Goal: Task Accomplishment & Management: Manage account settings

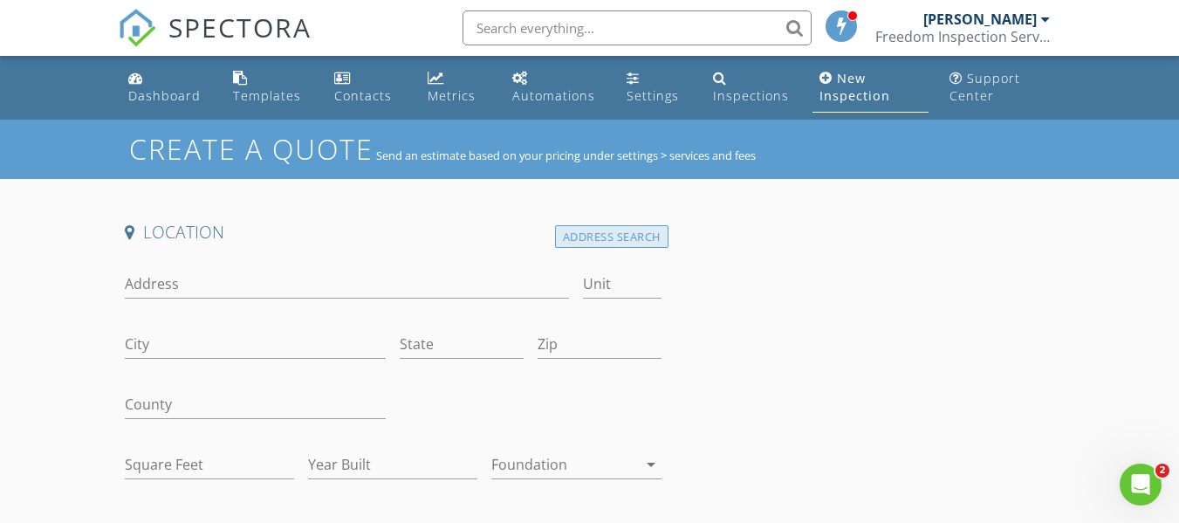
click at [615, 236] on div "Address Search" at bounding box center [611, 237] width 113 height 24
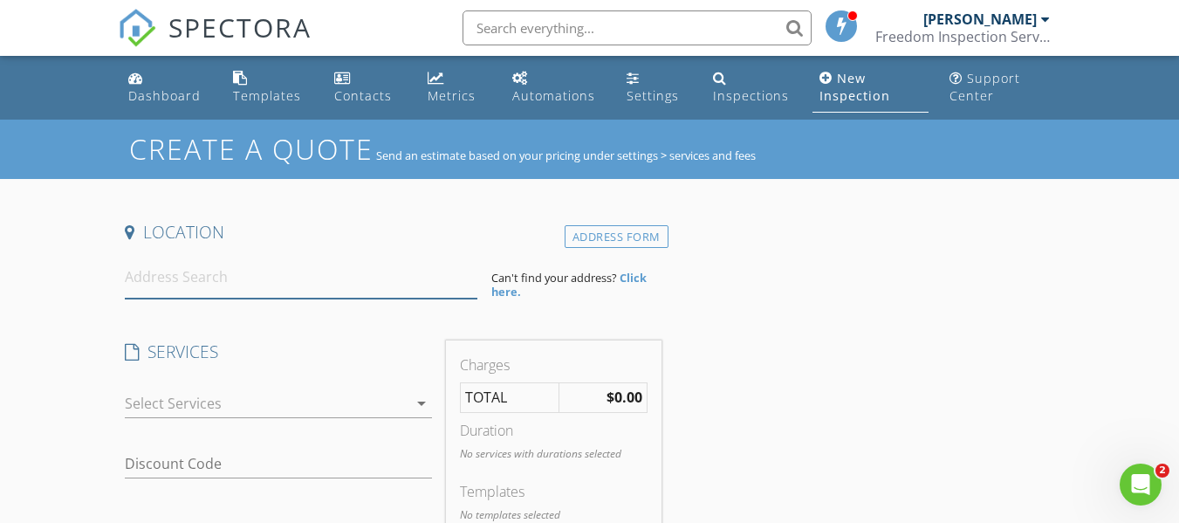
click at [373, 287] on input at bounding box center [301, 277] width 353 height 43
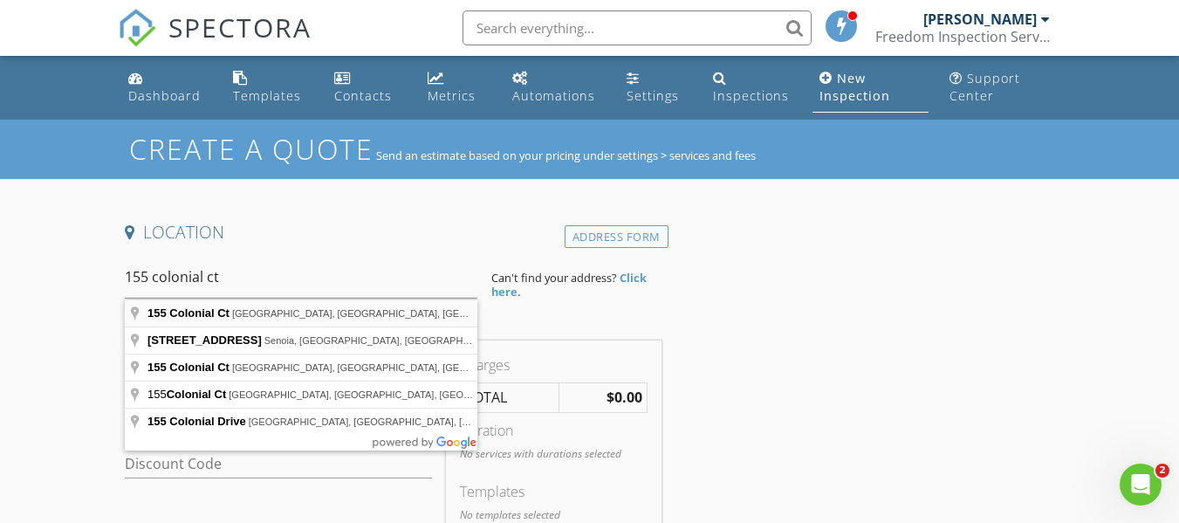
type input "155 Colonial Ct, Fayetteville, GA, USA"
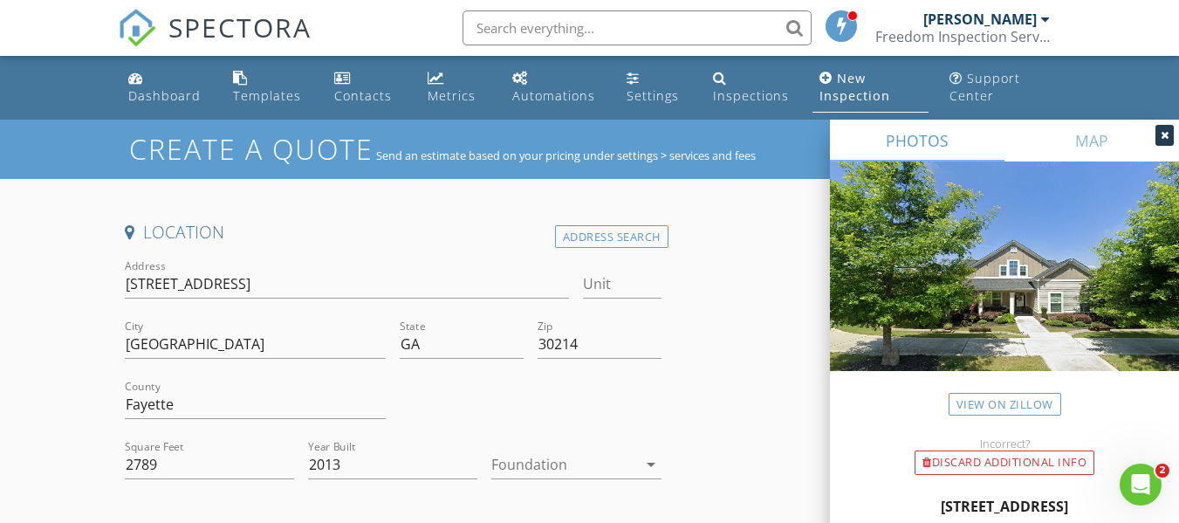
click at [528, 472] on div at bounding box center [564, 464] width 145 height 28
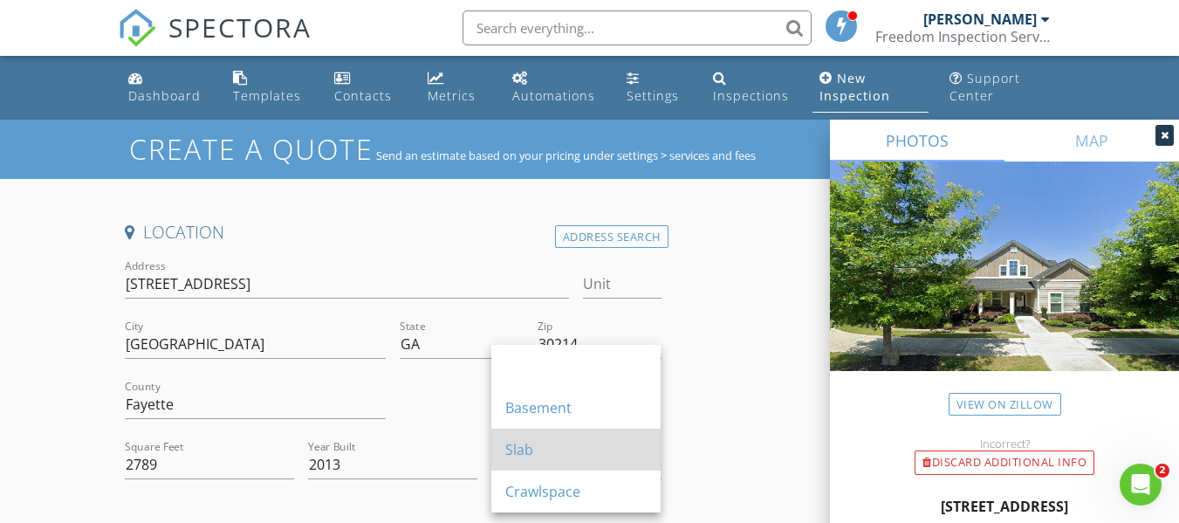
click at [528, 456] on div "Slab" at bounding box center [575, 449] width 141 height 21
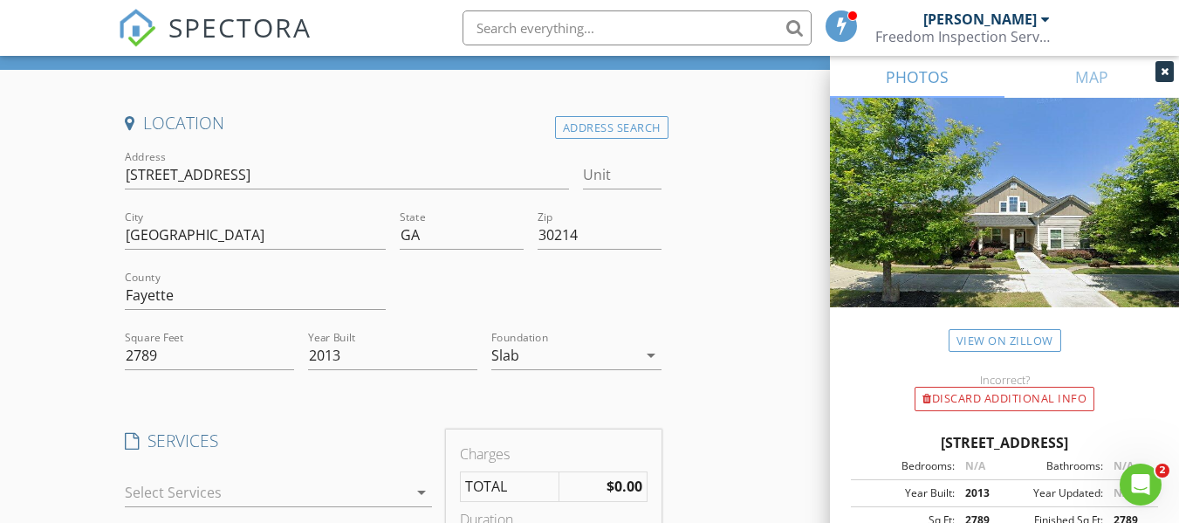
scroll to position [262, 0]
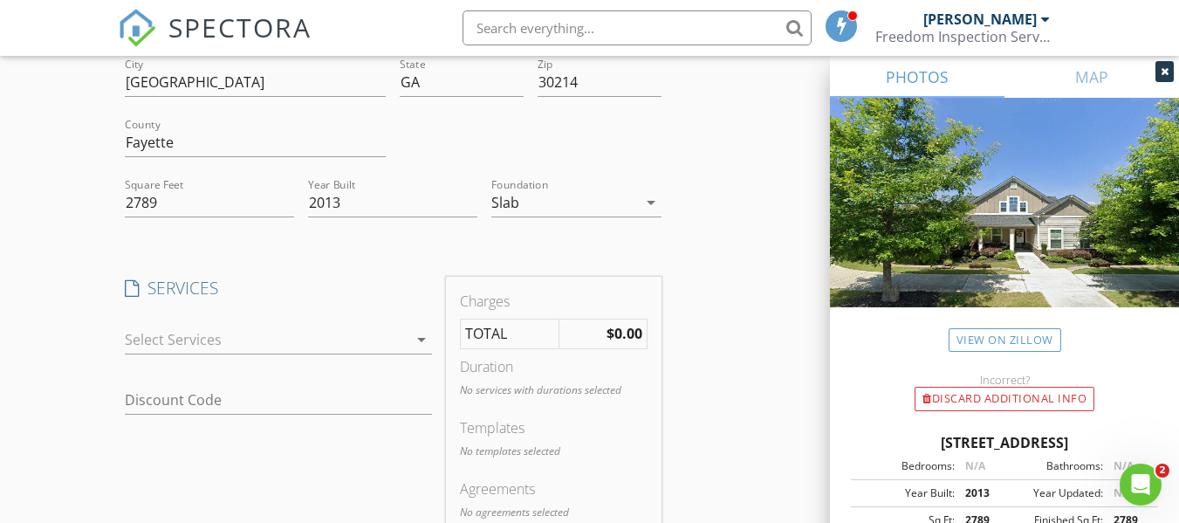
click at [194, 342] on div at bounding box center [266, 340] width 283 height 28
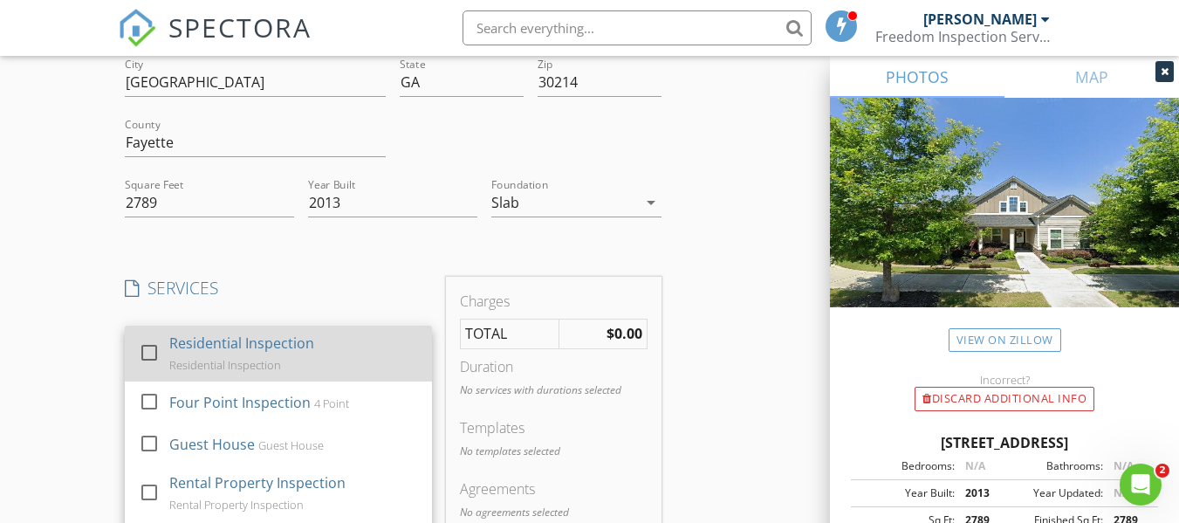
click at [149, 353] on div at bounding box center [149, 352] width 30 height 30
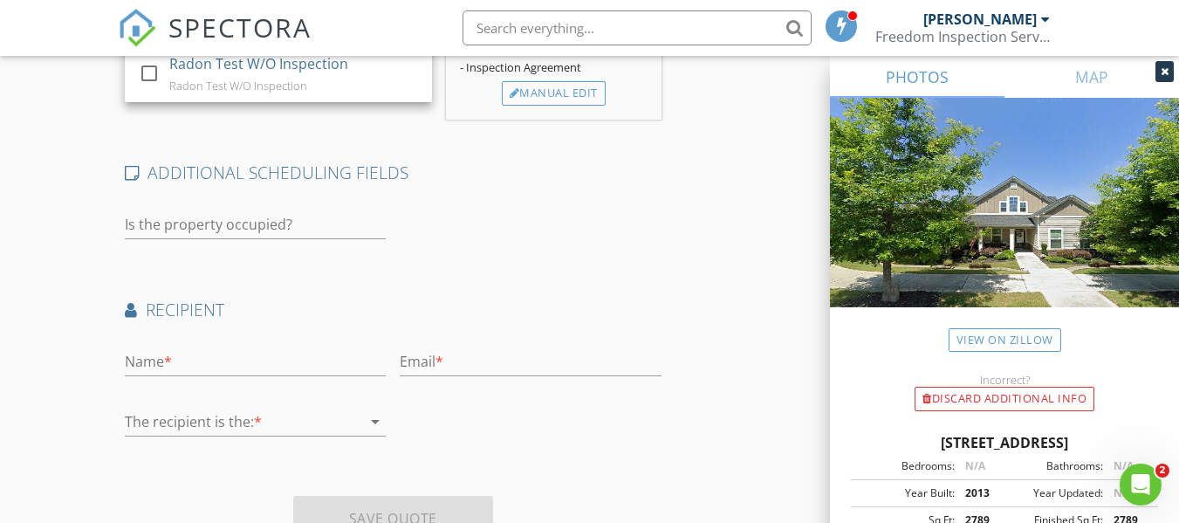
scroll to position [786, 0]
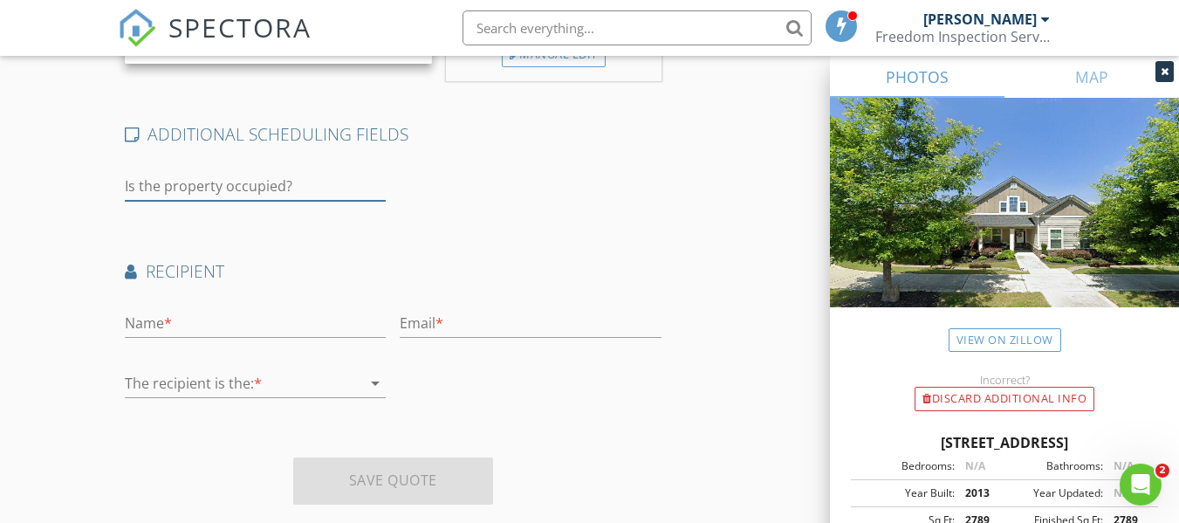
click at [247, 201] on input "text" at bounding box center [255, 186] width 261 height 29
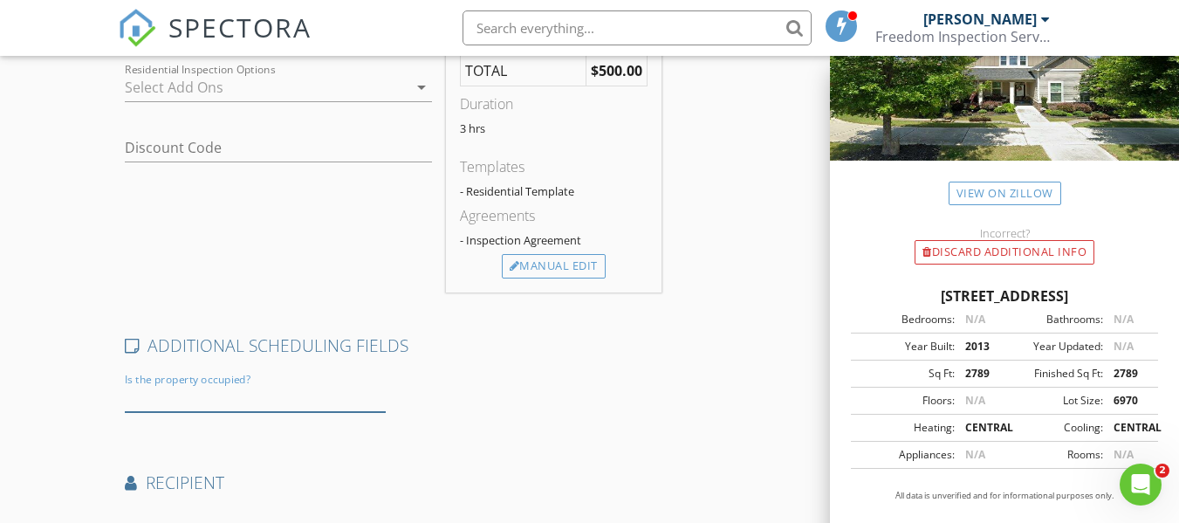
scroll to position [313, 0]
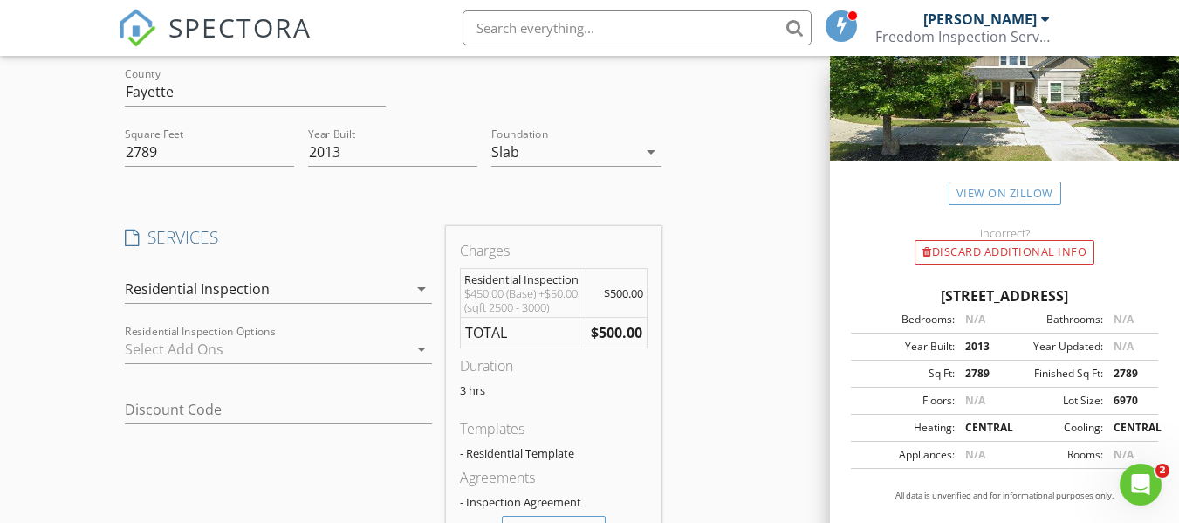
click at [323, 355] on div at bounding box center [266, 349] width 283 height 28
click at [784, 358] on div "Location Address Search Address 155 Colonial Ct Unit City Fayetteville State GA…" at bounding box center [590, 449] width 944 height 1083
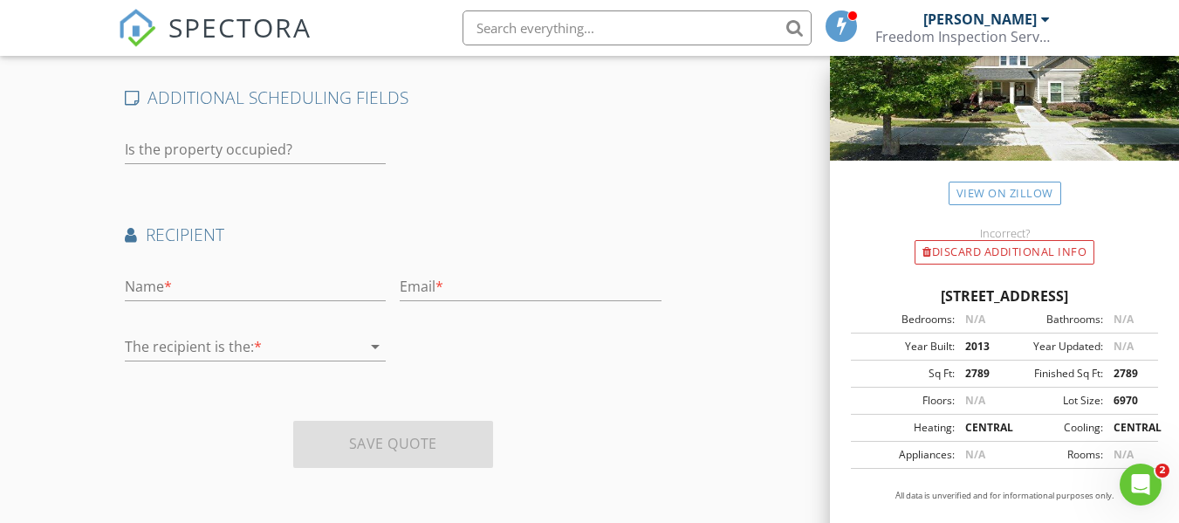
scroll to position [487, 0]
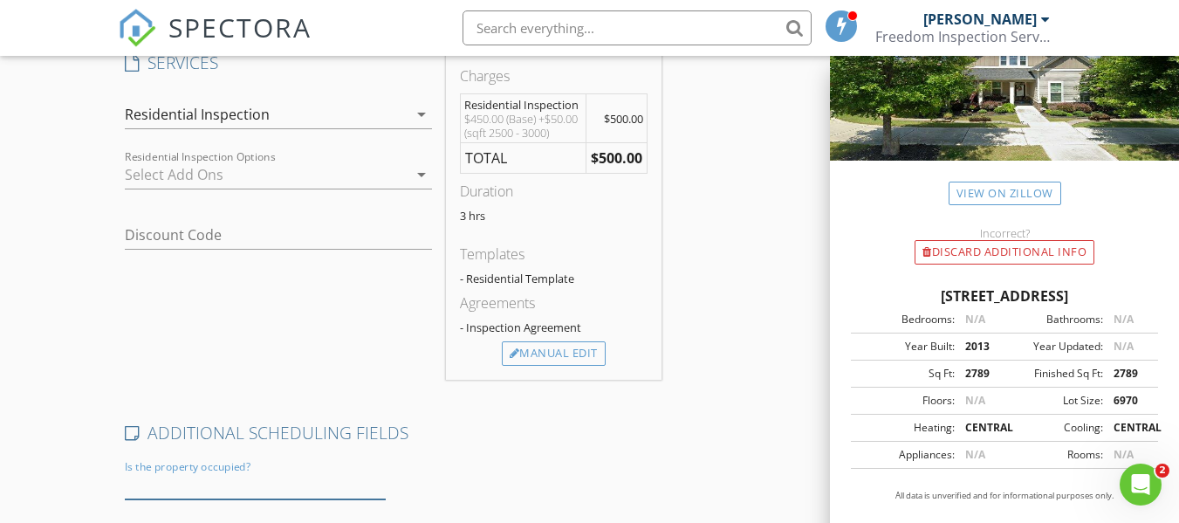
click at [221, 499] on input "text" at bounding box center [255, 485] width 261 height 29
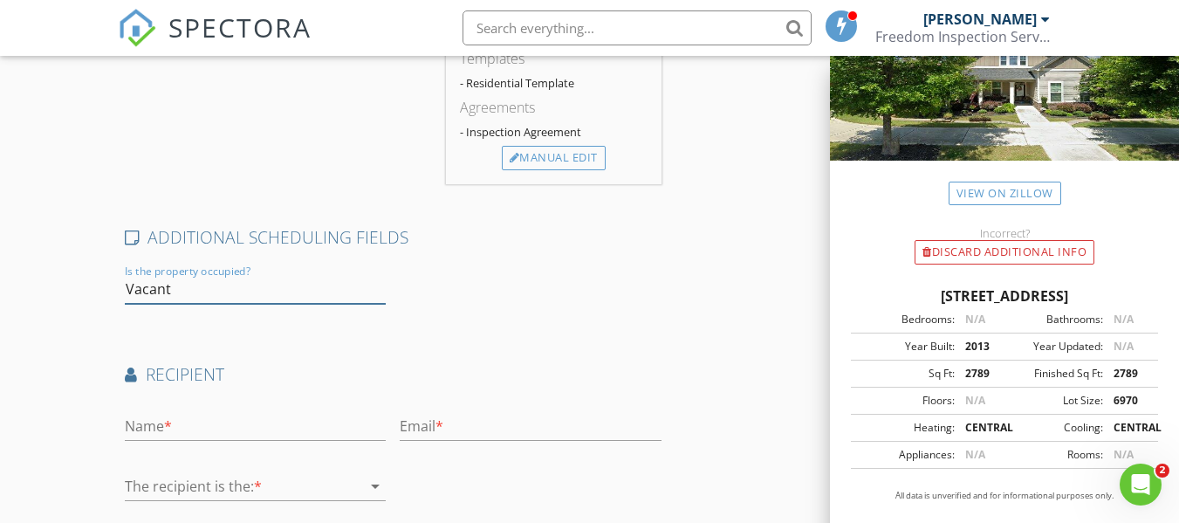
scroll to position [749, 0]
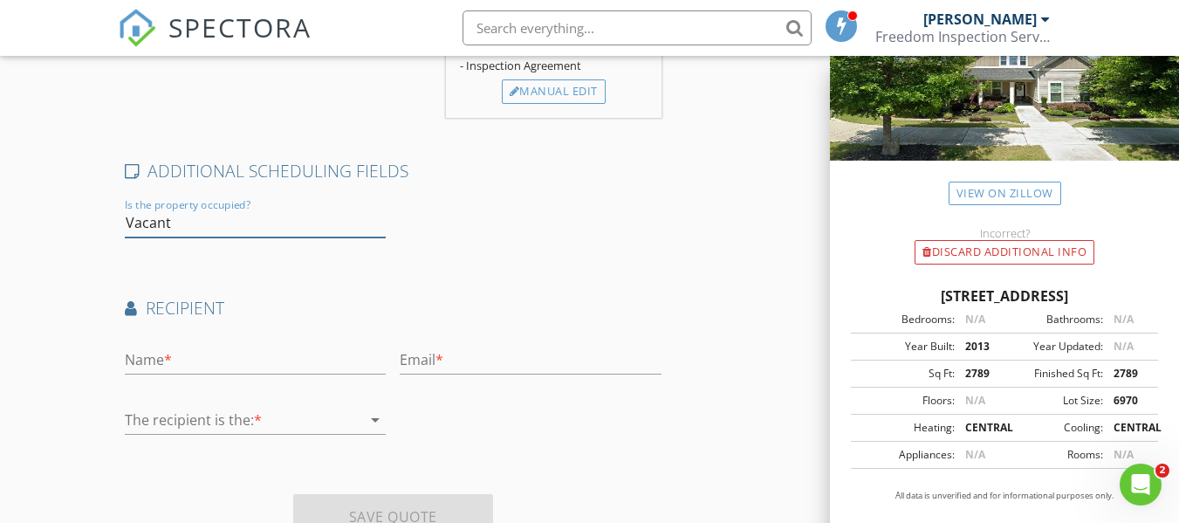
type input "Vacant"
click at [216, 375] on input "text" at bounding box center [255, 360] width 261 height 29
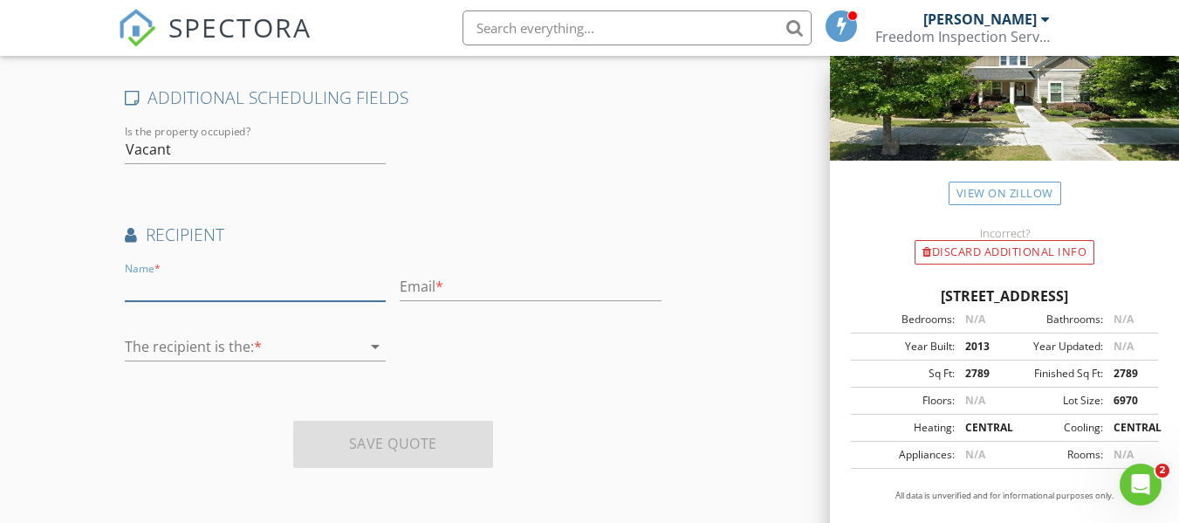
scroll to position [836, 0]
click at [203, 287] on input "text" at bounding box center [255, 286] width 261 height 29
type input "[PERSON_NAME]"
click at [441, 292] on input "text" at bounding box center [530, 286] width 261 height 29
click at [466, 294] on input "text" at bounding box center [530, 286] width 261 height 29
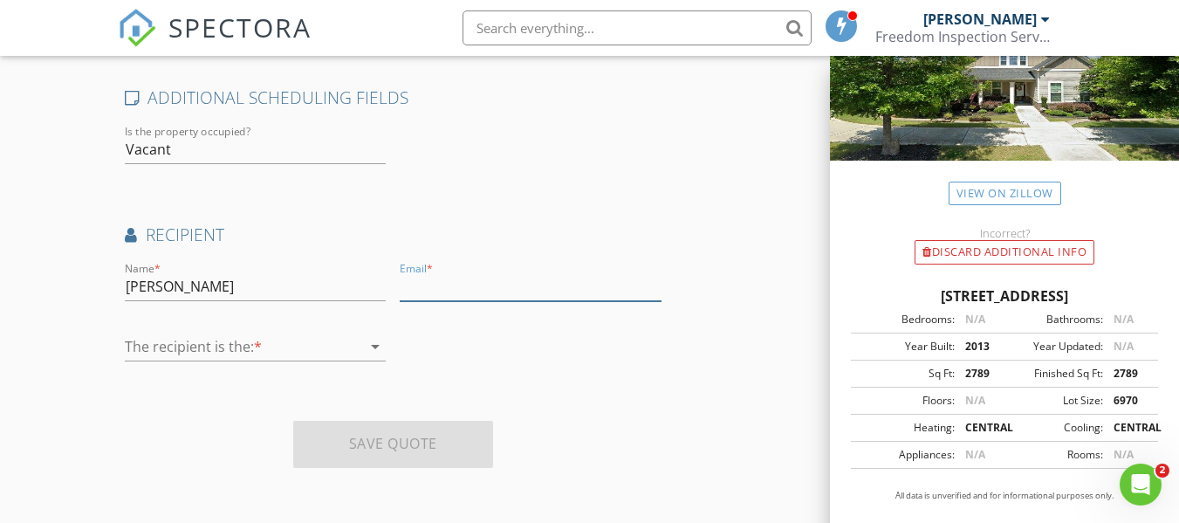
paste input "gulassteven@gmail.com"
type input "gulassteven@gmail.com"
click at [214, 342] on div at bounding box center [243, 347] width 237 height 28
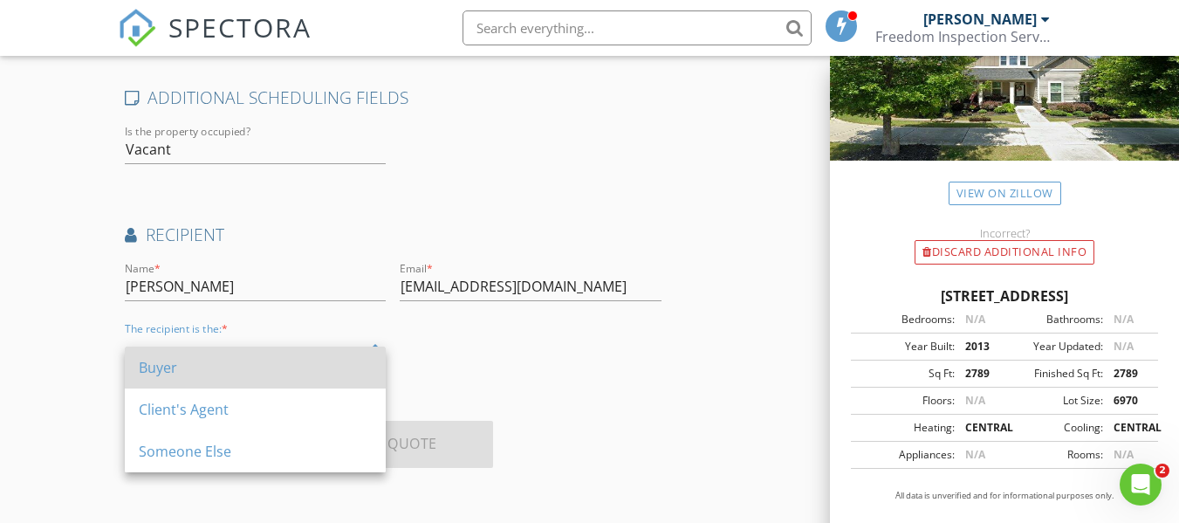
click at [213, 357] on div "Buyer" at bounding box center [255, 367] width 233 height 21
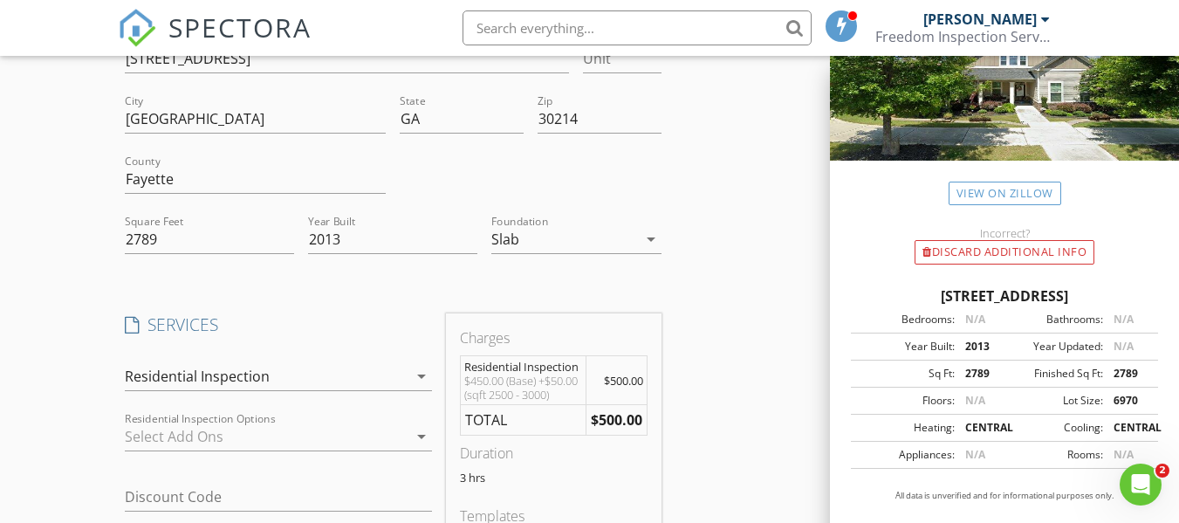
scroll to position [0, 0]
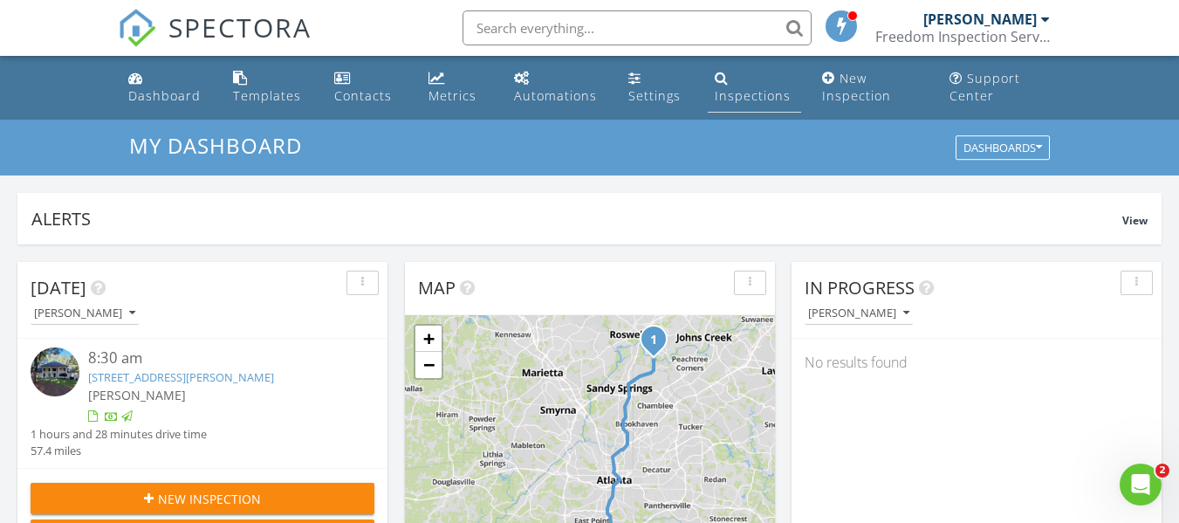
click at [740, 93] on div "Inspections" at bounding box center [753, 95] width 76 height 17
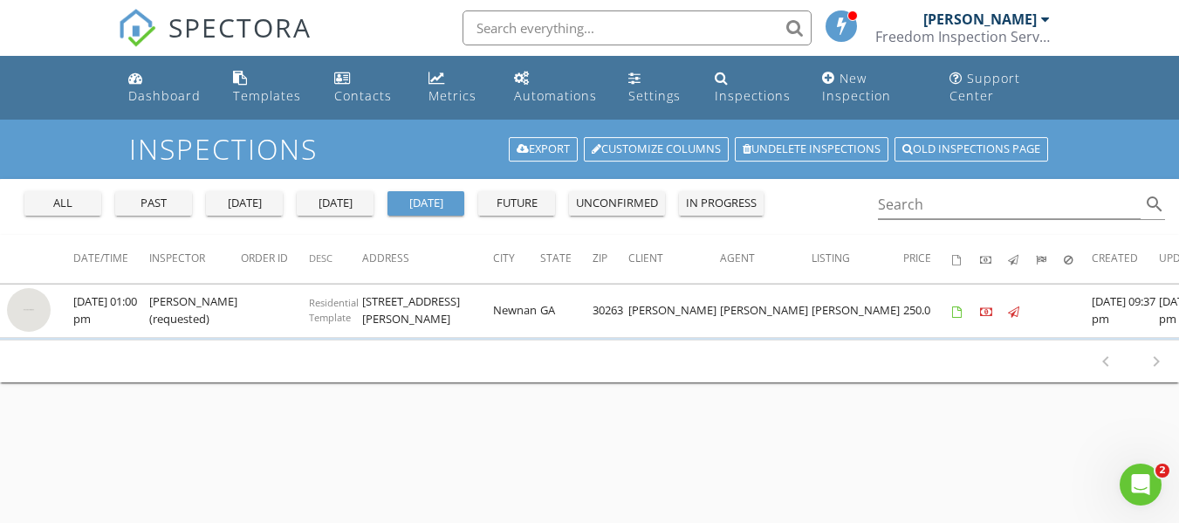
click at [350, 199] on div "[DATE]" at bounding box center [335, 203] width 63 height 17
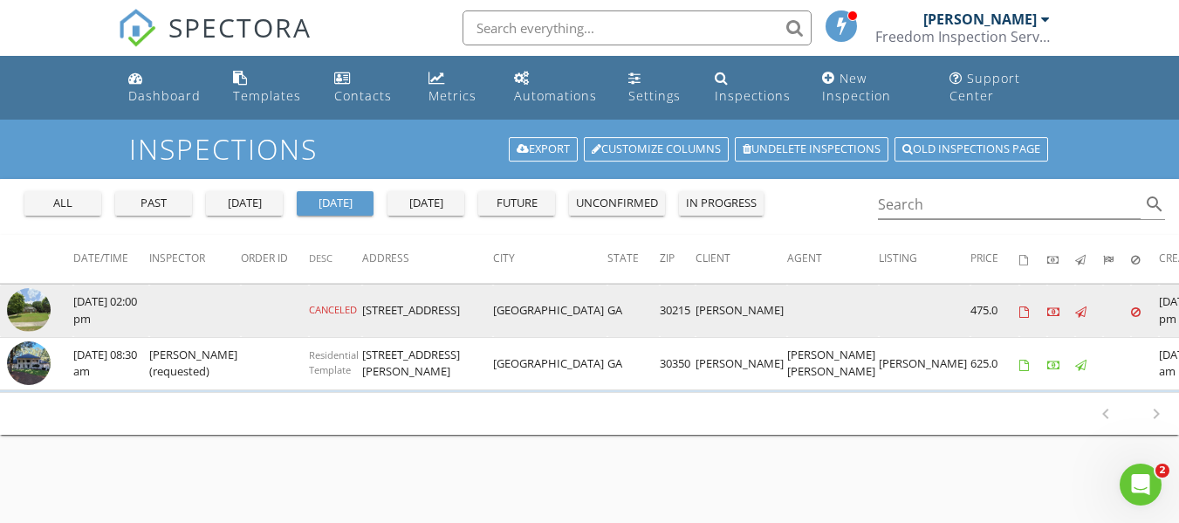
click at [35, 313] on img at bounding box center [29, 310] width 44 height 44
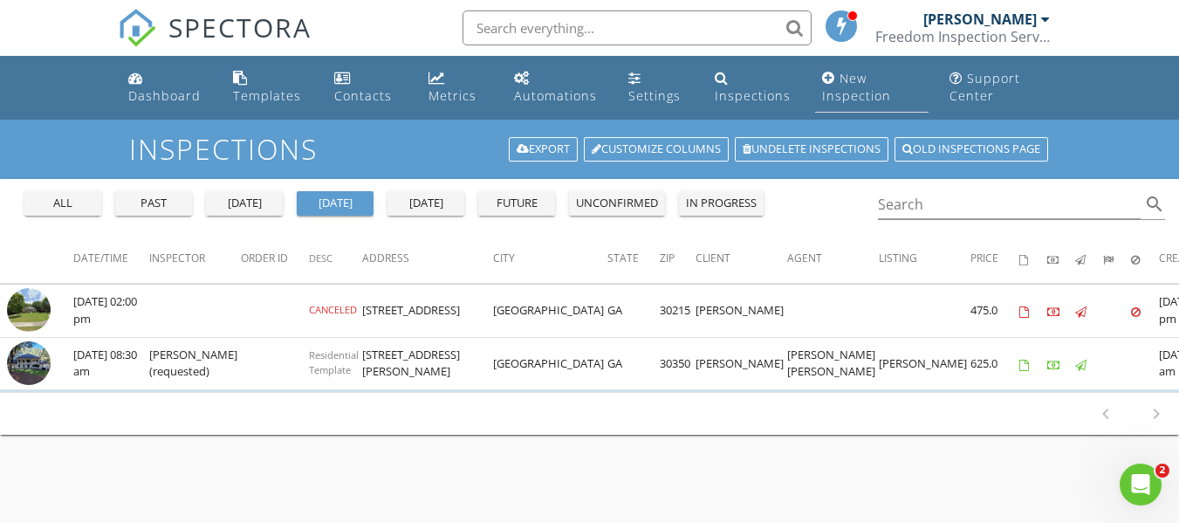
click at [858, 86] on div "New Inspection" at bounding box center [856, 87] width 69 height 34
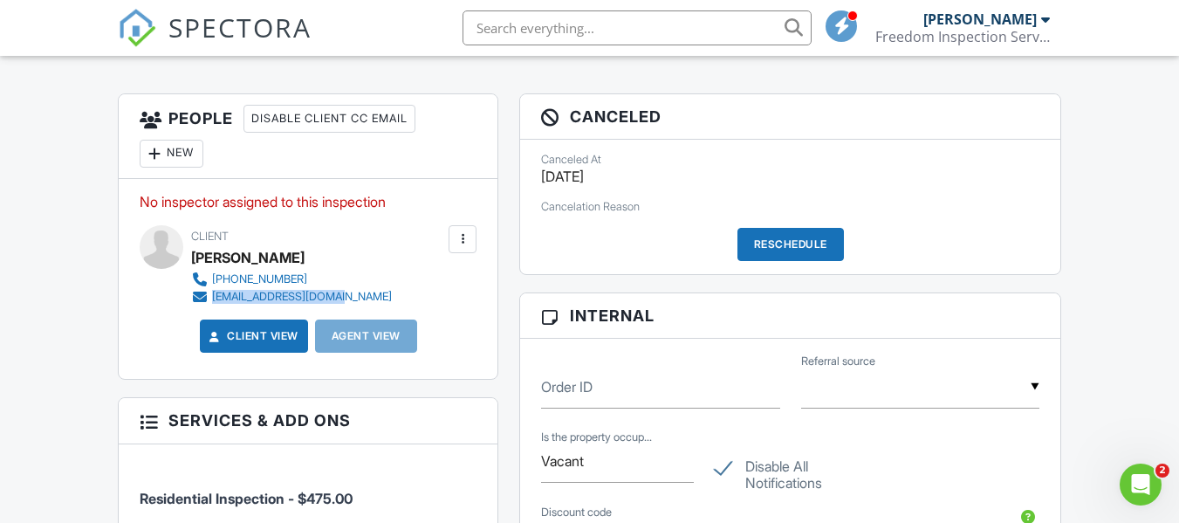
drag, startPoint x: 350, startPoint y: 295, endPoint x: 211, endPoint y: 298, distance: 138.8
click at [211, 298] on div "770-722-6789 gulassteven@gmail.com" at bounding box center [298, 288] width 215 height 35
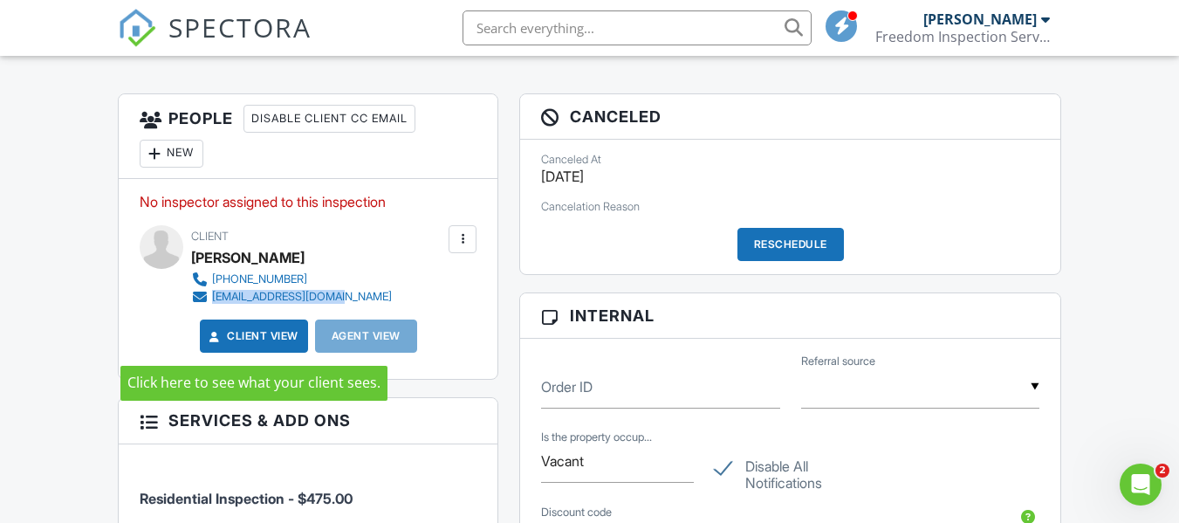
scroll to position [524, 0]
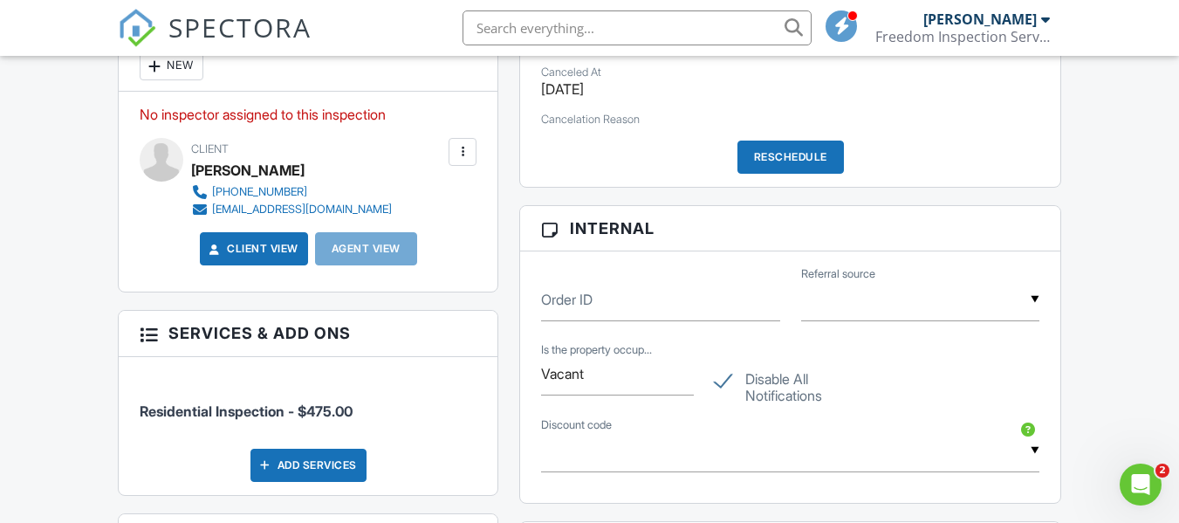
drag, startPoint x: 246, startPoint y: 191, endPoint x: 141, endPoint y: 227, distance: 111.5
click at [141, 227] on div "No inspector assigned to this inspection Update Client First name Steve Gulas L…" at bounding box center [308, 192] width 379 height 201
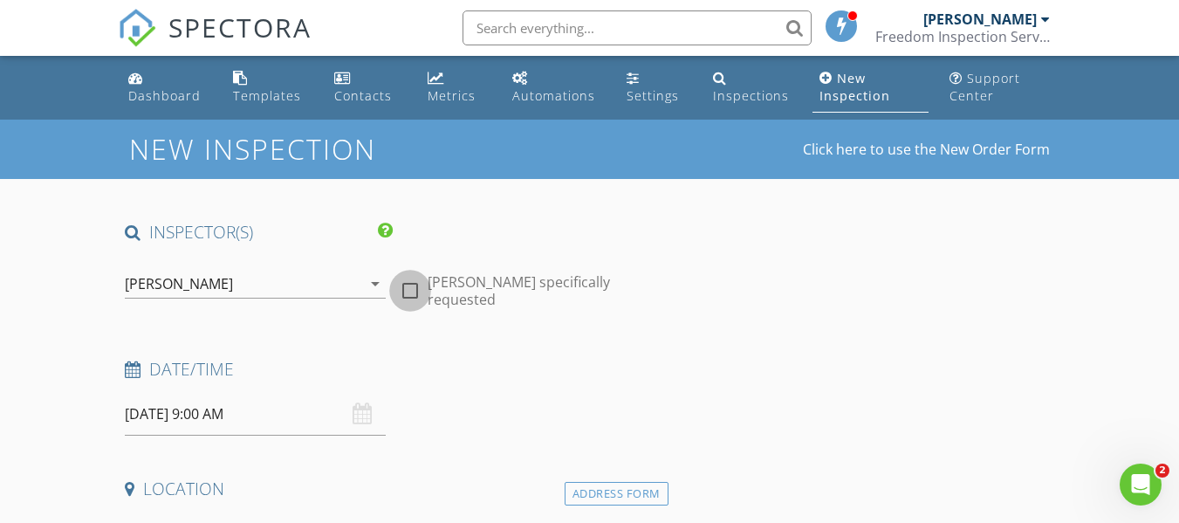
click at [413, 279] on div at bounding box center [410, 291] width 30 height 30
checkbox input "true"
click at [166, 423] on input "[DATE] 9:00 AM" at bounding box center [255, 414] width 261 height 43
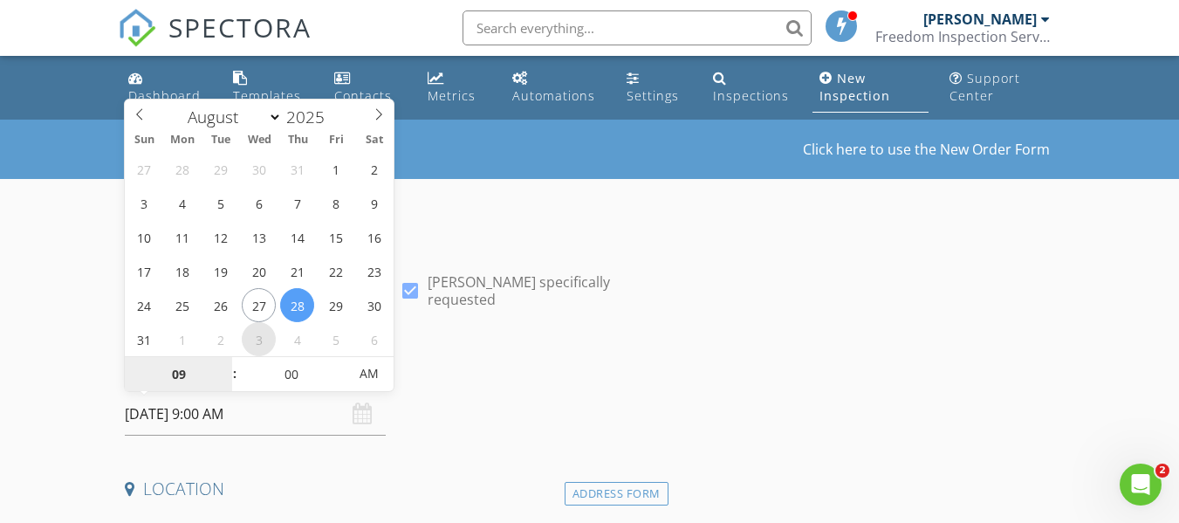
select select "8"
type input "[DATE] 9:00 AM"
type input "10"
type input "[DATE] 10:00 AM"
click at [224, 360] on span at bounding box center [226, 365] width 12 height 17
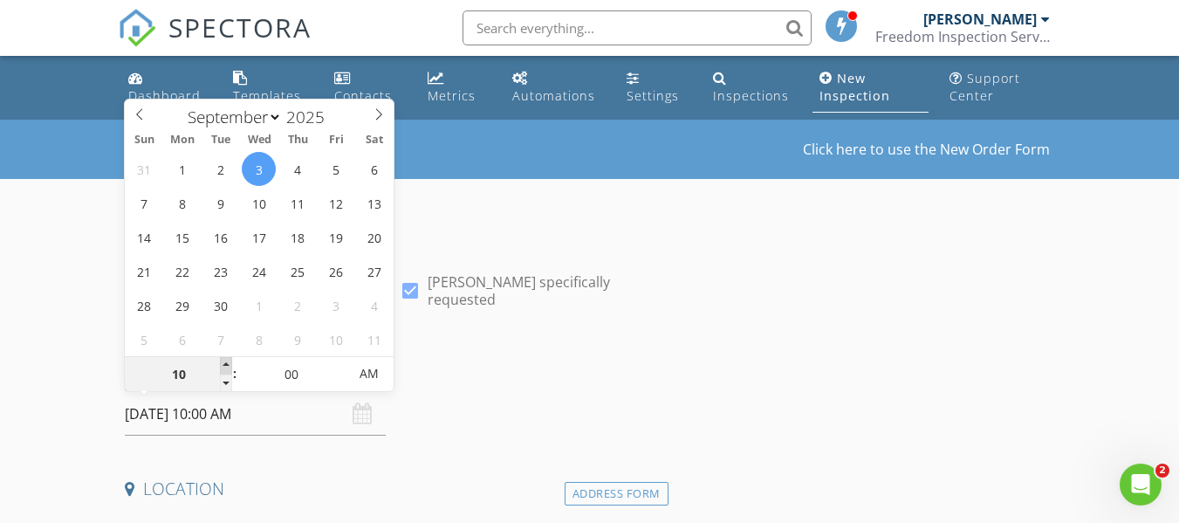
type input "11"
type input "[DATE] 11:00 AM"
click at [224, 360] on span at bounding box center [226, 365] width 12 height 17
type input "12"
type input "[DATE] 12:00 PM"
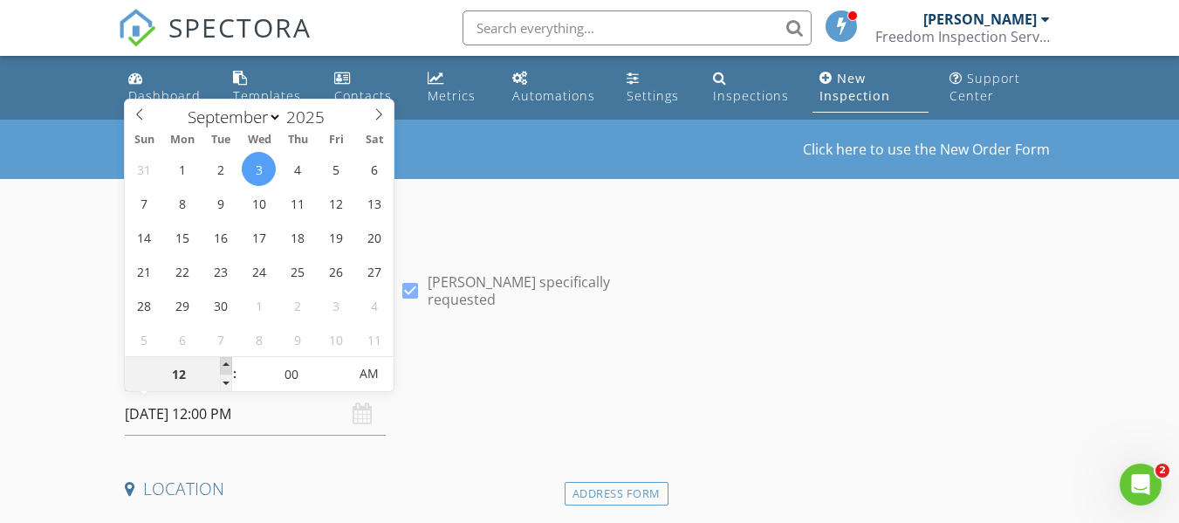
click at [224, 360] on span at bounding box center [226, 365] width 12 height 17
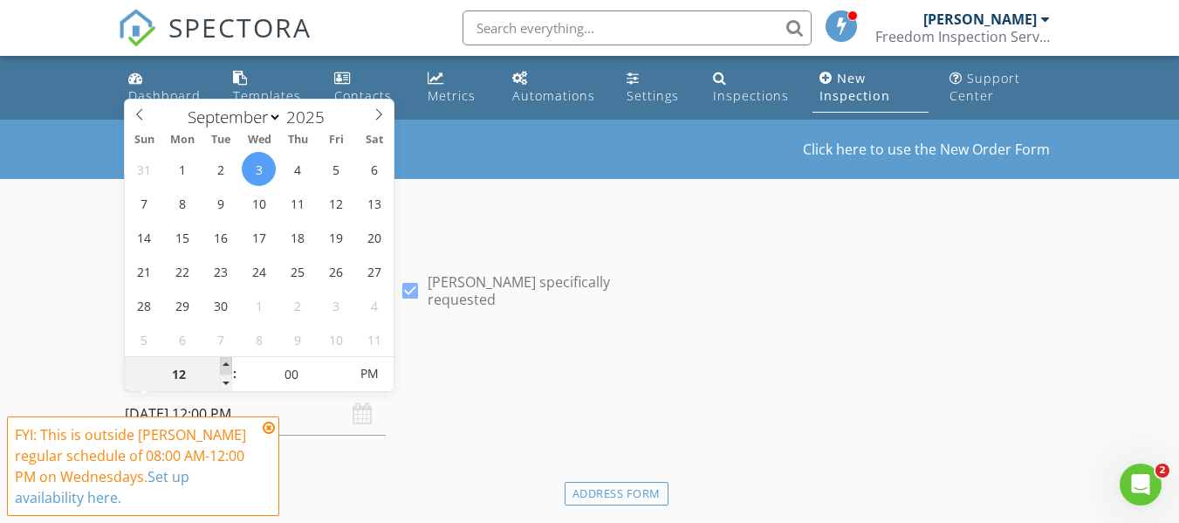
type input "01"
type input "[DATE] 1:00 PM"
click at [224, 360] on span at bounding box center [226, 365] width 12 height 17
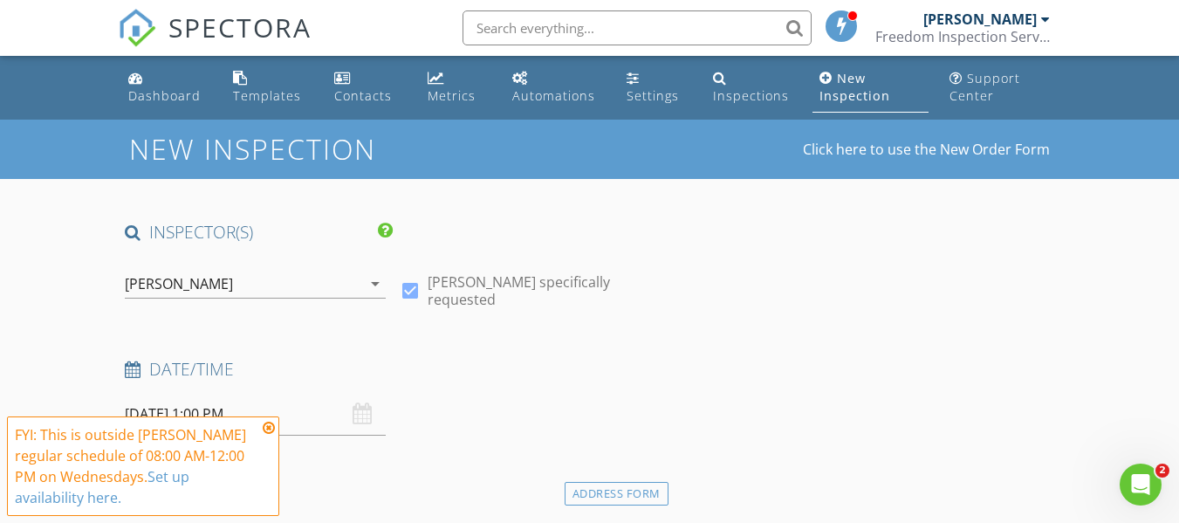
click at [264, 430] on icon at bounding box center [269, 428] width 12 height 14
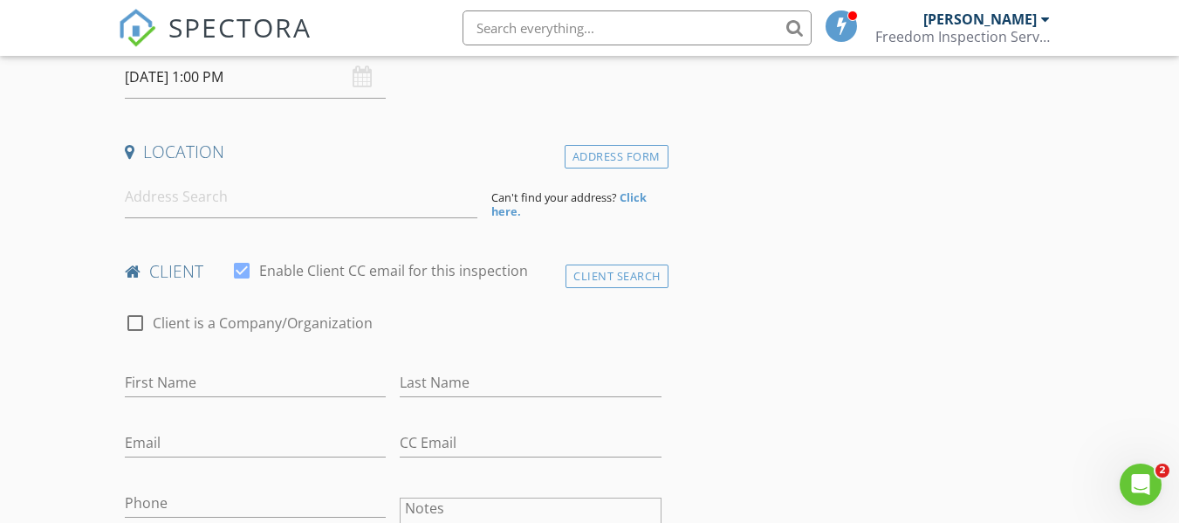
scroll to position [349, 0]
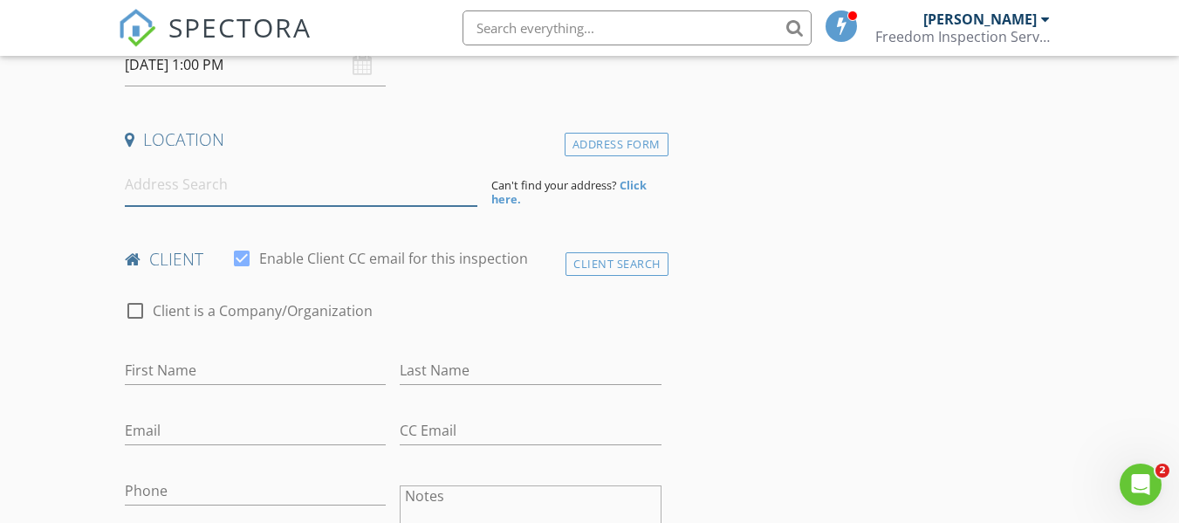
click at [250, 194] on input at bounding box center [301, 184] width 353 height 43
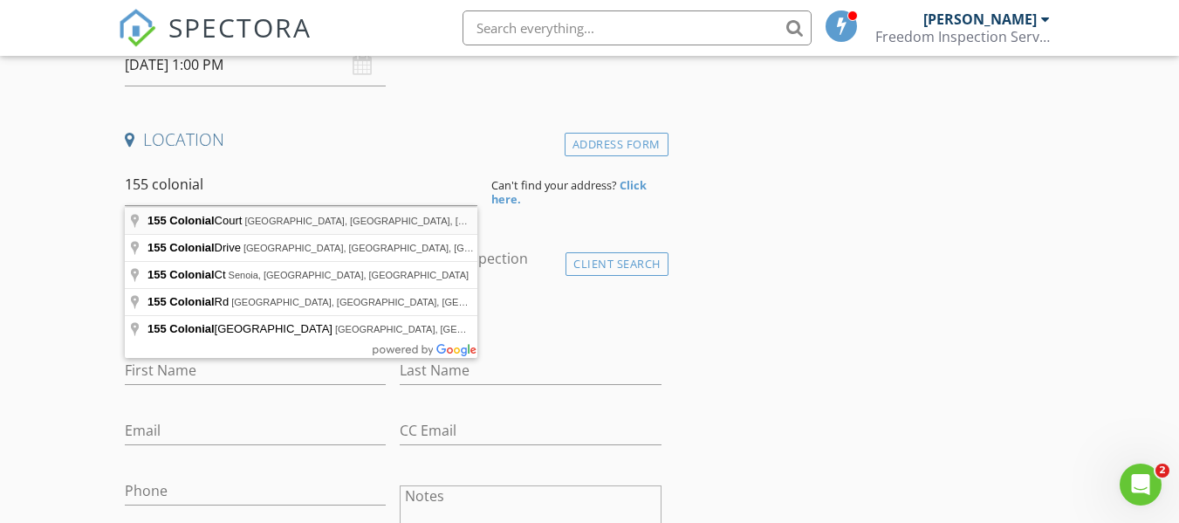
type input "155 Colonial Court, Fayetteville, GA, USA"
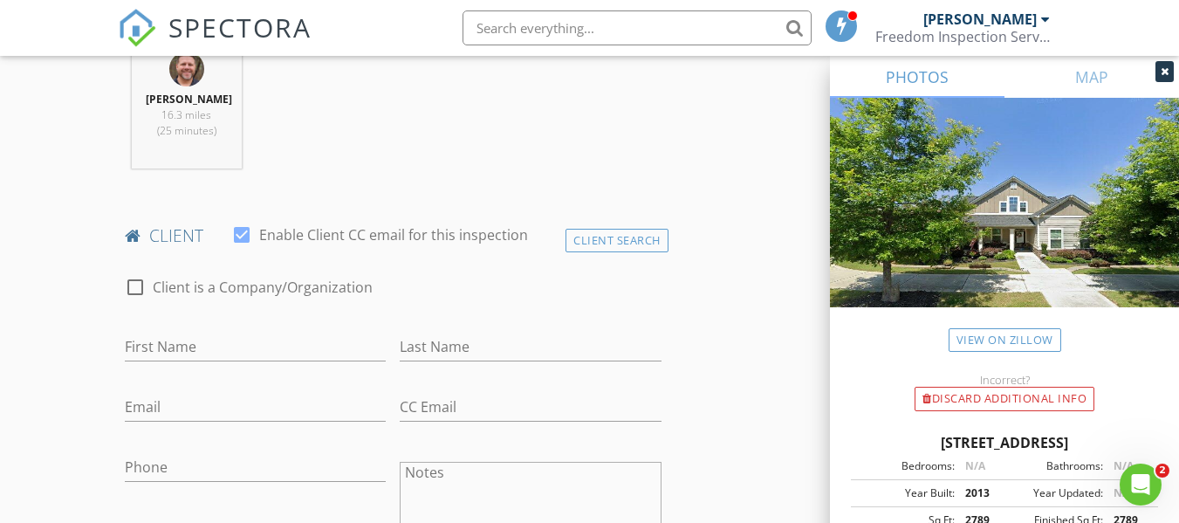
scroll to position [786, 0]
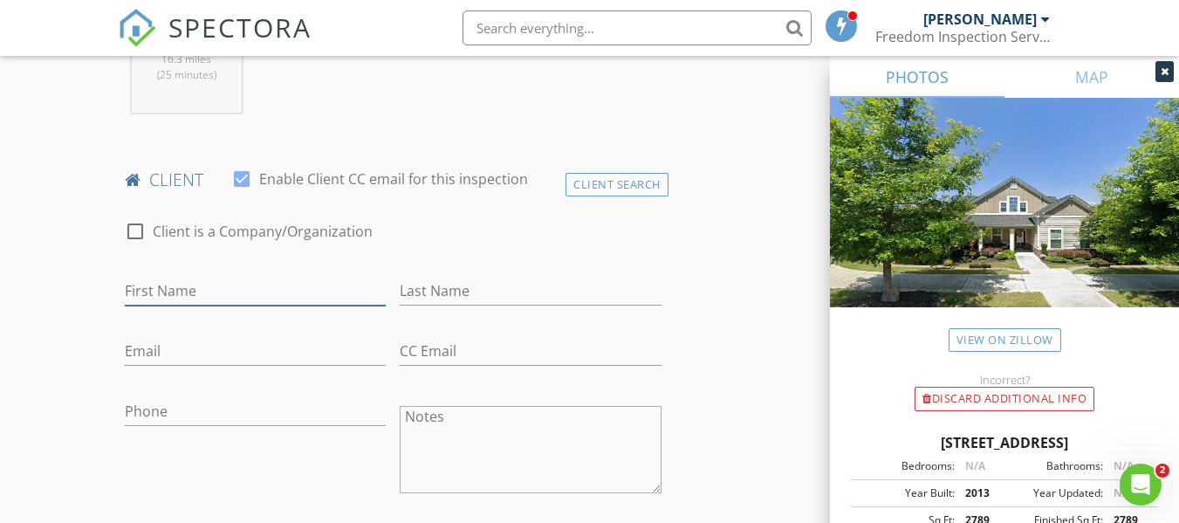
click at [153, 299] on input "First Name" at bounding box center [255, 291] width 261 height 29
type input "[PERSON_NAME]"
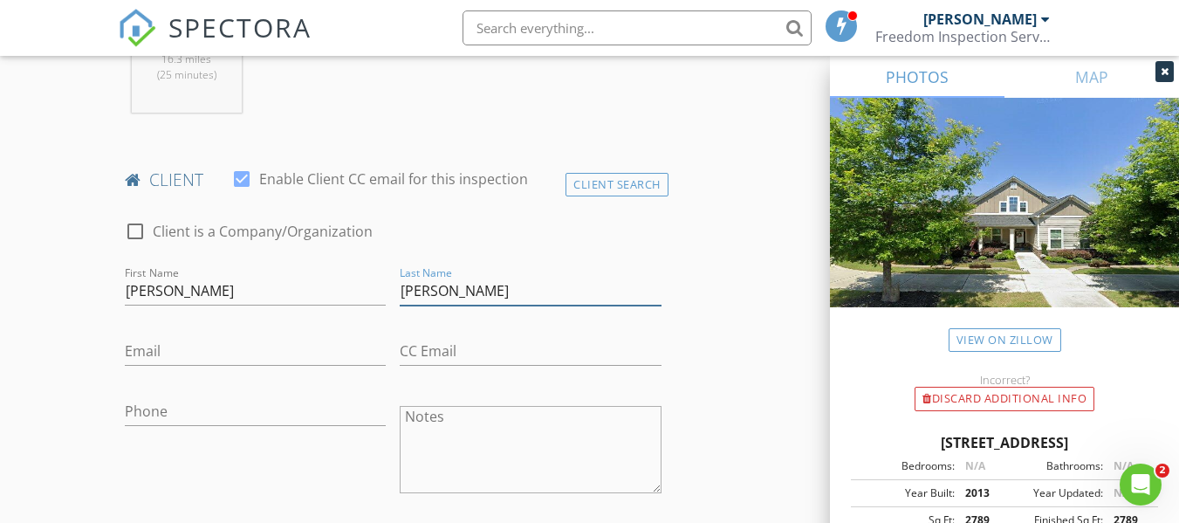
type input "[PERSON_NAME]"
click at [193, 351] on input "Email" at bounding box center [255, 351] width 261 height 29
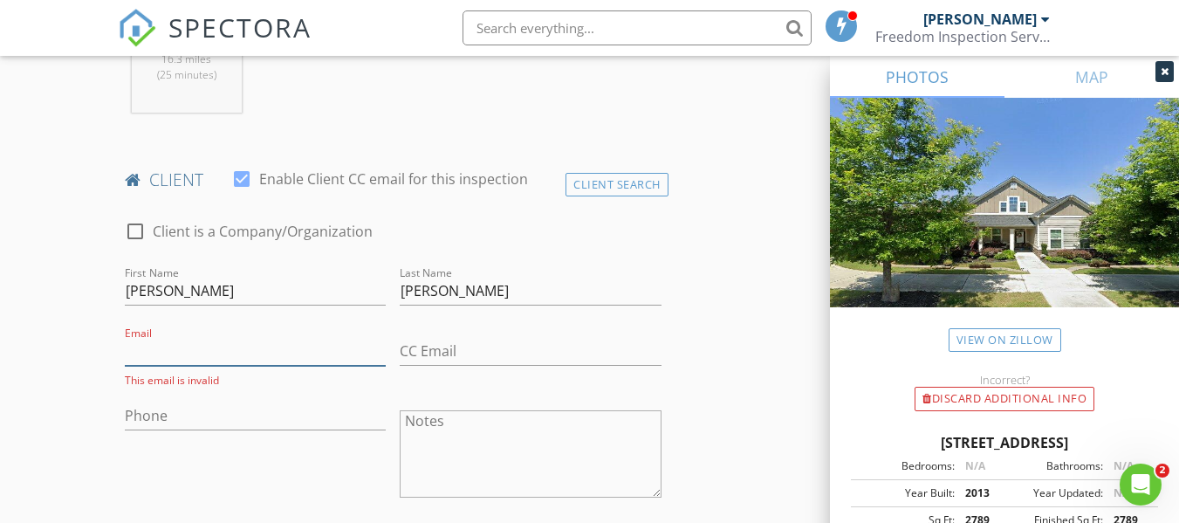
paste input "gulassteven@gmail.com"
type input "gulassteven@gmail.com"
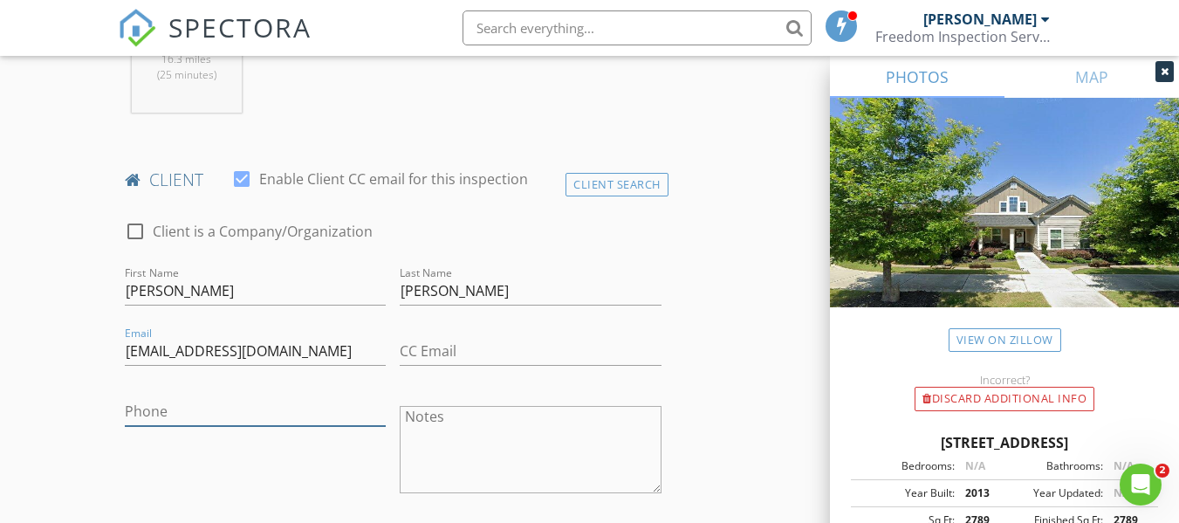
click at [211, 417] on input "Phone" at bounding box center [255, 411] width 261 height 29
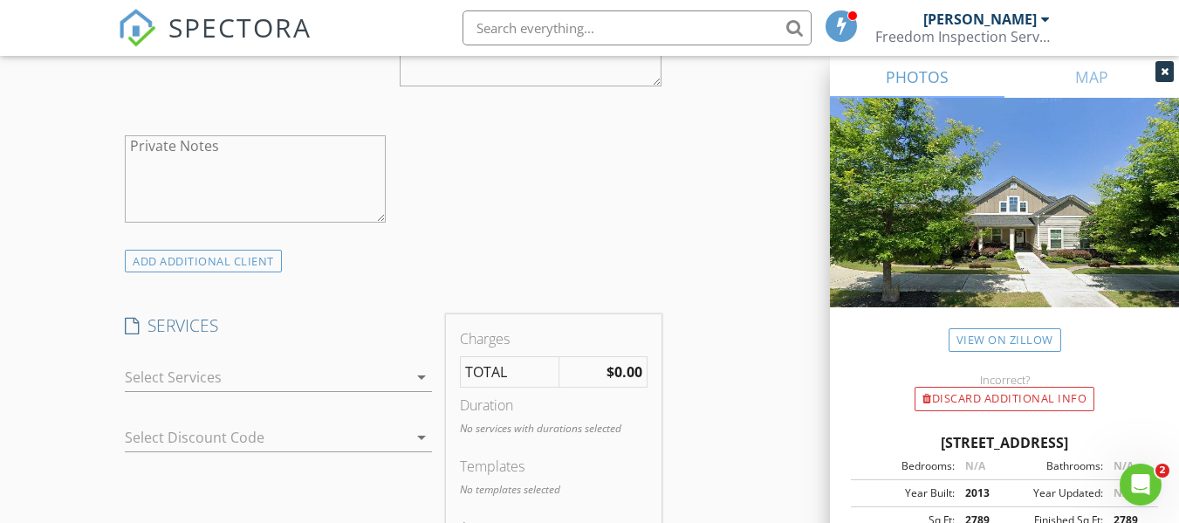
scroll to position [1310, 0]
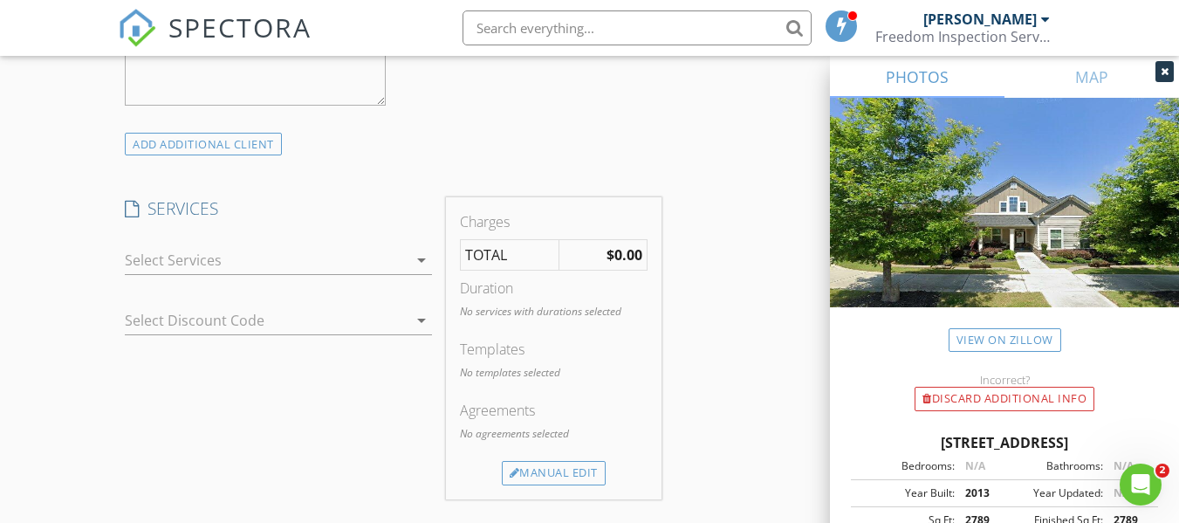
type input "770-722-6789"
click at [210, 262] on div at bounding box center [266, 260] width 283 height 28
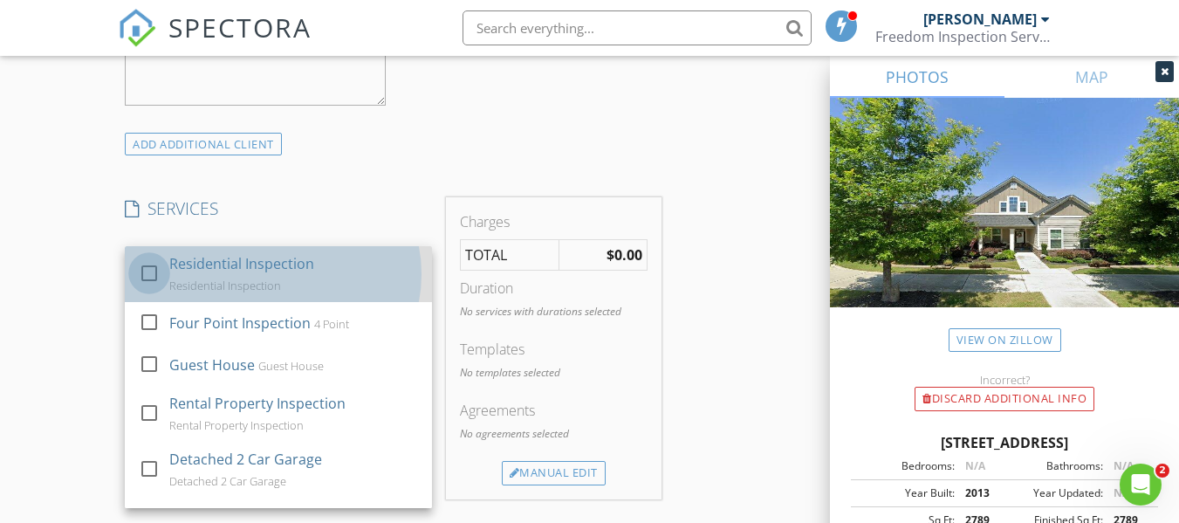
click at [147, 272] on div at bounding box center [149, 273] width 30 height 30
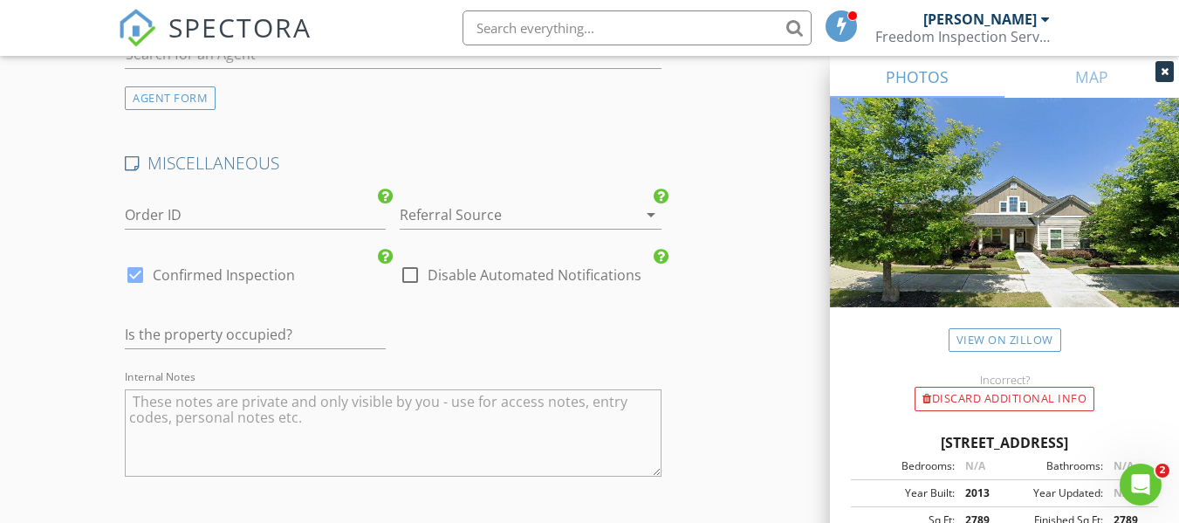
scroll to position [2445, 0]
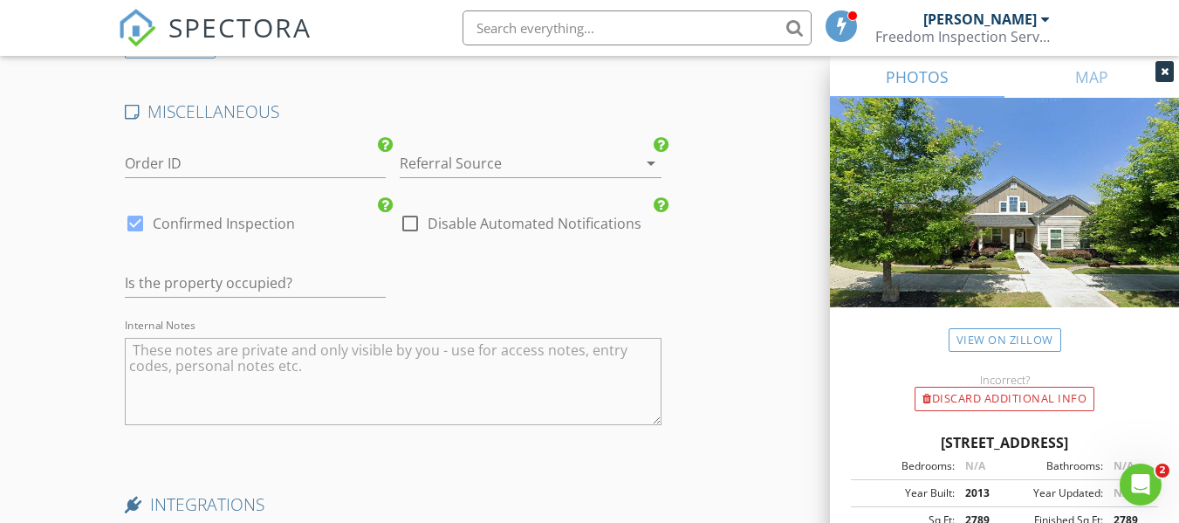
click at [430, 177] on div at bounding box center [506, 163] width 212 height 28
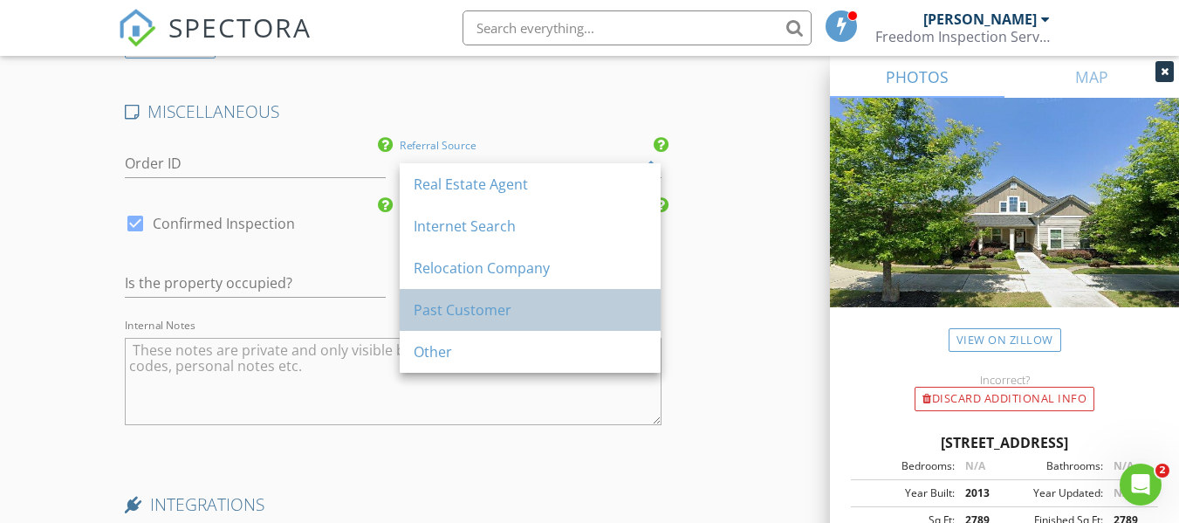
click at [451, 311] on div "Past Customer" at bounding box center [530, 309] width 233 height 21
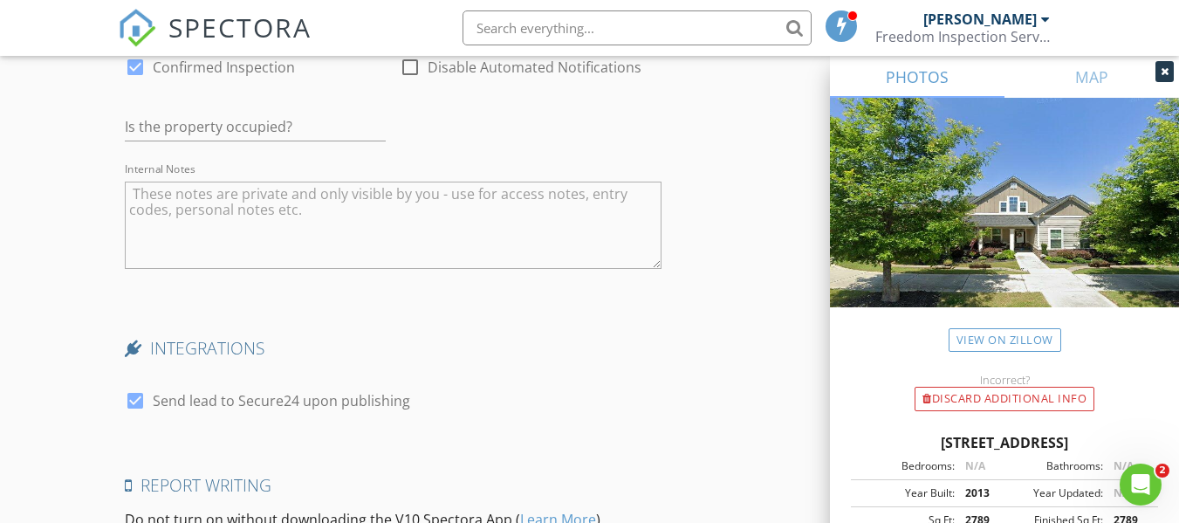
scroll to position [2619, 0]
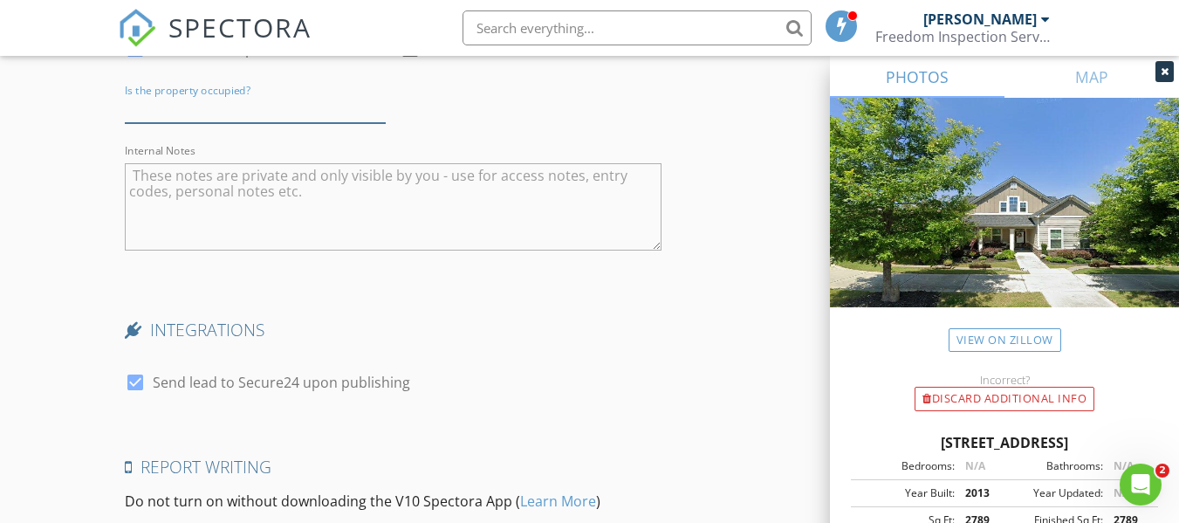
click at [248, 123] on input "text" at bounding box center [255, 108] width 261 height 29
type input "Vacant"
click at [223, 210] on textarea "Internal Notes" at bounding box center [393, 206] width 536 height 87
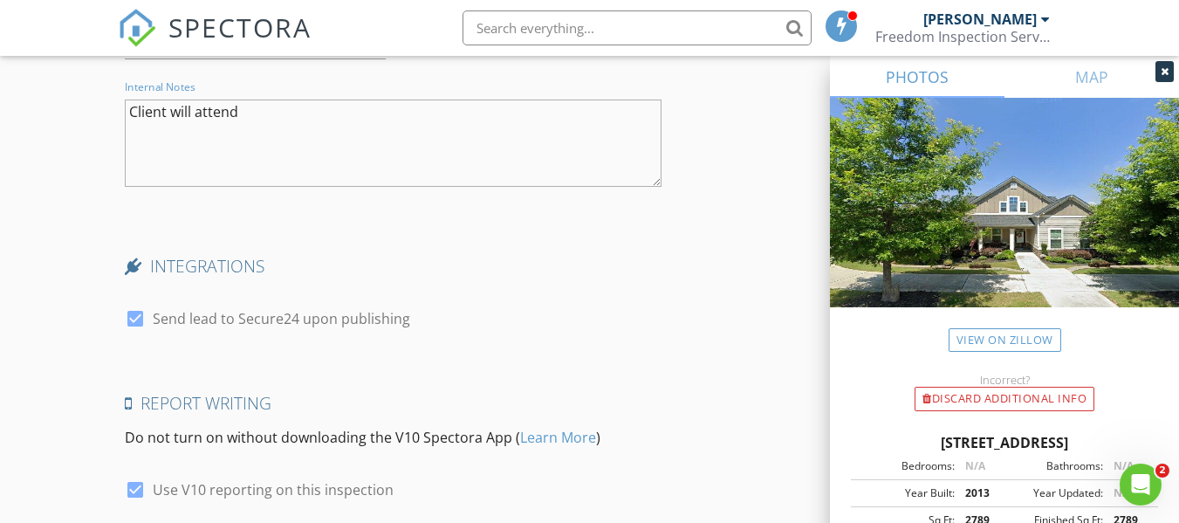
scroll to position [2839, 0]
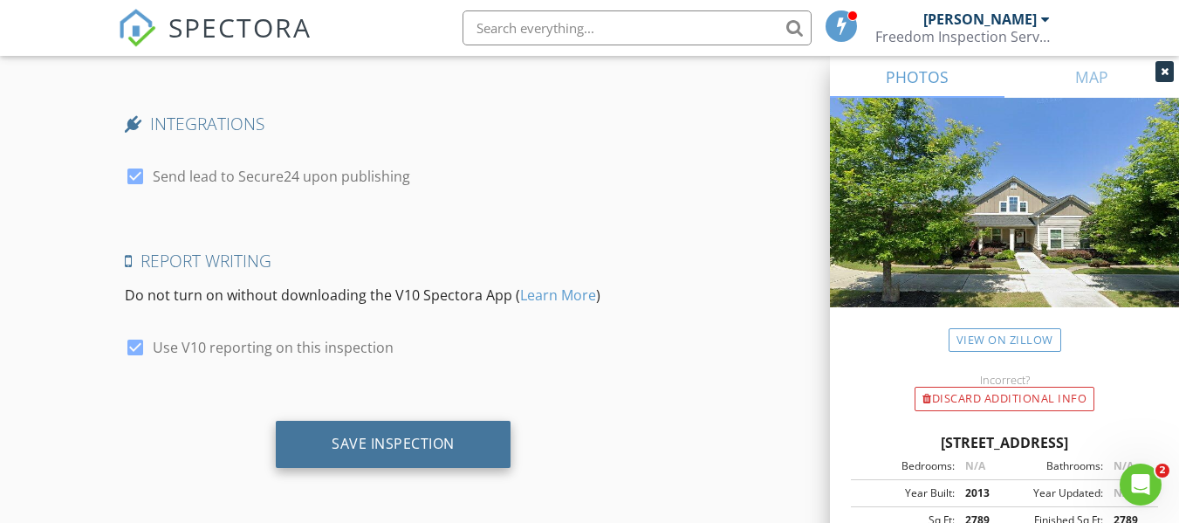
type textarea "Client will attend"
click at [393, 443] on div "Save Inspection" at bounding box center [393, 443] width 123 height 17
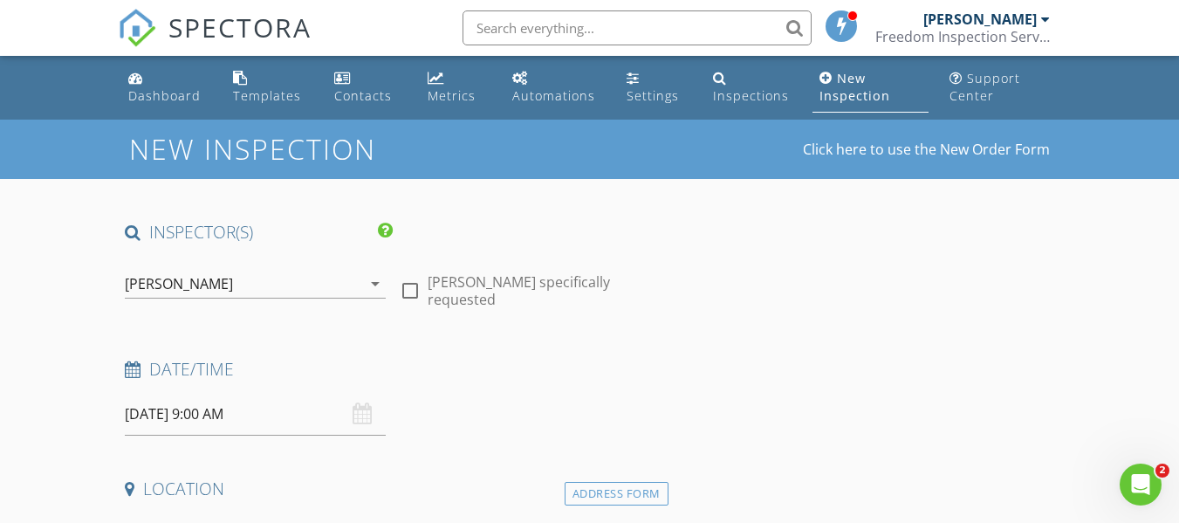
click at [405, 285] on div at bounding box center [410, 291] width 30 height 30
checkbox input "true"
click at [171, 417] on input "08/28/2025 9:00 AM" at bounding box center [255, 414] width 261 height 43
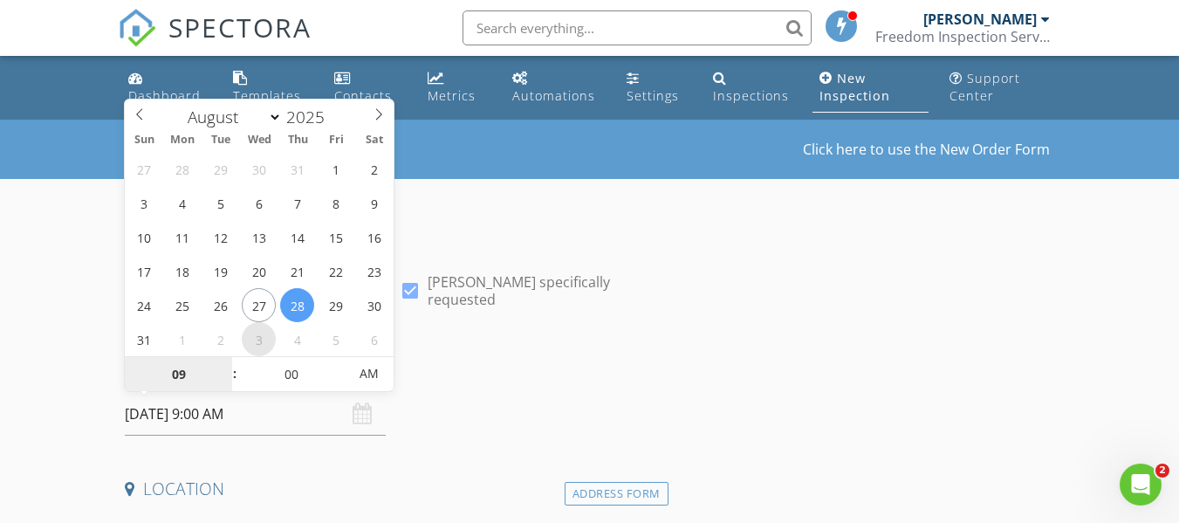
select select "8"
type input "09/03/2025 9:00 AM"
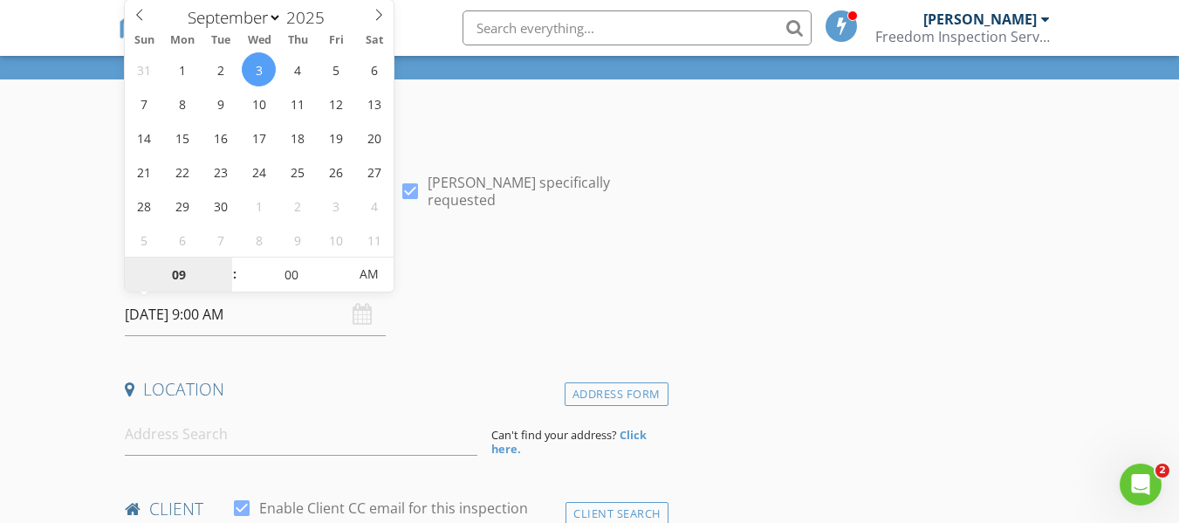
scroll to position [175, 0]
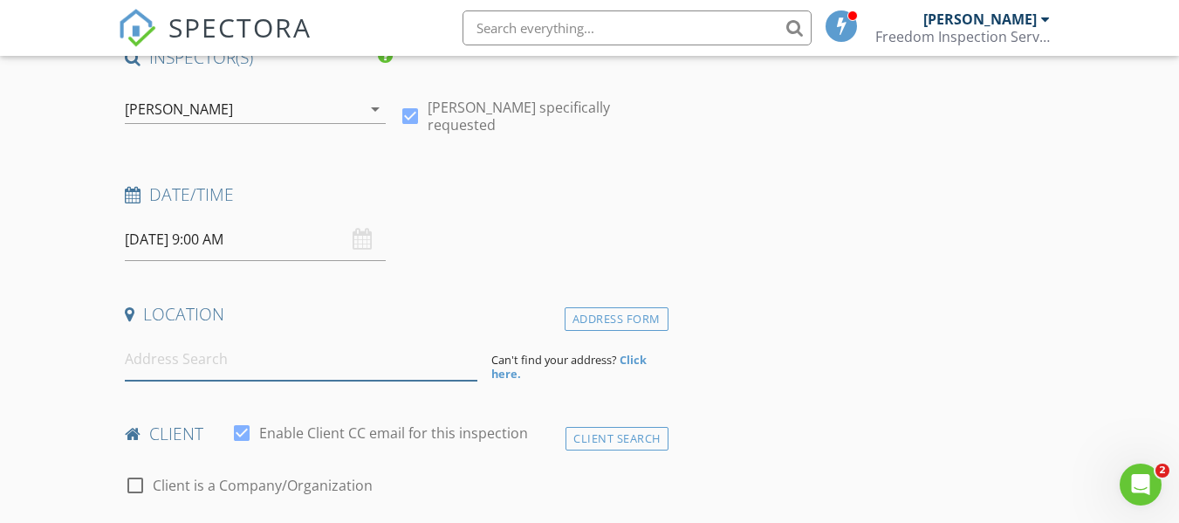
click at [220, 358] on input at bounding box center [301, 359] width 353 height 43
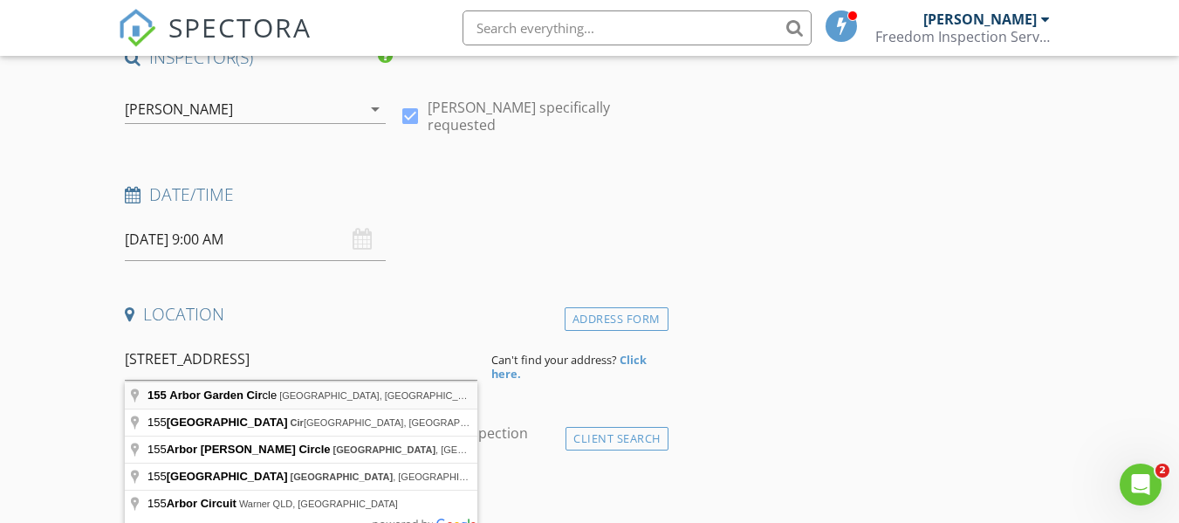
type input "155 Arbor Garden Circle, Newnan, GA, USA"
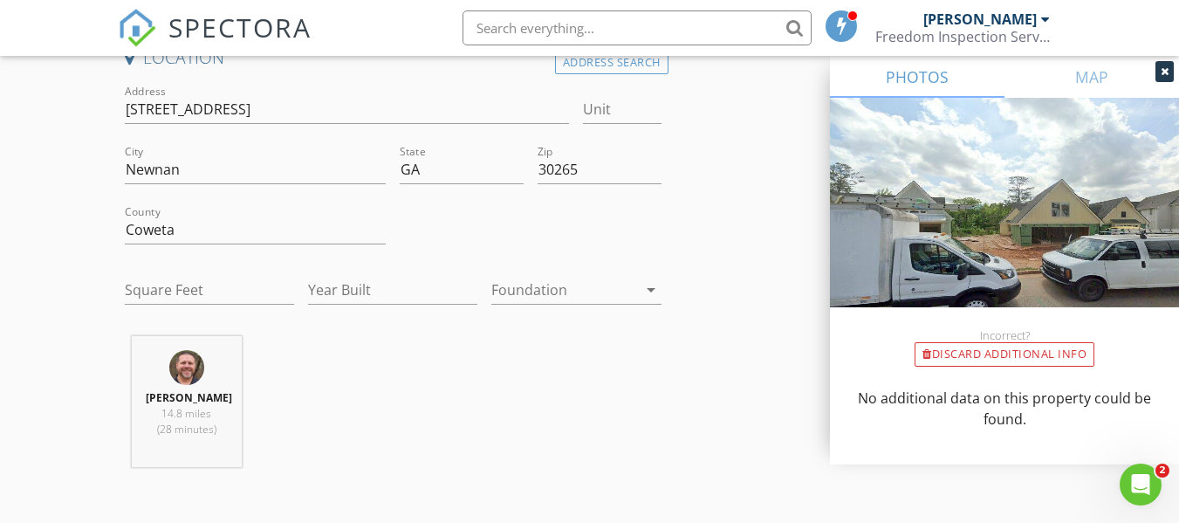
scroll to position [437, 0]
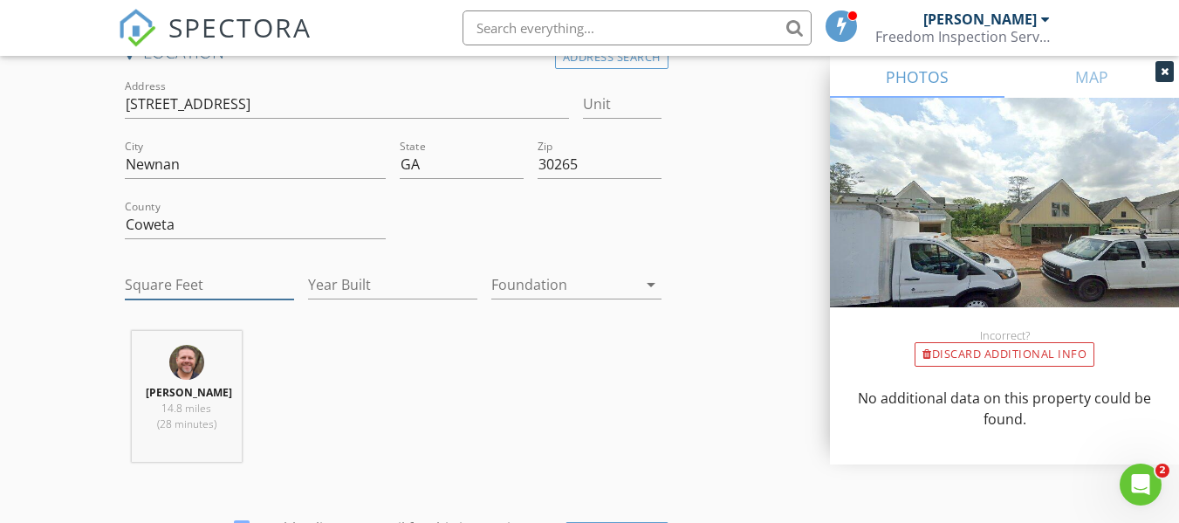
click at [206, 286] on input "Square Feet" at bounding box center [209, 285] width 169 height 29
drag, startPoint x: 279, startPoint y: 106, endPoint x: 129, endPoint y: 113, distance: 149.5
click at [129, 113] on input "[STREET_ADDRESS]" at bounding box center [347, 104] width 444 height 29
click at [207, 280] on input "Square Feet" at bounding box center [209, 285] width 169 height 29
type input "2007"
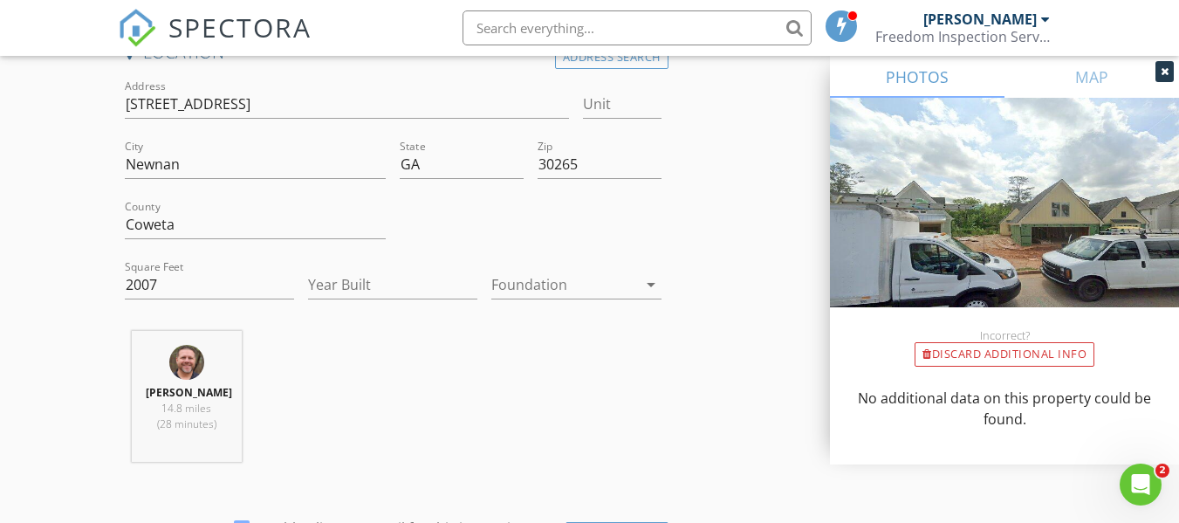
click at [305, 283] on div "Year Built" at bounding box center [392, 287] width 183 height 60
click at [320, 283] on input "Year Built" at bounding box center [392, 285] width 169 height 29
type input "2025"
click at [537, 291] on div at bounding box center [564, 285] width 145 height 28
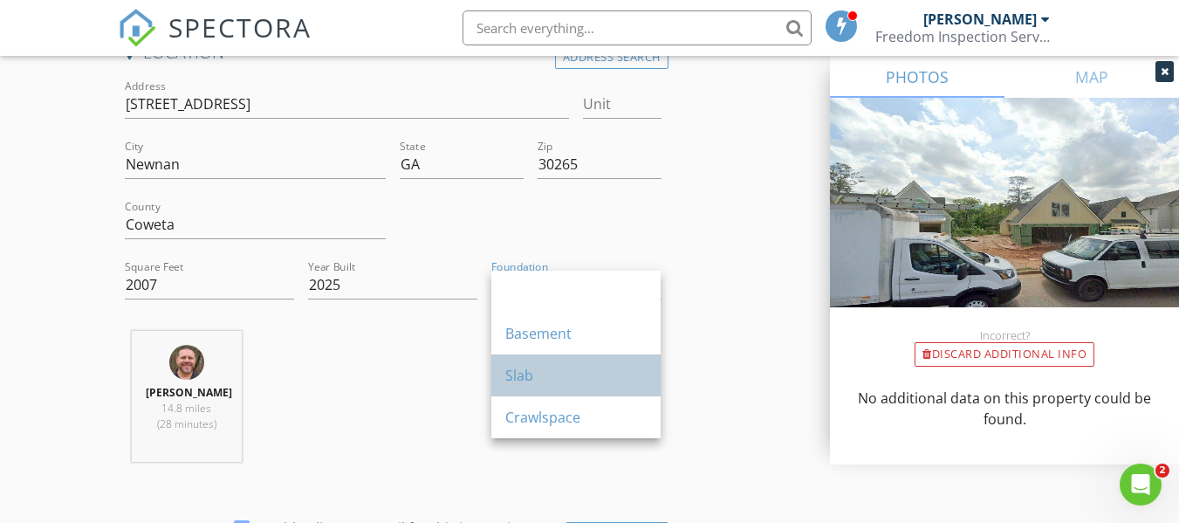
click at [524, 377] on div "Slab" at bounding box center [575, 375] width 141 height 21
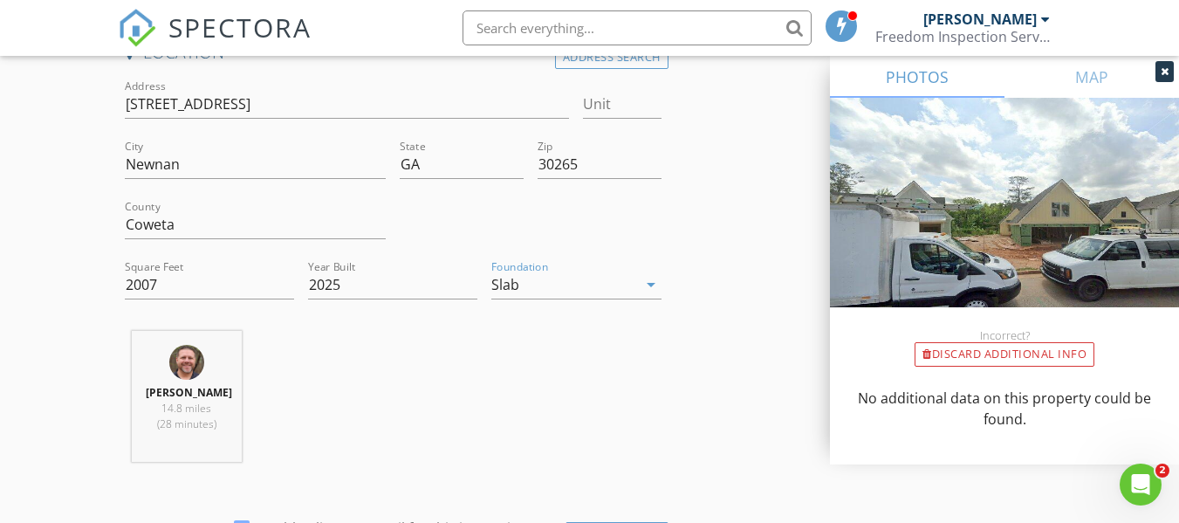
click at [437, 390] on div "Chris Rowe 14.8 miles (28 minutes)" at bounding box center [393, 403] width 550 height 145
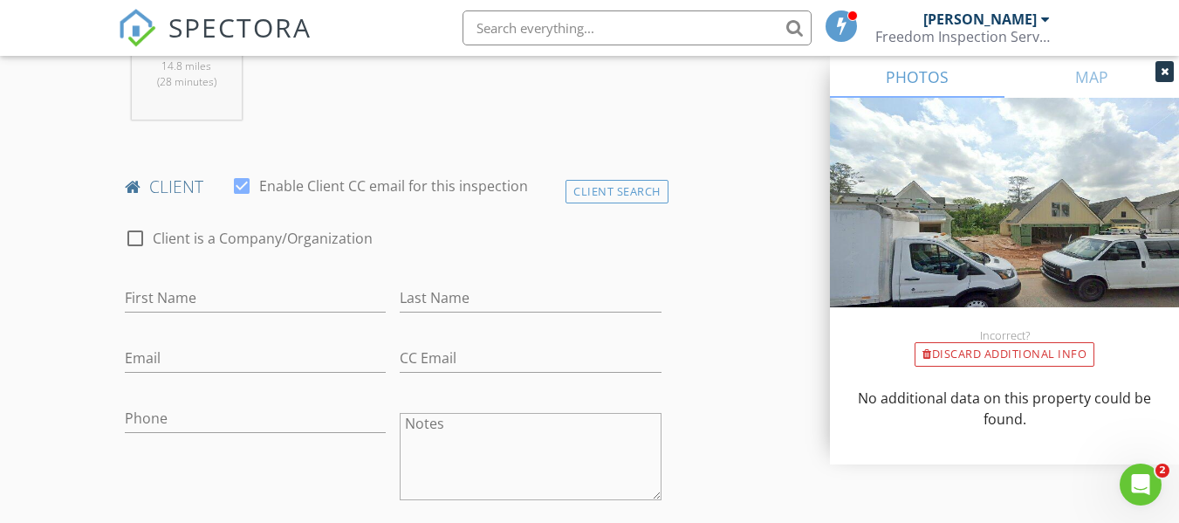
scroll to position [786, 0]
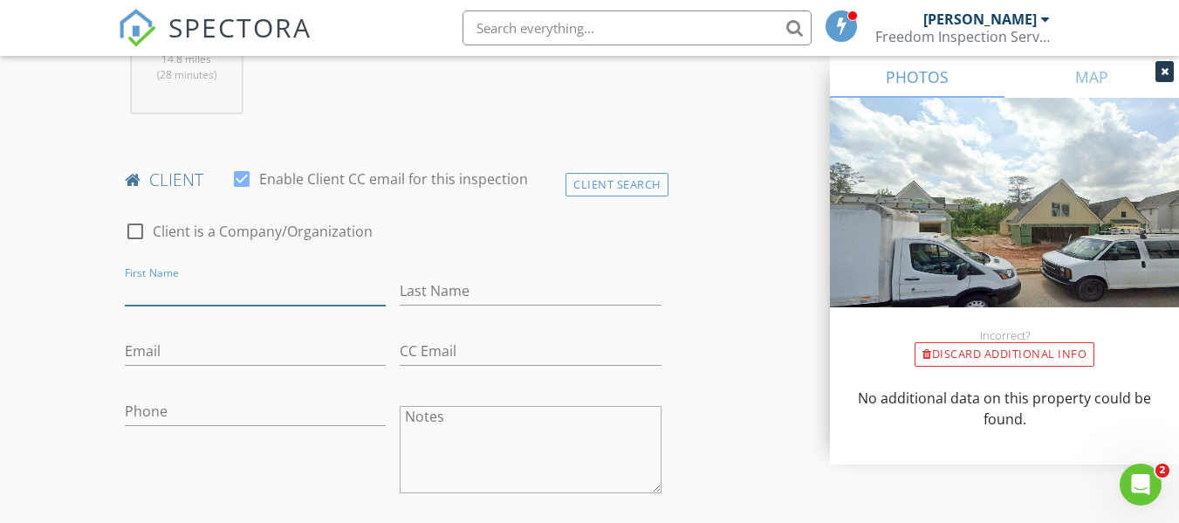
click at [150, 289] on input "First Name" at bounding box center [255, 291] width 261 height 29
type input "Sandy & Darrell"
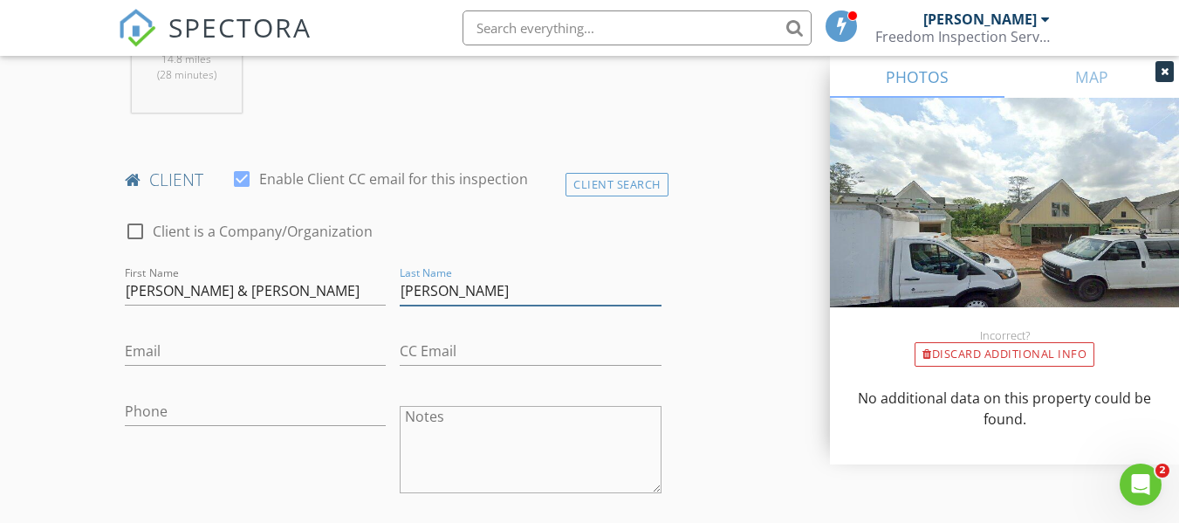
type input "Martin"
click at [180, 346] on input "Email" at bounding box center [255, 351] width 261 height 29
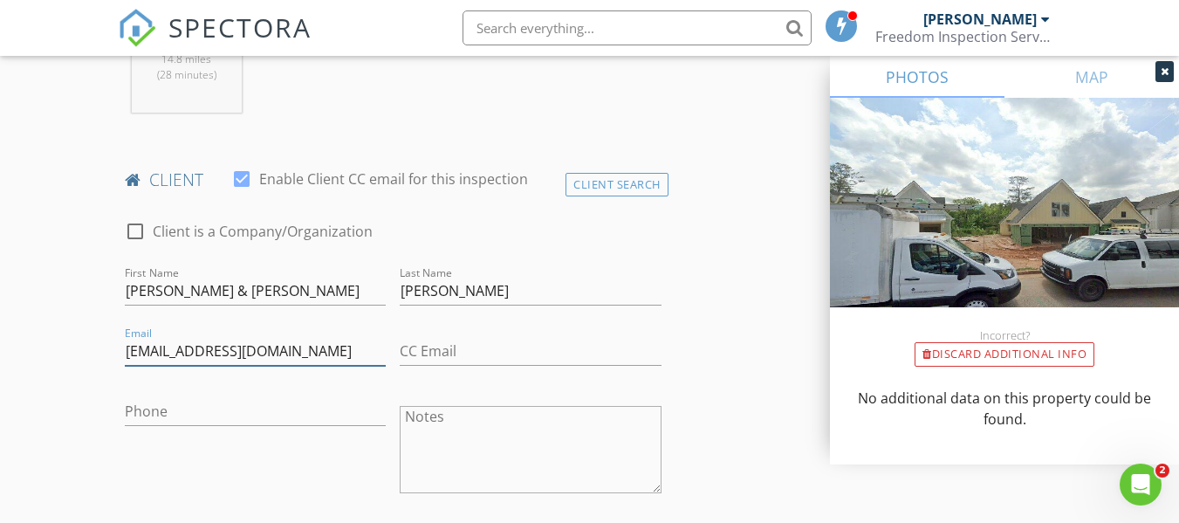
type input "wdm103@gmail.com"
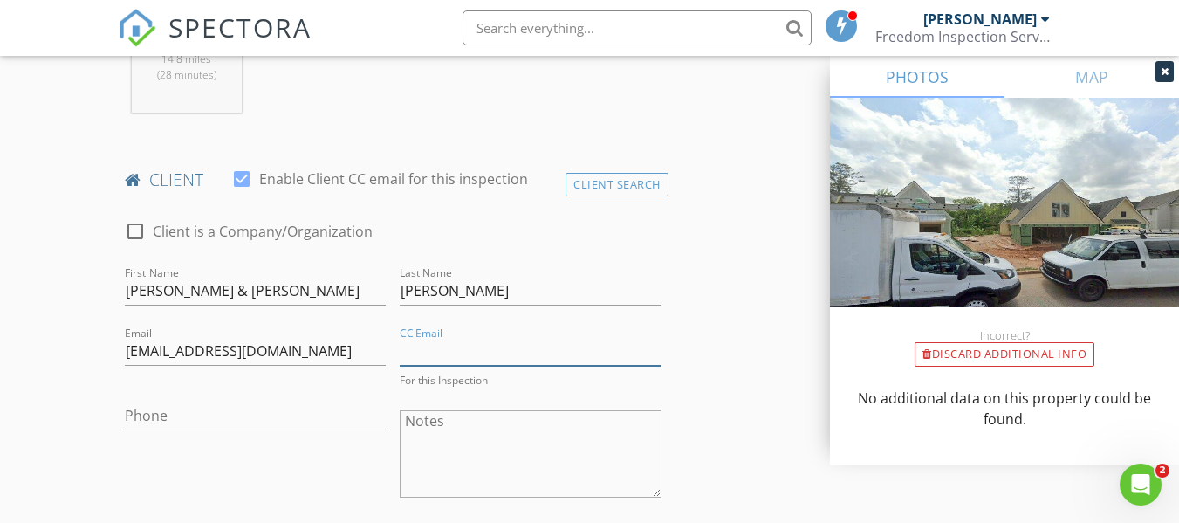
click at [437, 353] on input "CC Email" at bounding box center [530, 351] width 261 height 29
type input "scottishlucy@gmail.com"
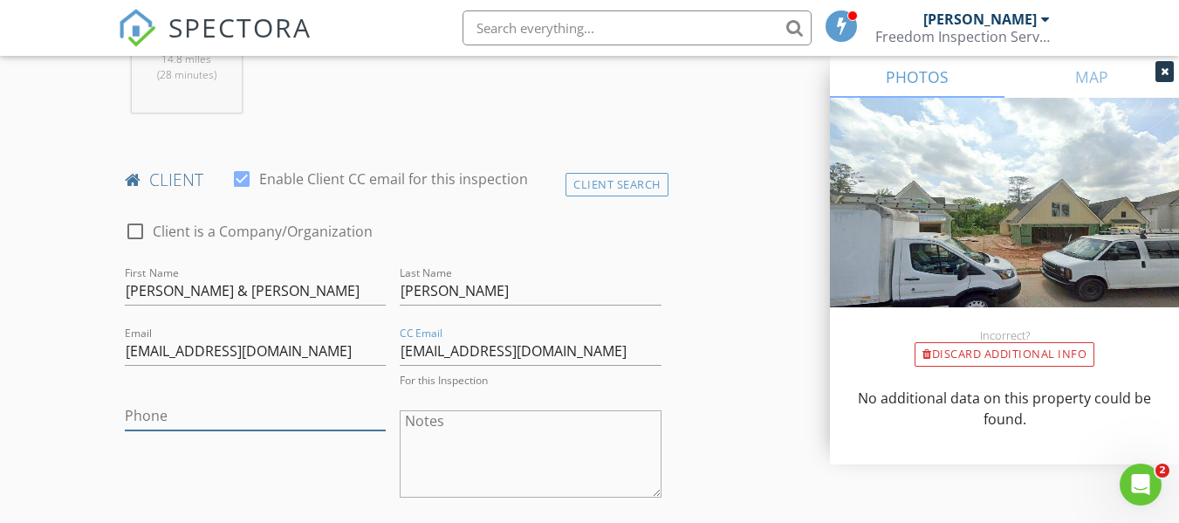
click at [226, 423] on input "Phone" at bounding box center [255, 416] width 261 height 29
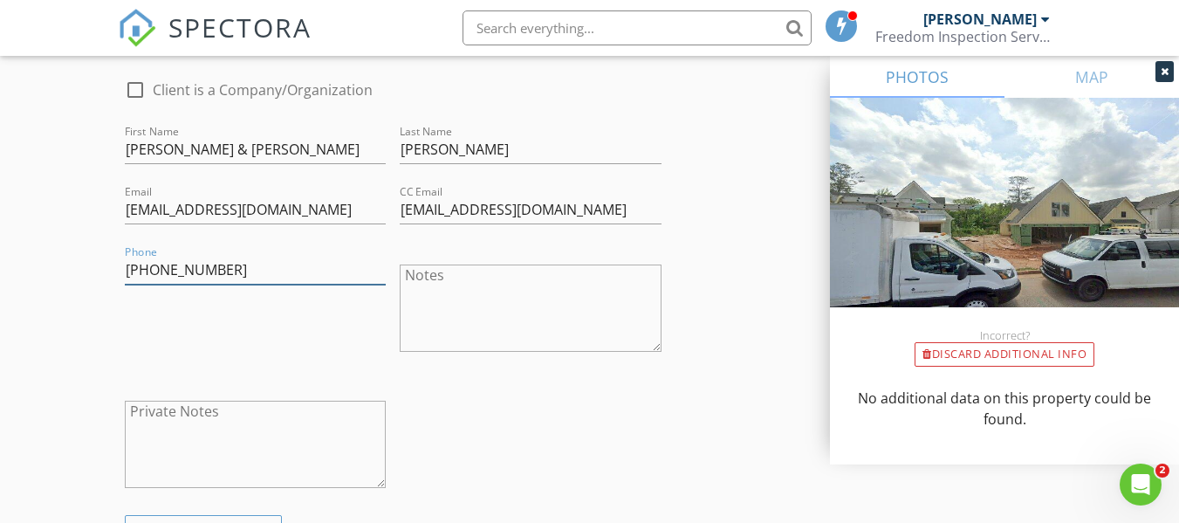
scroll to position [960, 0]
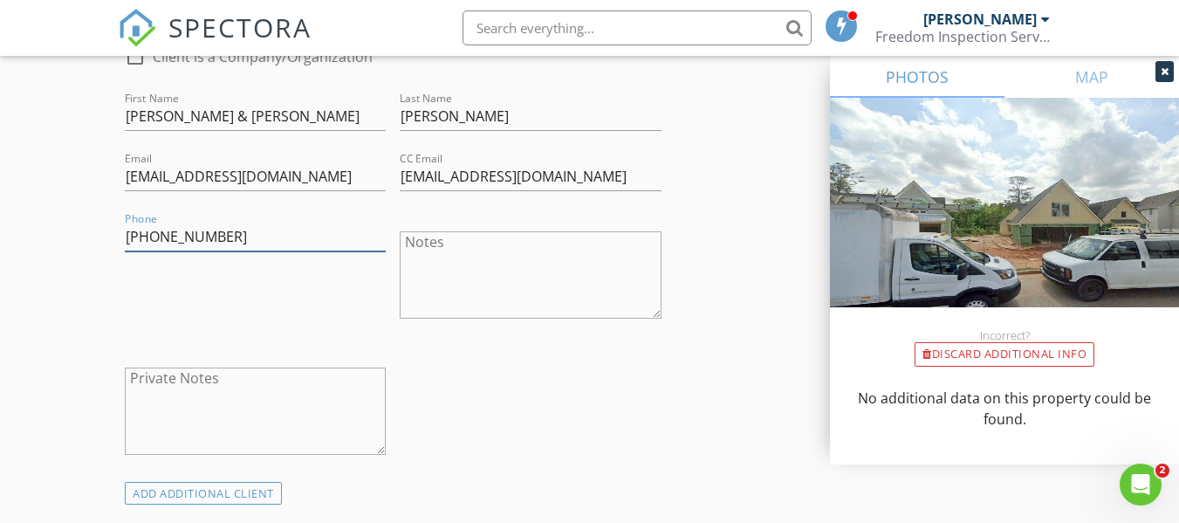
type input "770-301-7400"
click at [333, 293] on div "Phone 770-301-7400" at bounding box center [255, 277] width 275 height 136
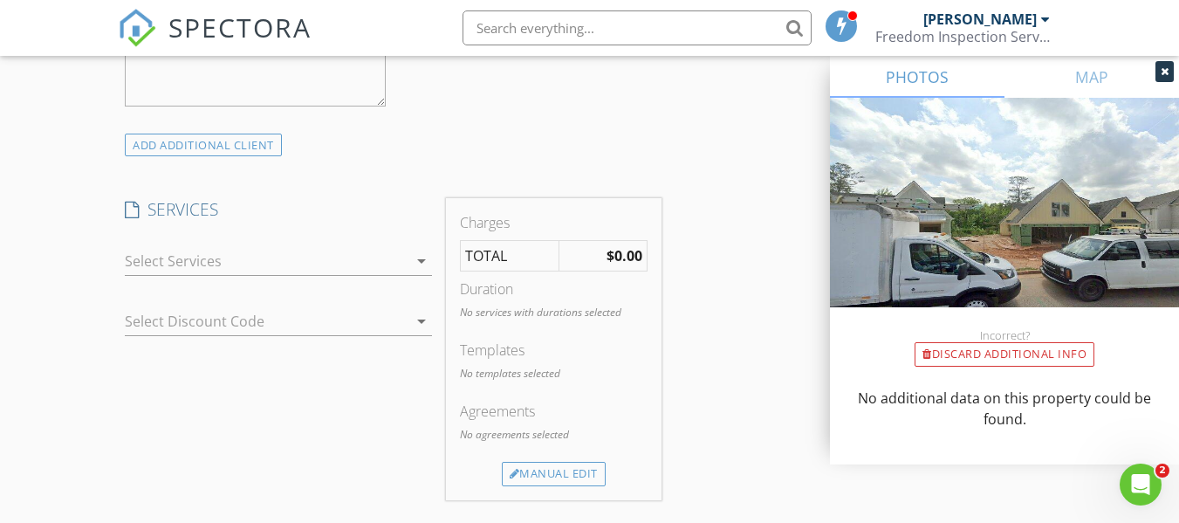
scroll to position [1310, 0]
click at [257, 264] on div at bounding box center [266, 260] width 283 height 28
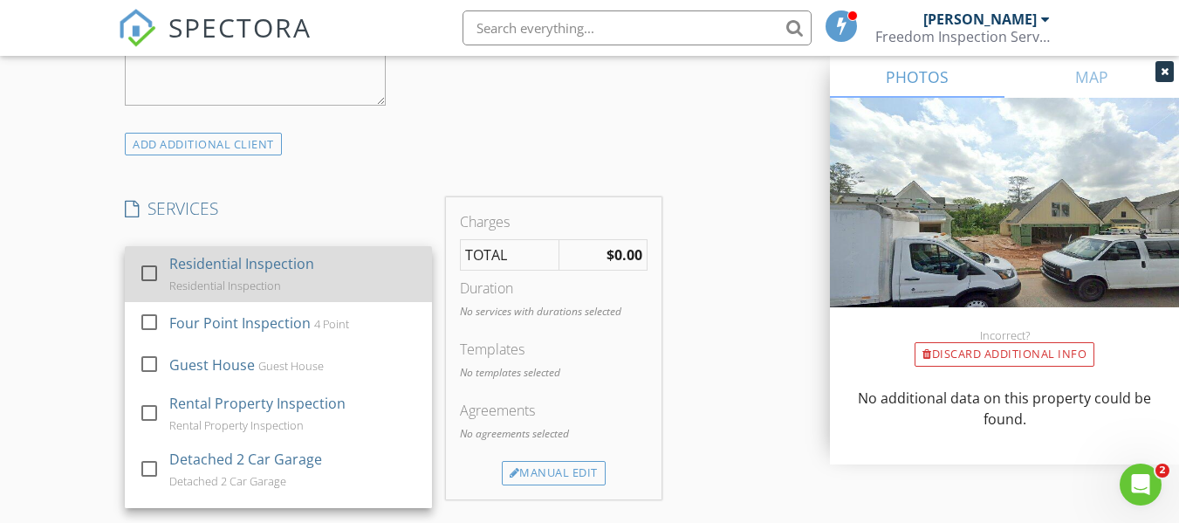
click at [231, 265] on div "Residential Inspection" at bounding box center [241, 263] width 145 height 21
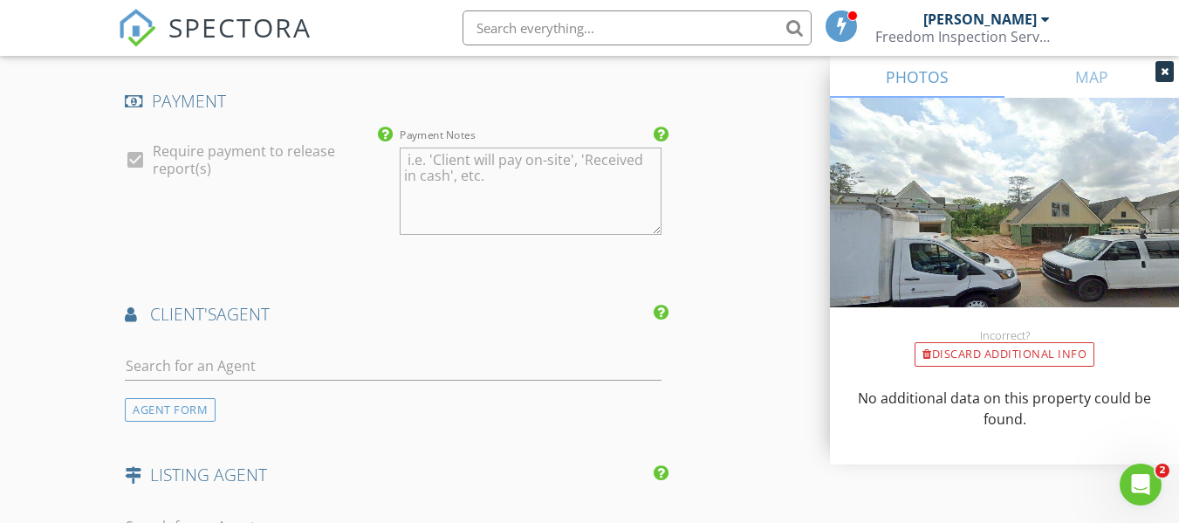
scroll to position [2095, 0]
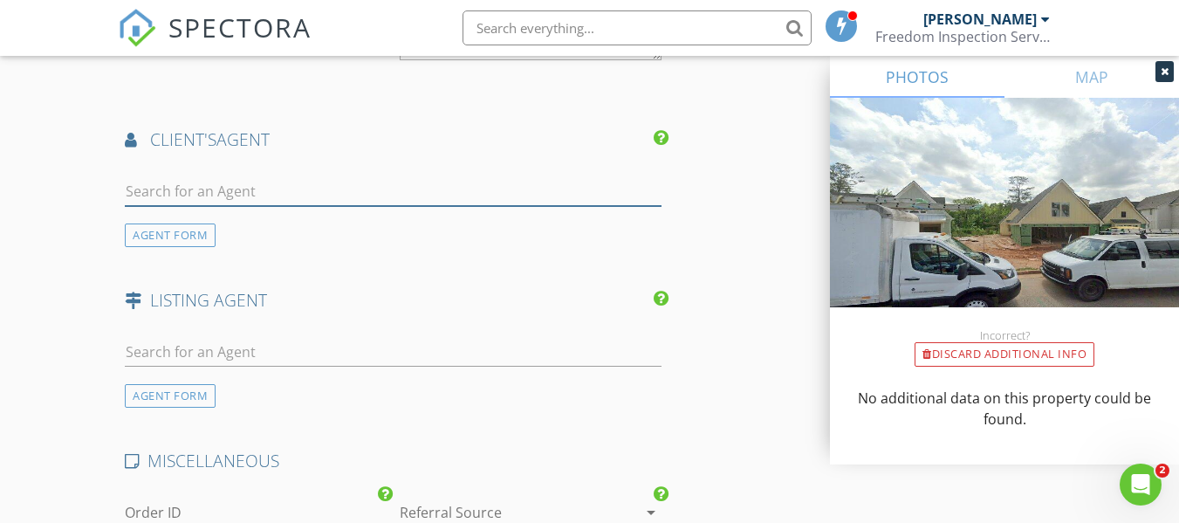
click at [220, 206] on input "text" at bounding box center [393, 191] width 536 height 29
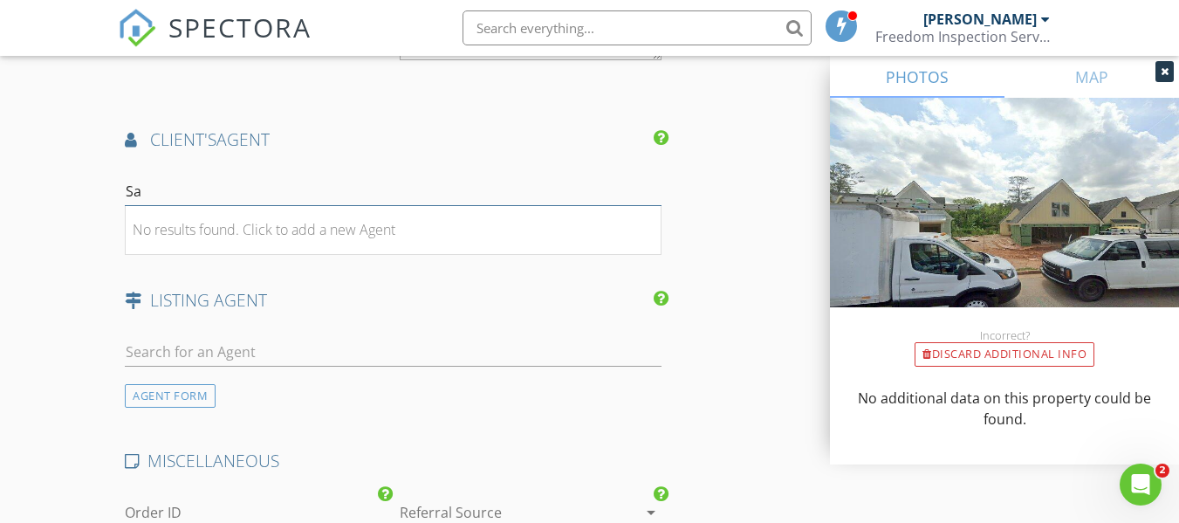
type input "S"
type input "E"
click at [194, 247] on div "AGENT FORM" at bounding box center [170, 235] width 91 height 24
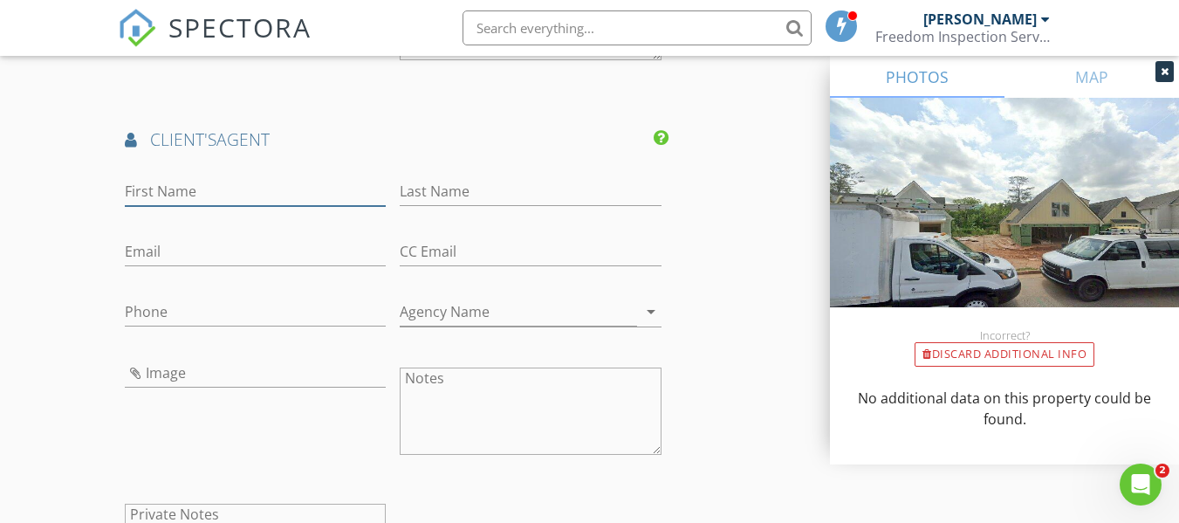
click at [202, 206] on input "First Name" at bounding box center [255, 191] width 261 height 29
type input "Evan"
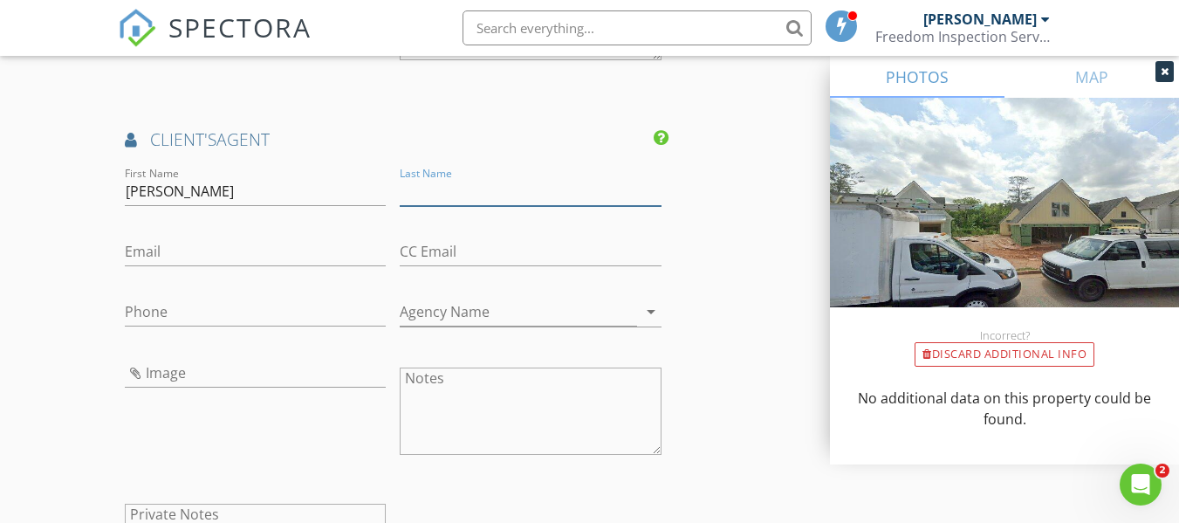
click at [469, 206] on input "Last Name" at bounding box center [530, 191] width 261 height 29
paste input "Mckinney"
type input "Mckinney"
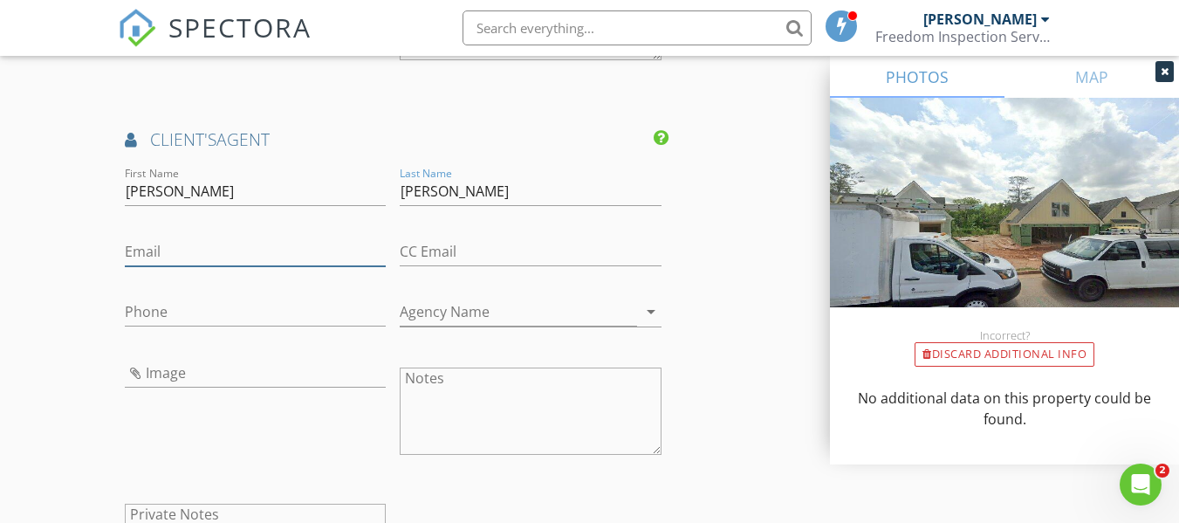
click at [208, 266] on input "Email" at bounding box center [255, 251] width 261 height 29
drag, startPoint x: 296, startPoint y: 266, endPoint x: 233, endPoint y: 267, distance: 62.9
click at [233, 266] on input "evanmckinney@sothebys" at bounding box center [255, 251] width 261 height 29
type input "evanmckinney@atlantafinehomes.com"
click at [430, 266] on input "CC Email" at bounding box center [530, 251] width 261 height 29
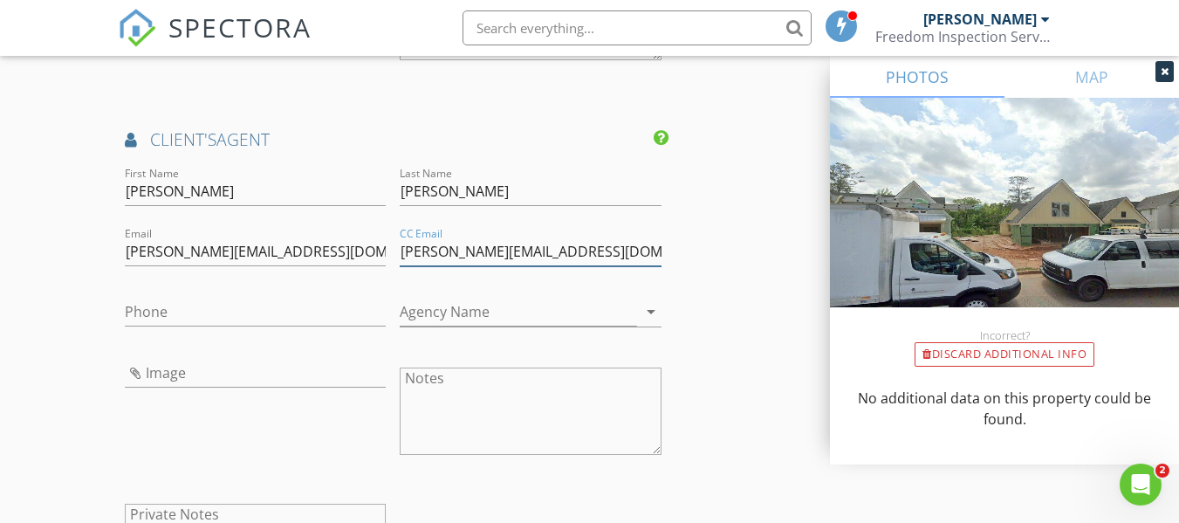
type input "sandra@atlantafinehomes.com"
click at [185, 327] on input "Phone" at bounding box center [255, 312] width 261 height 29
type input "770-527-0128"
click at [455, 323] on input "Agency Name" at bounding box center [518, 312] width 237 height 29
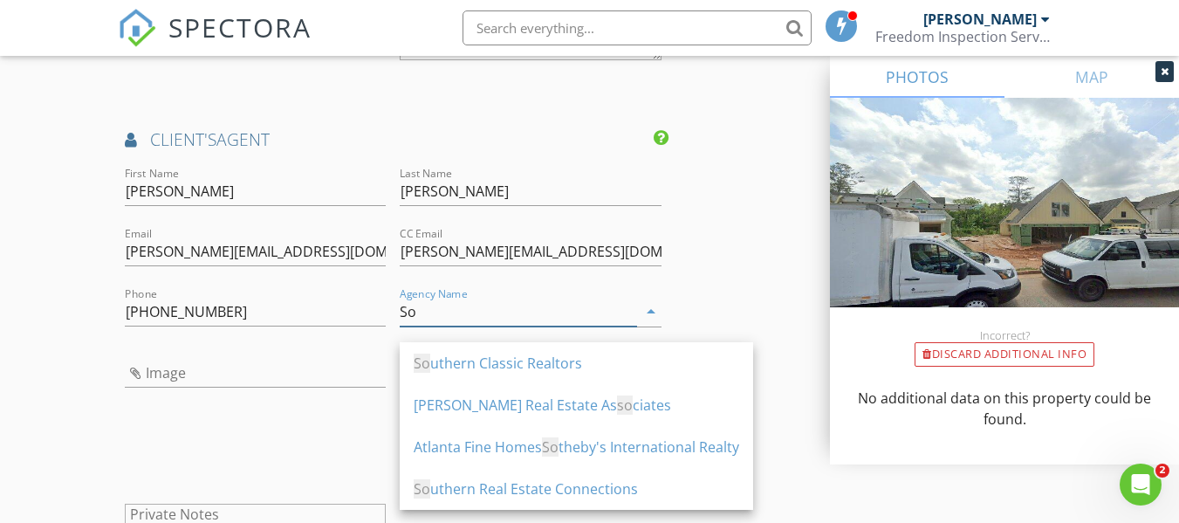
drag, startPoint x: 426, startPoint y: 330, endPoint x: 392, endPoint y: 332, distance: 34.1
click at [392, 332] on div "First Name Evan Last Name Mckinney Email evanmckinney@atlantafinehomes.com CC E…" at bounding box center [393, 390] width 550 height 454
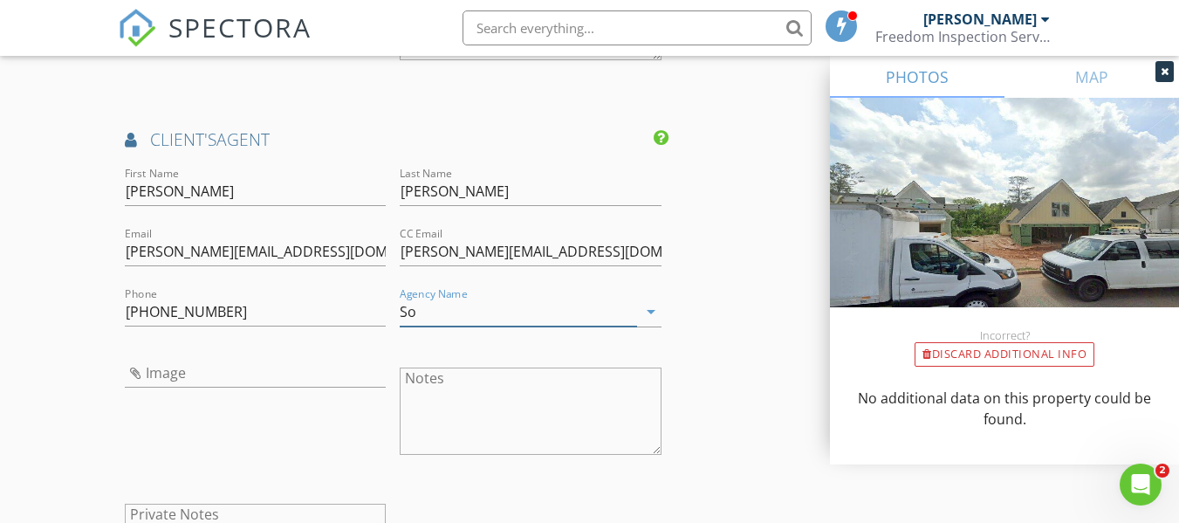
paste input "Atlanta Fine Homes Sotheby's International Realty"
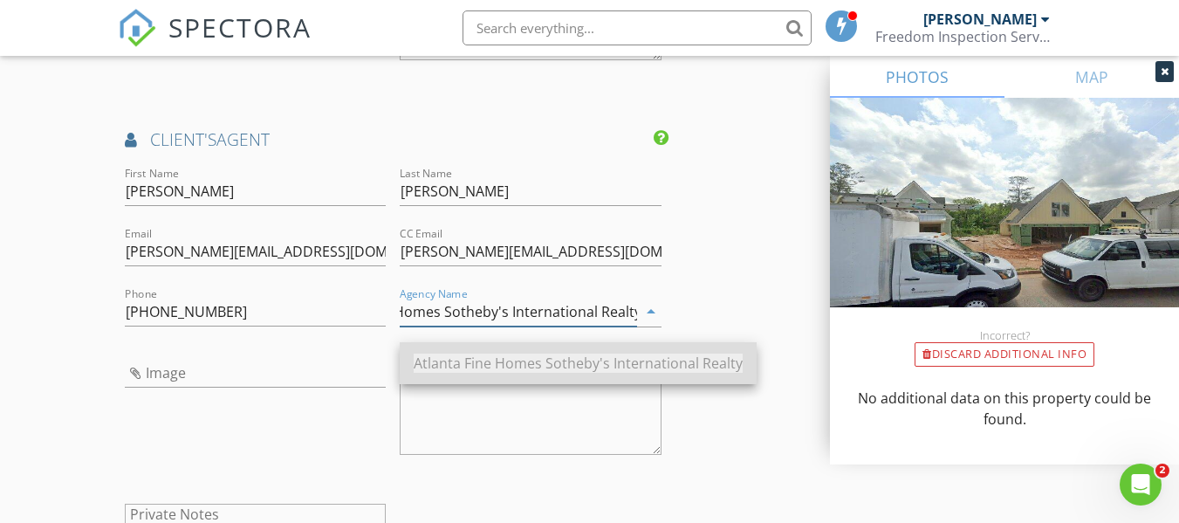
click at [507, 362] on span "Atlanta Fine Homes Sotheby's International Realty" at bounding box center [578, 363] width 329 height 19
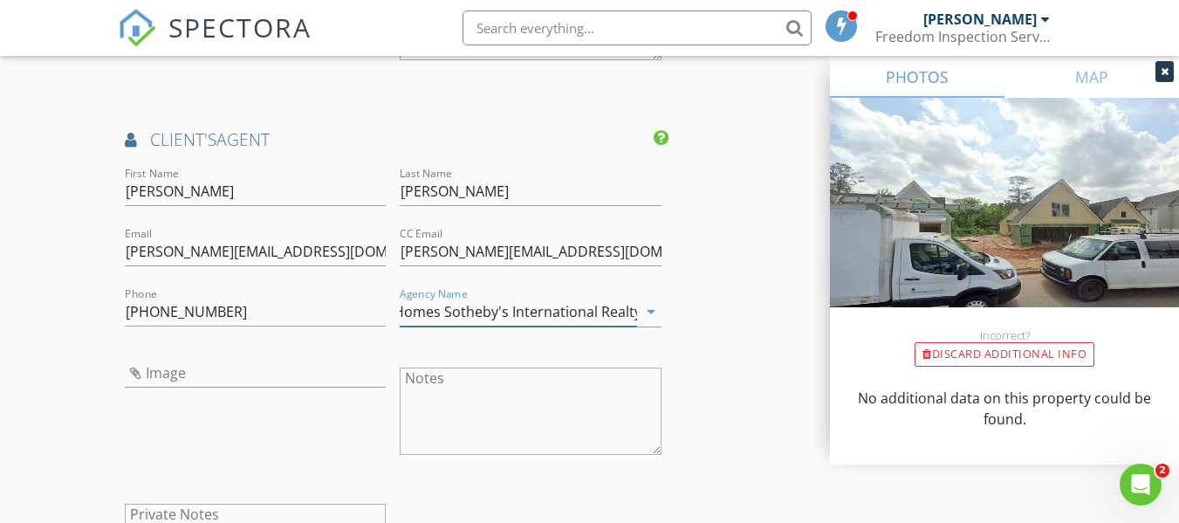
type input "Atlanta Fine Homes Sotheby's International Realty"
click at [227, 388] on input "Image" at bounding box center [255, 373] width 261 height 29
type input "494989445_17844983085472256_8150940581453489199_n.jpg"
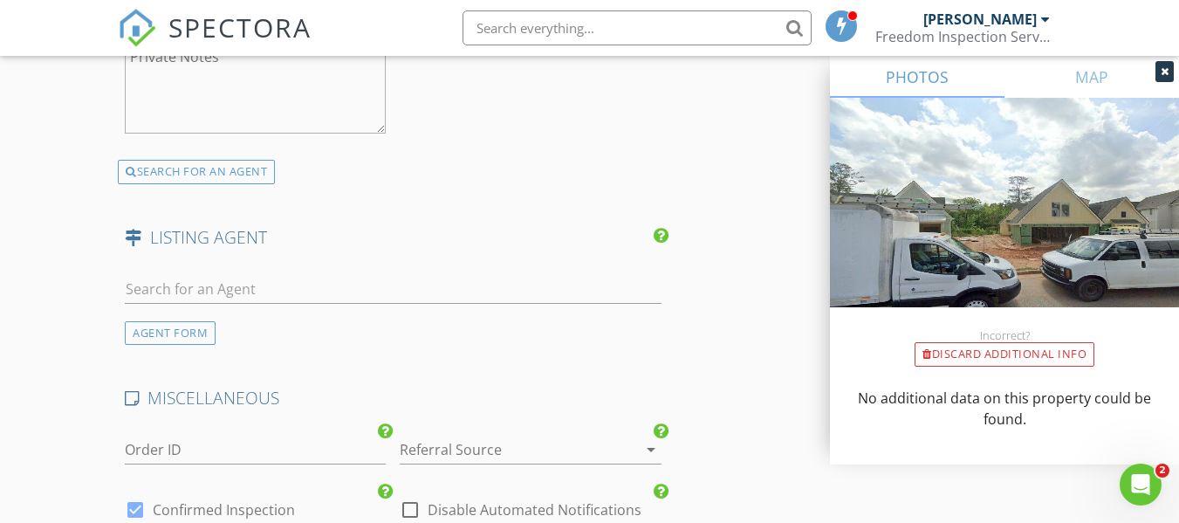
scroll to position [2619, 0]
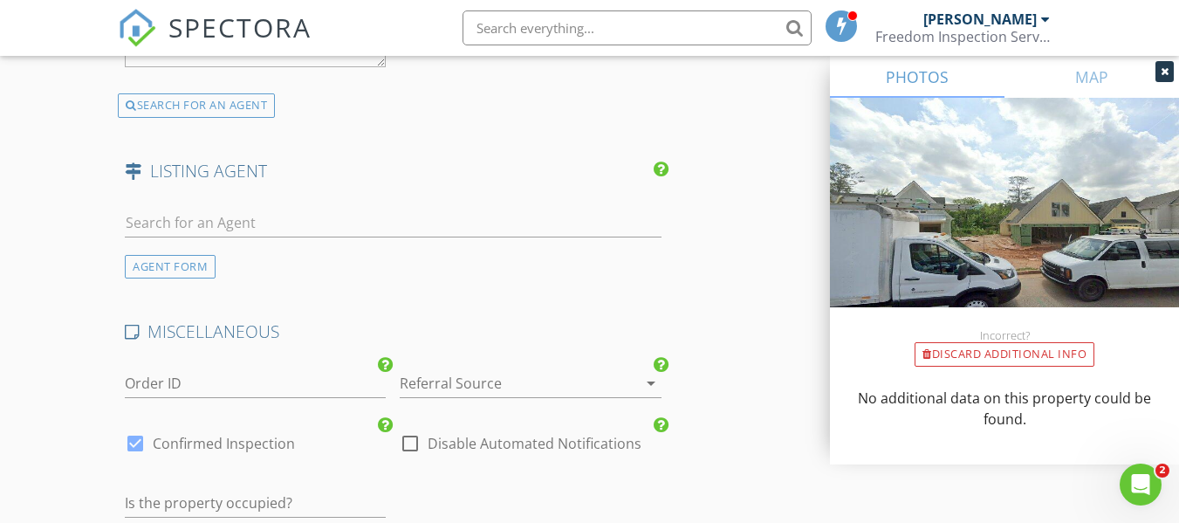
click at [508, 397] on div at bounding box center [506, 383] width 212 height 28
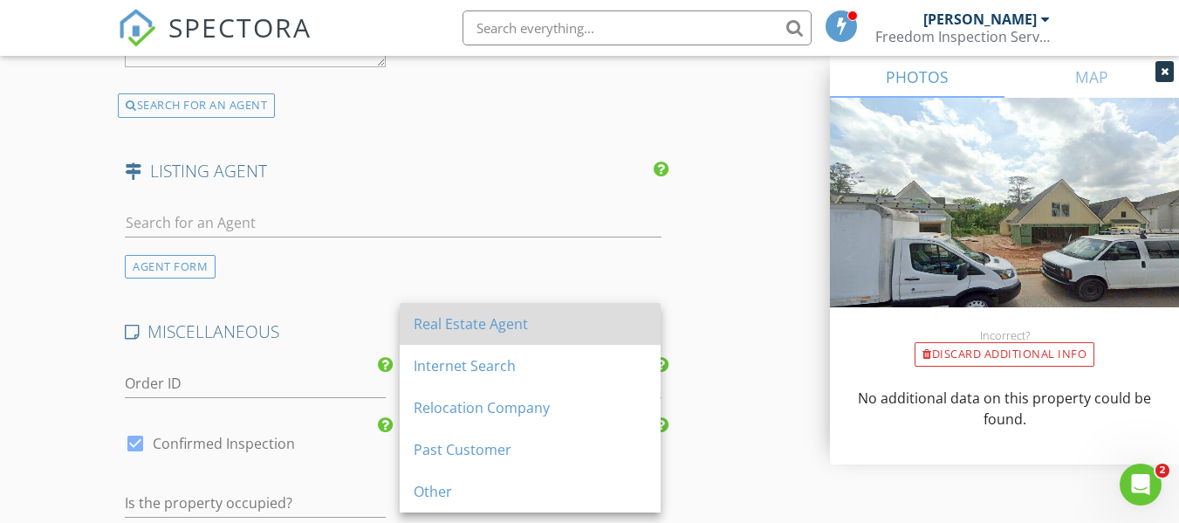
click at [477, 328] on div "Real Estate Agent" at bounding box center [530, 323] width 233 height 21
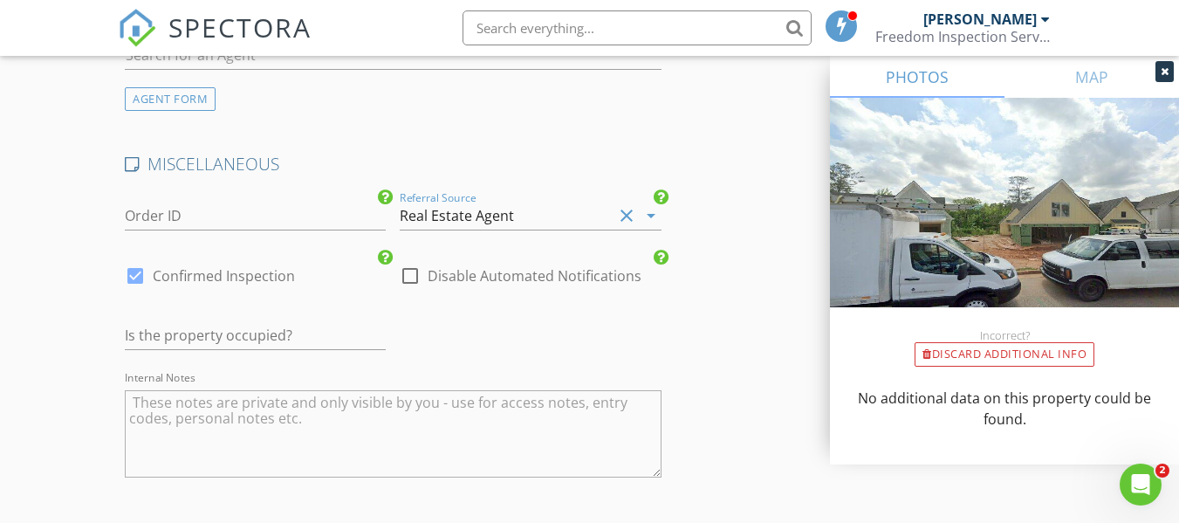
scroll to position [2794, 0]
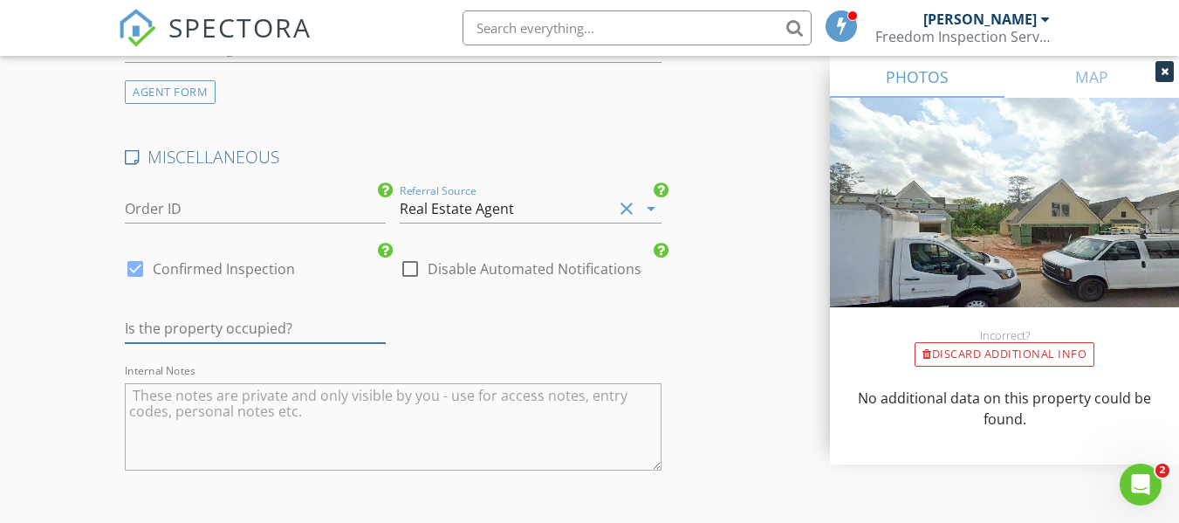
click at [277, 343] on input "text" at bounding box center [255, 328] width 261 height 29
click at [255, 343] on input "text" at bounding box center [255, 328] width 261 height 29
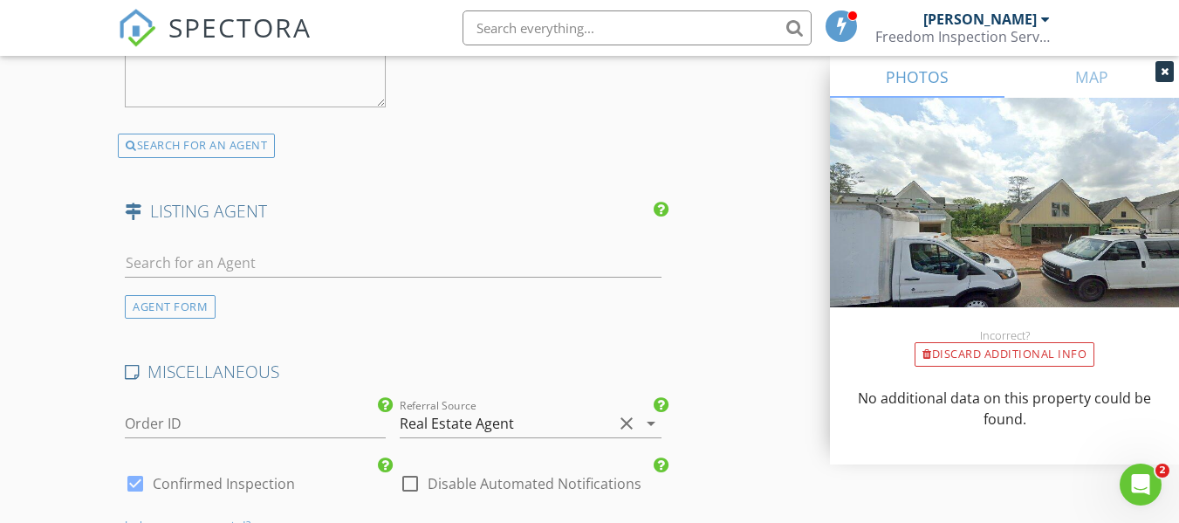
scroll to position [2534, 0]
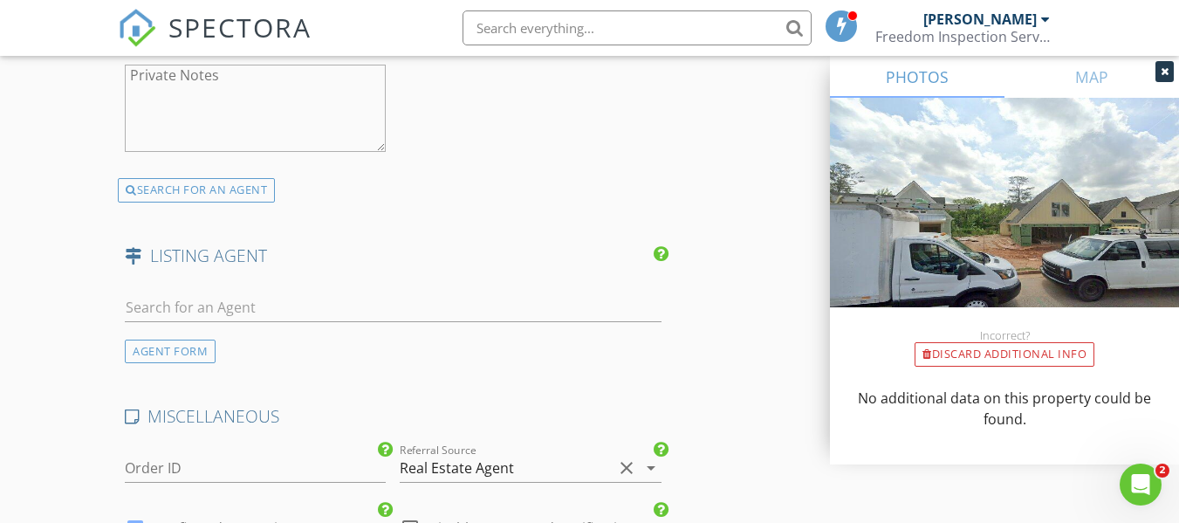
type input "No"
click at [306, 322] on input "text" at bounding box center [393, 307] width 536 height 29
type input "D"
click at [193, 363] on div "AGENT FORM" at bounding box center [170, 352] width 91 height 24
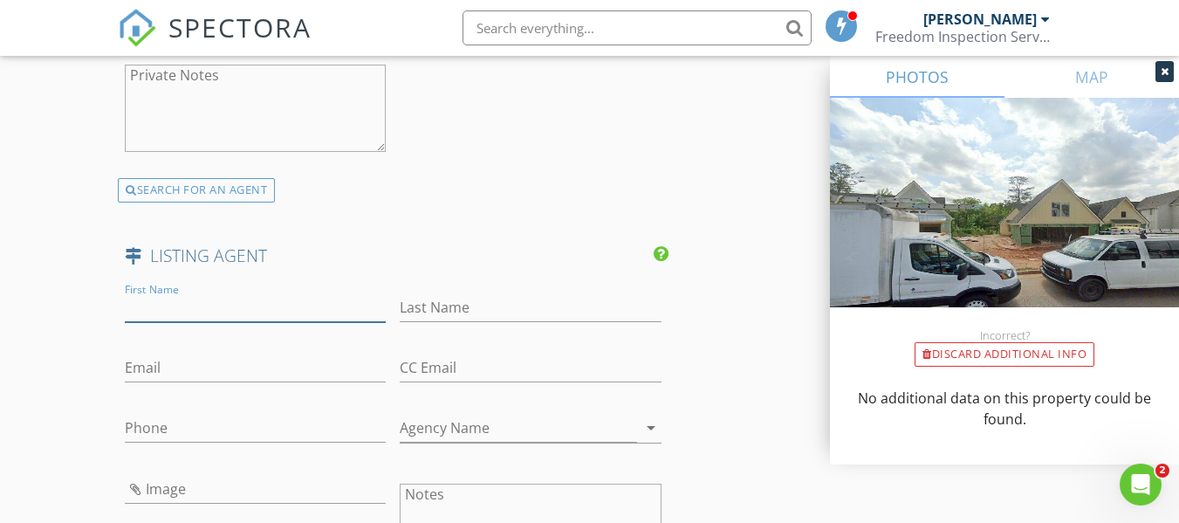
click at [176, 322] on input "First Name" at bounding box center [255, 307] width 261 height 29
type input "Denise"
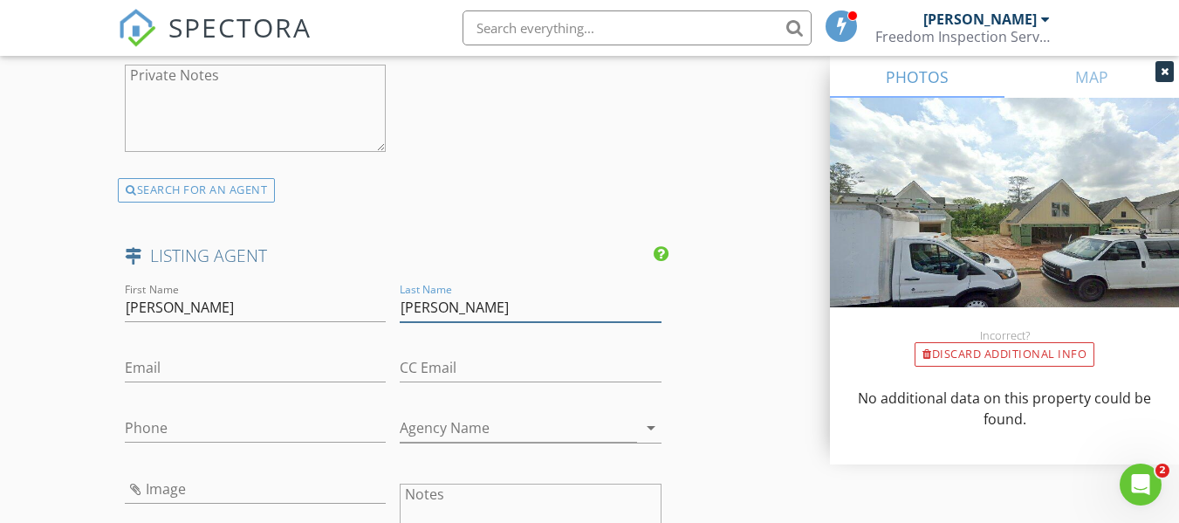
type input "Kinzler"
paste input "denise.kinzler@bhhsgeorgia.com"
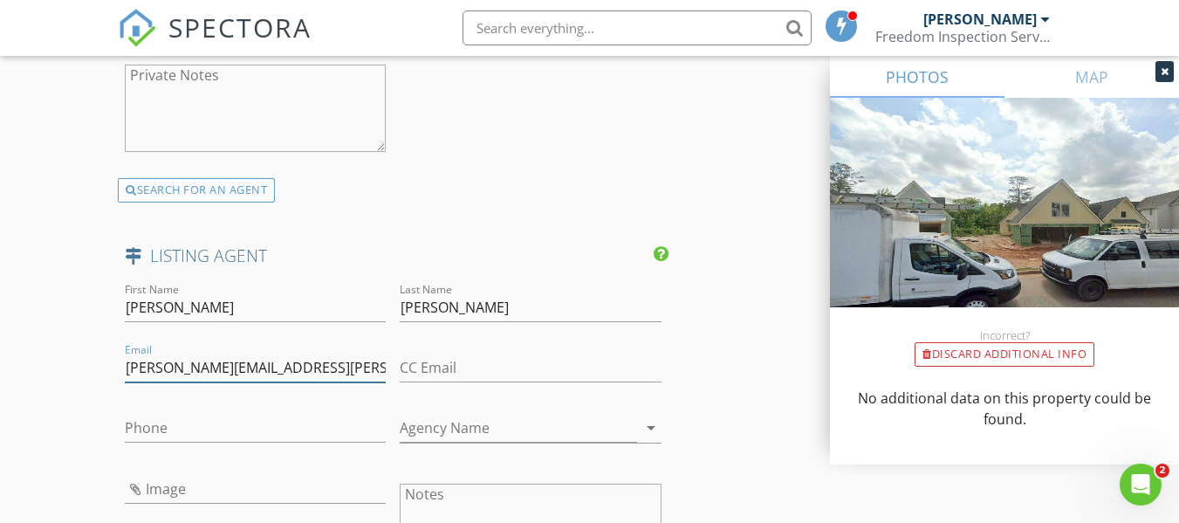
type input "denise.kinzler@bhhsgeorgia.com"
paste input "336-880-5888"
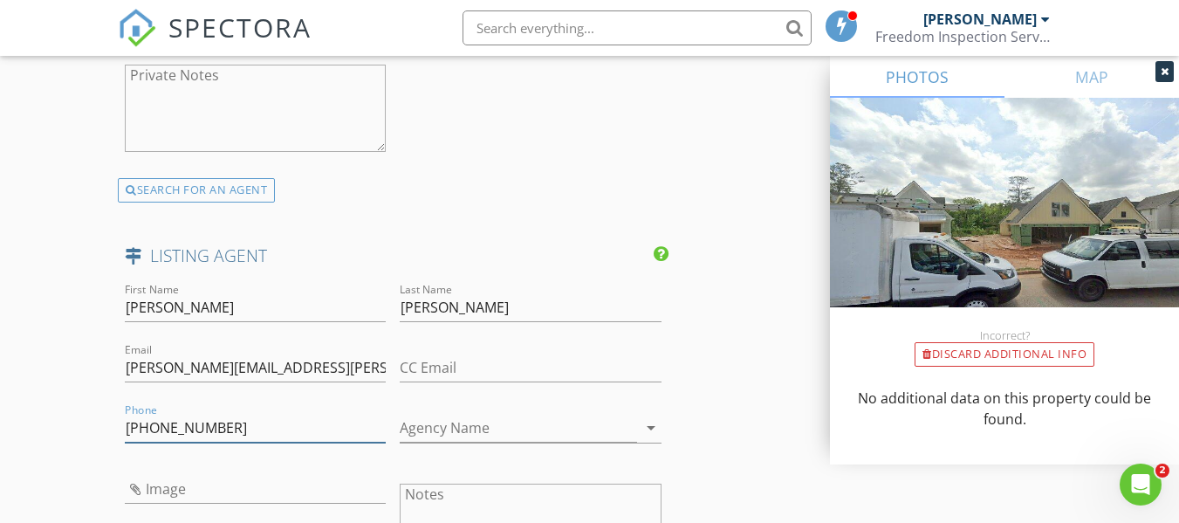
type input "336-880-5888"
paste input "Berkshire Hathaway"
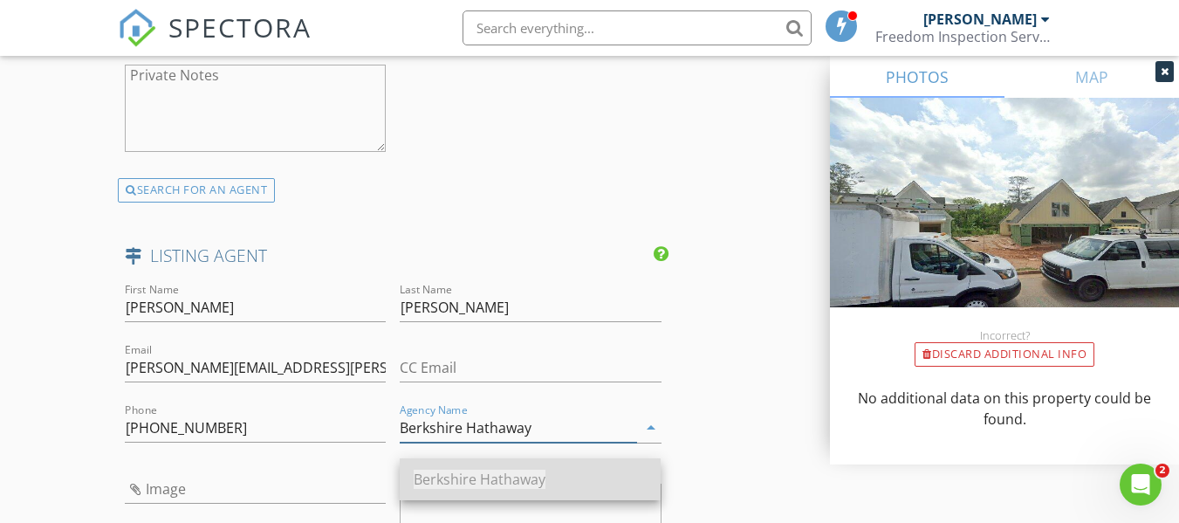
click at [516, 488] on span "Berkshire Hathaway" at bounding box center [480, 479] width 132 height 19
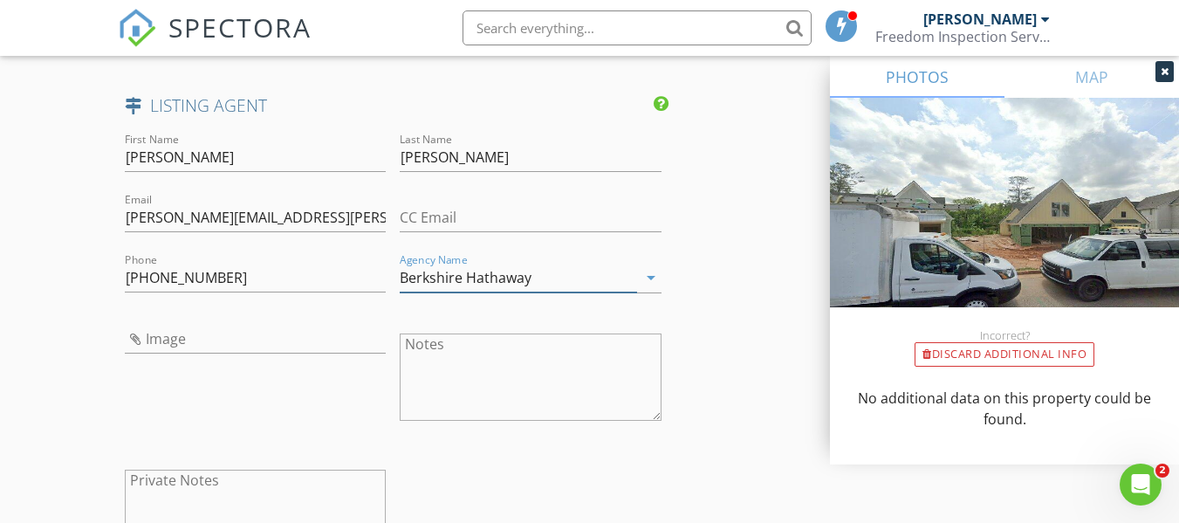
scroll to position [2709, 0]
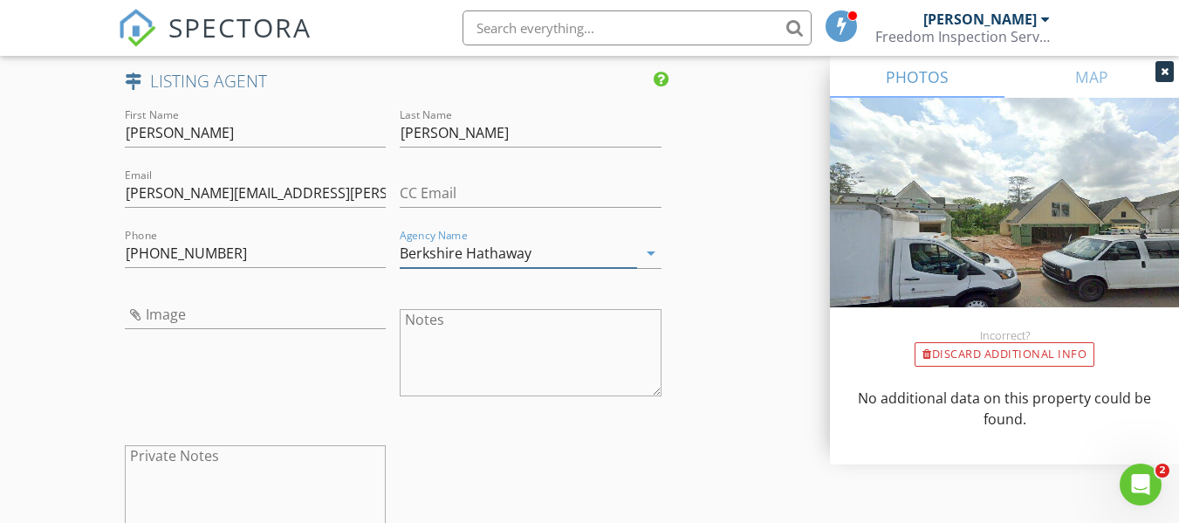
type input "Berkshire Hathaway"
click at [232, 329] on input "Image" at bounding box center [255, 314] width 261 height 29
click at [179, 324] on input "Image" at bounding box center [255, 314] width 261 height 29
click at [181, 329] on input "Image" at bounding box center [255, 314] width 261 height 29
type input "DK.jpg"
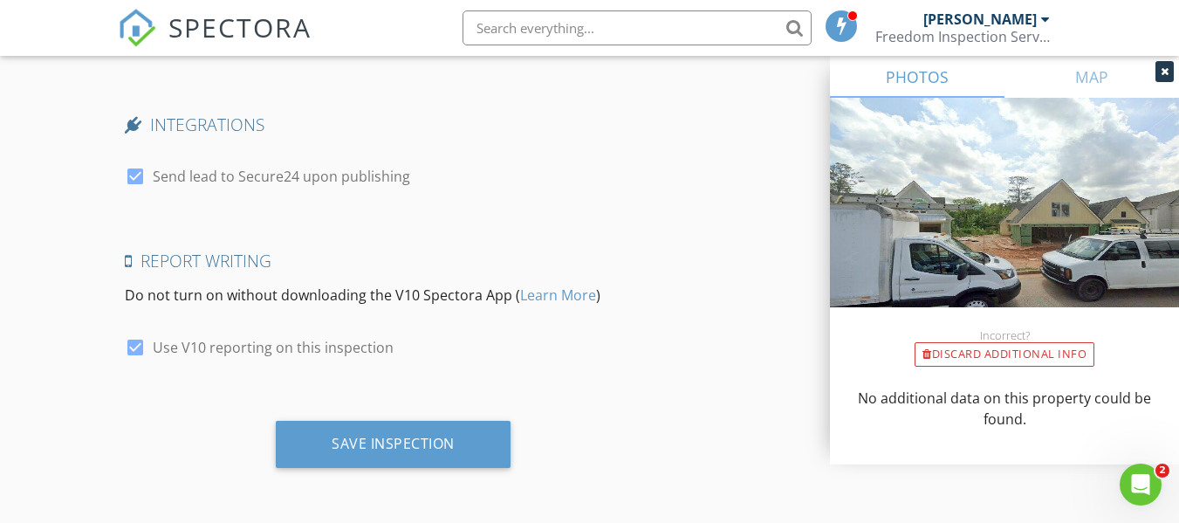
scroll to position [3627, 0]
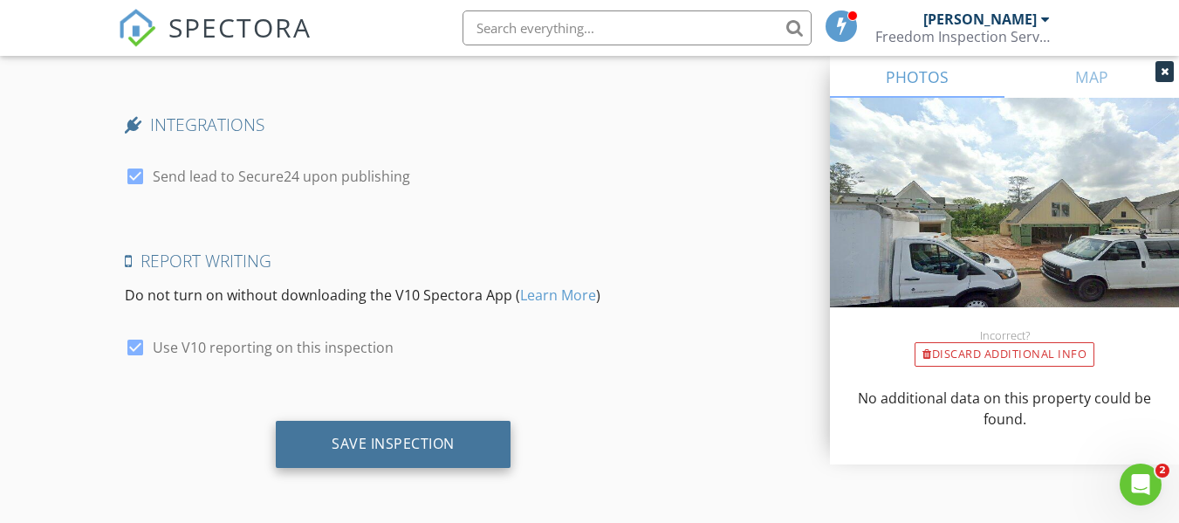
click at [413, 449] on div "Save Inspection" at bounding box center [393, 443] width 123 height 17
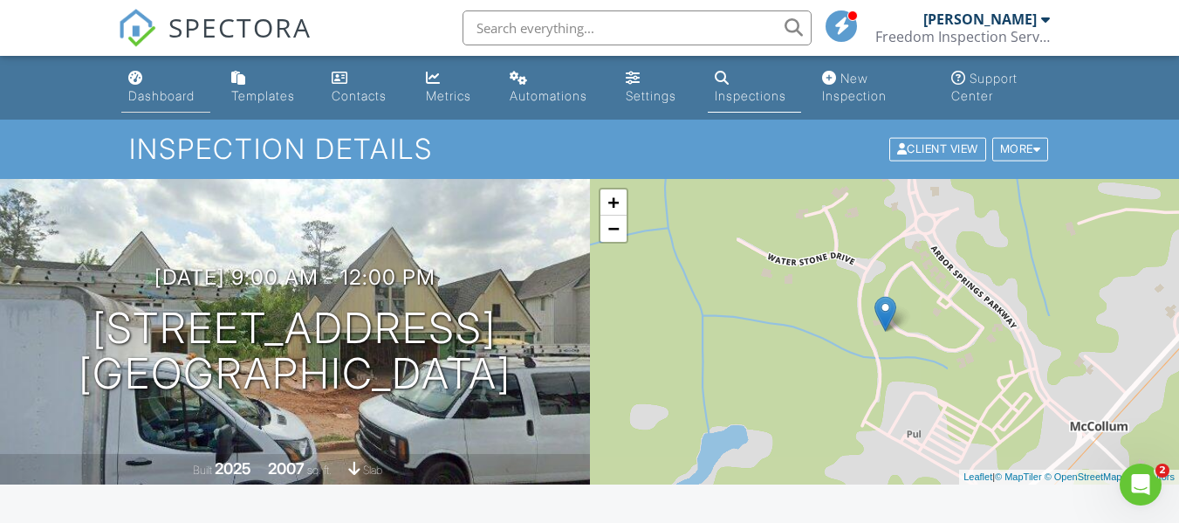
click at [159, 93] on div "Dashboard" at bounding box center [161, 95] width 66 height 15
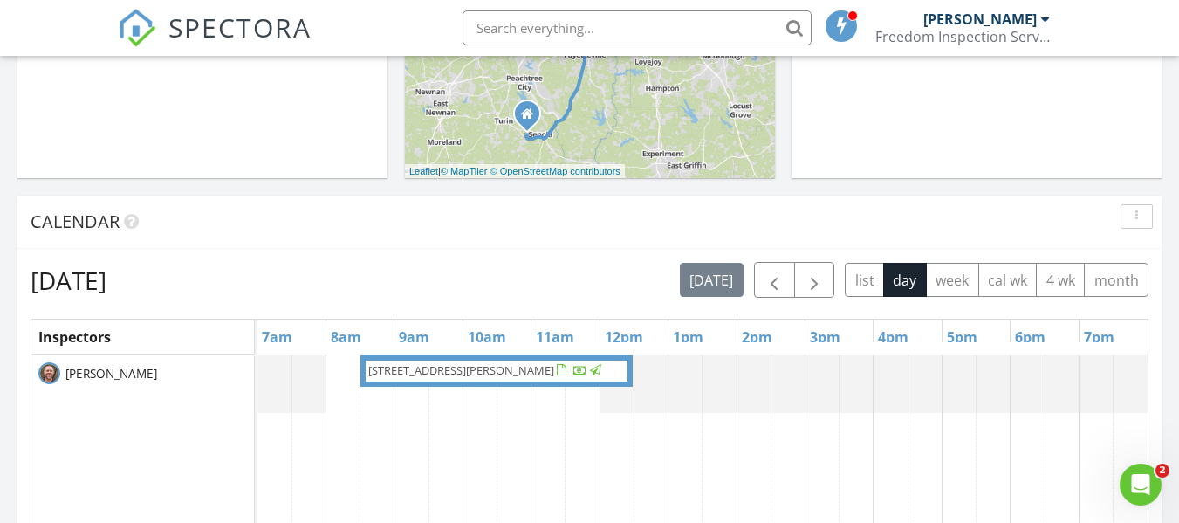
scroll to position [611, 0]
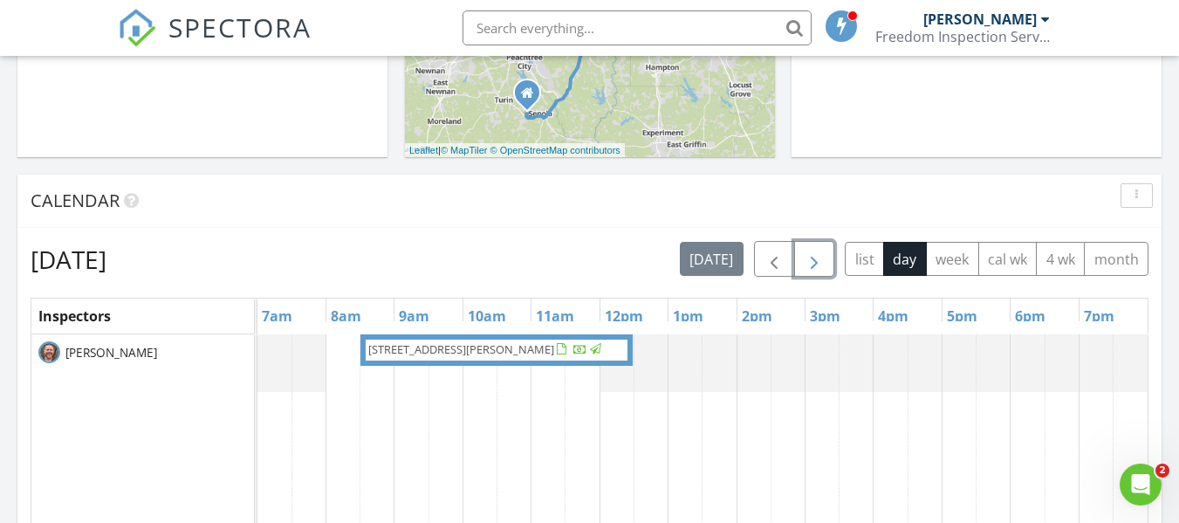
click at [811, 264] on span "button" at bounding box center [814, 259] width 21 height 21
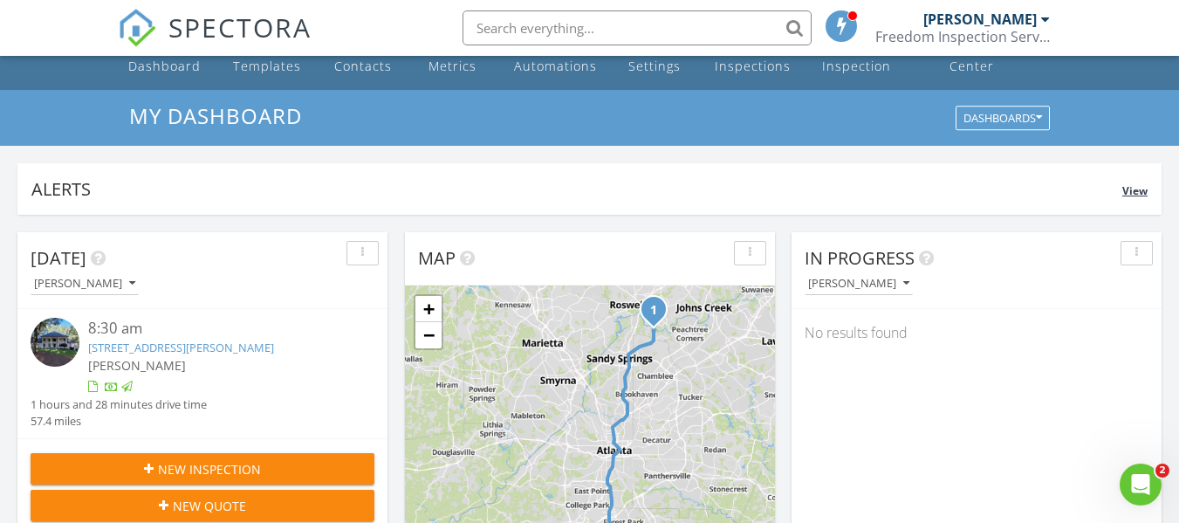
scroll to position [0, 0]
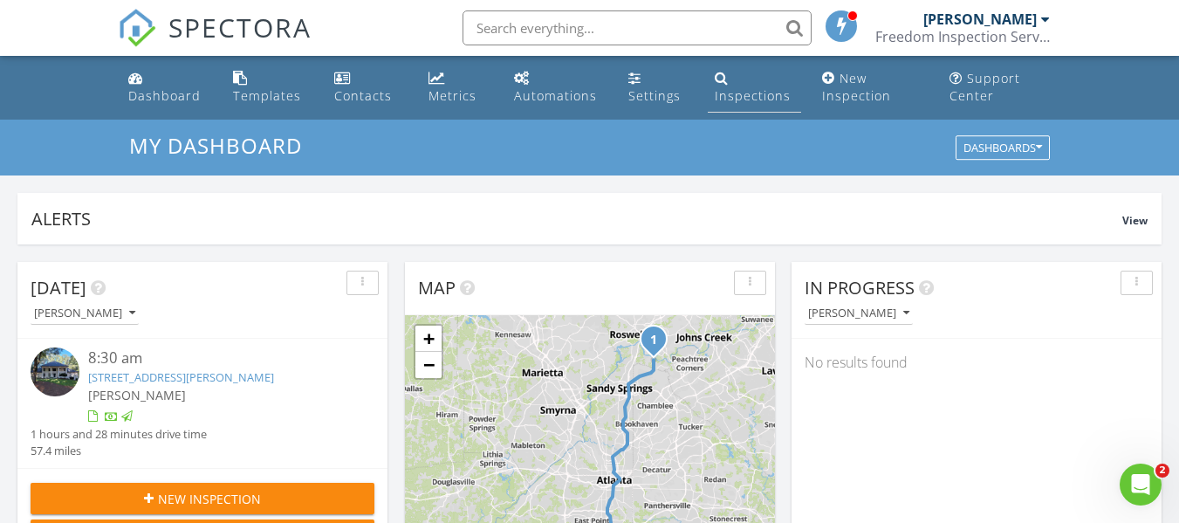
click at [746, 91] on div "Inspections" at bounding box center [753, 95] width 76 height 17
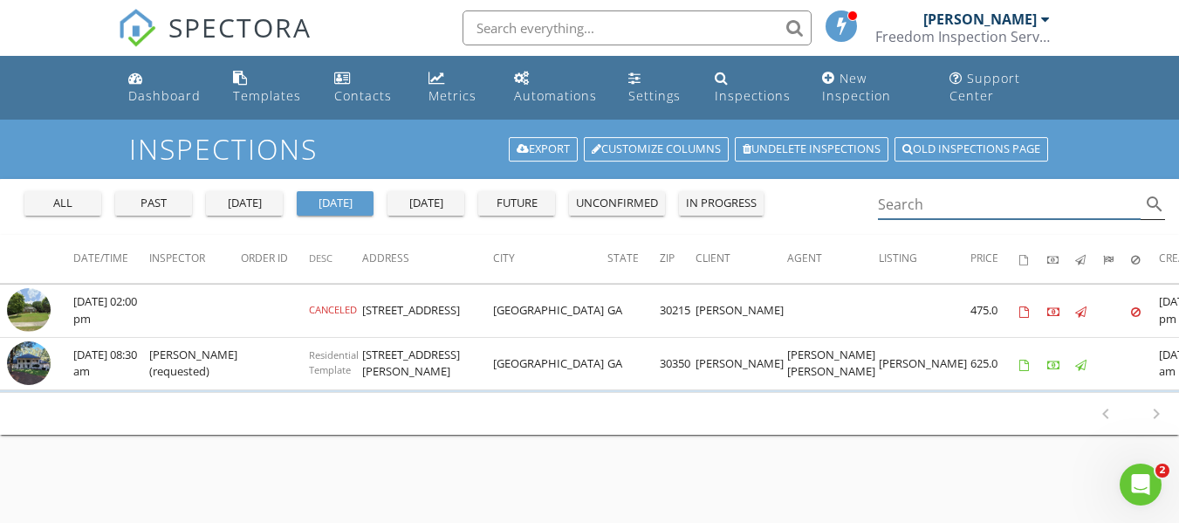
click at [891, 211] on input "Search" at bounding box center [1010, 204] width 264 height 29
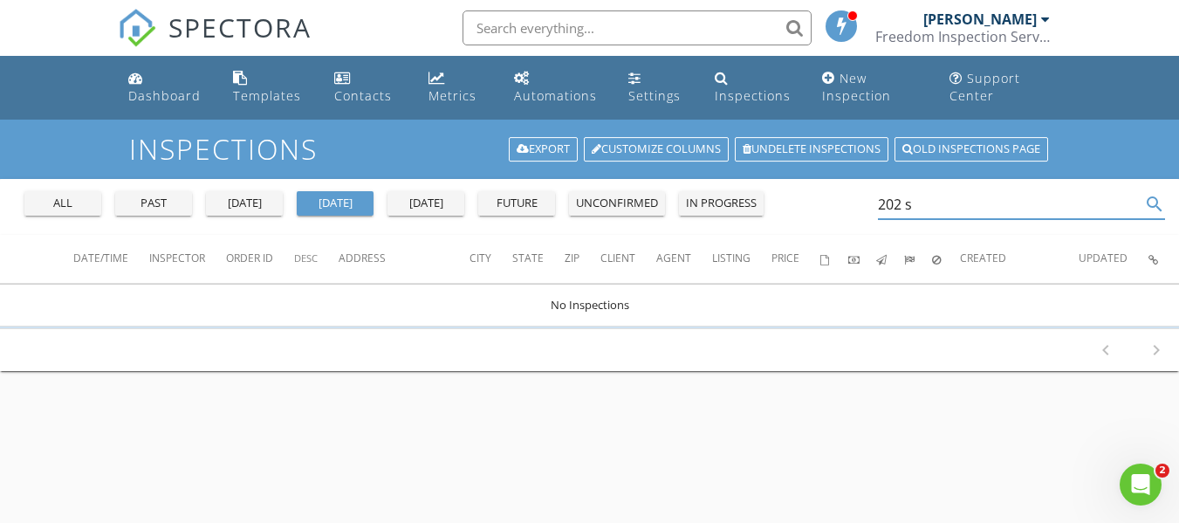
type input "202 s"
click at [596, 26] on input "text" at bounding box center [637, 27] width 349 height 35
type input "[PERSON_NAME]"
click at [147, 83] on link "Dashboard" at bounding box center [166, 88] width 91 height 50
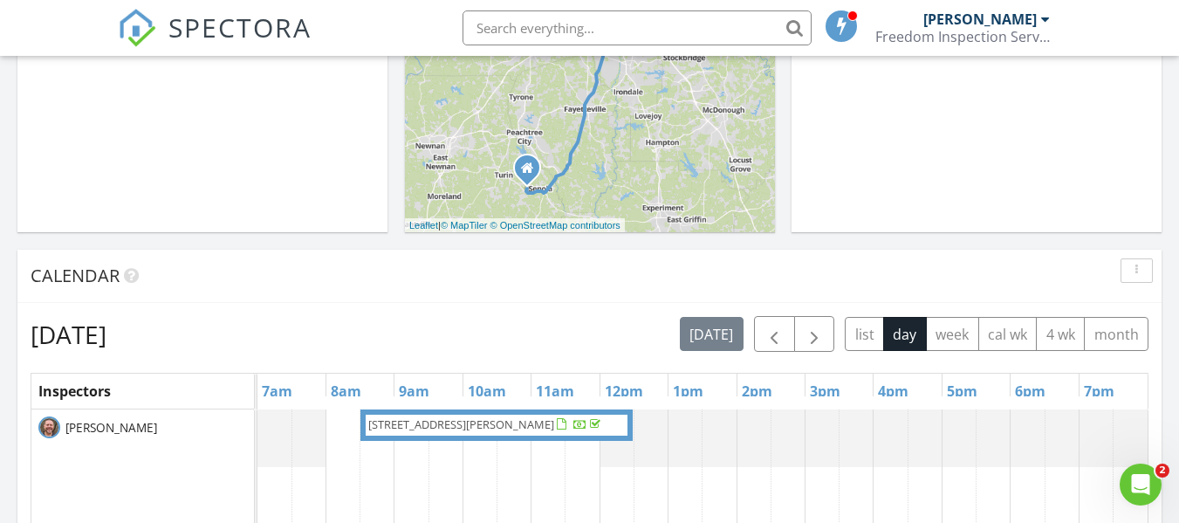
scroll to position [467, 0]
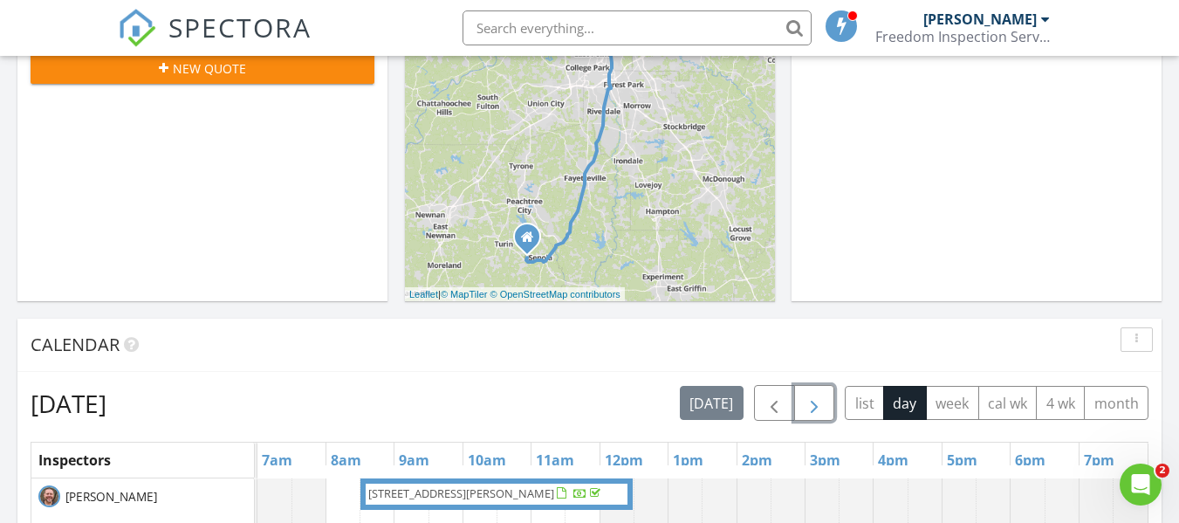
click at [803, 406] on button "button" at bounding box center [814, 403] width 41 height 36
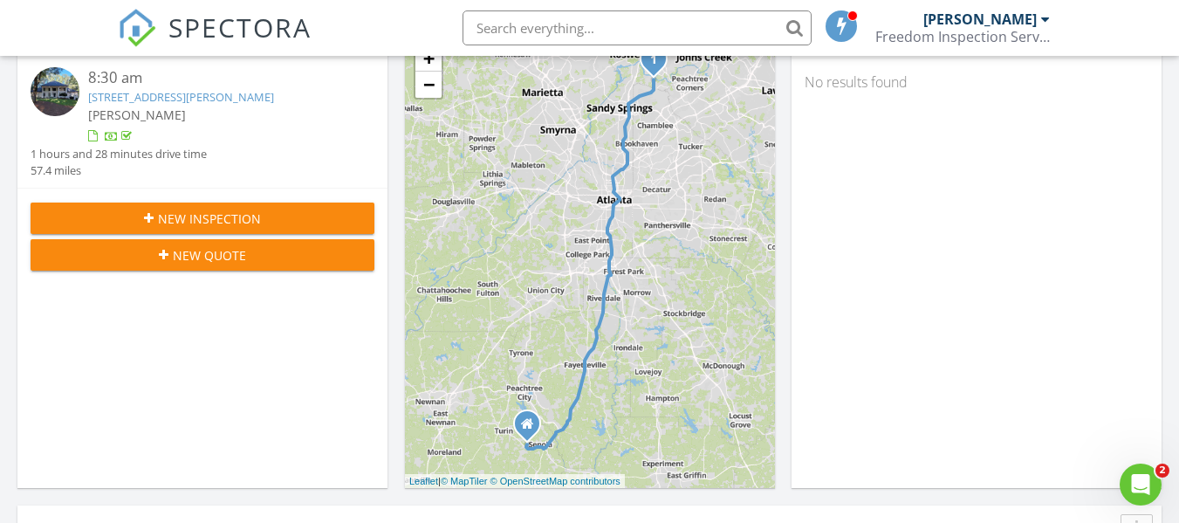
scroll to position [175, 0]
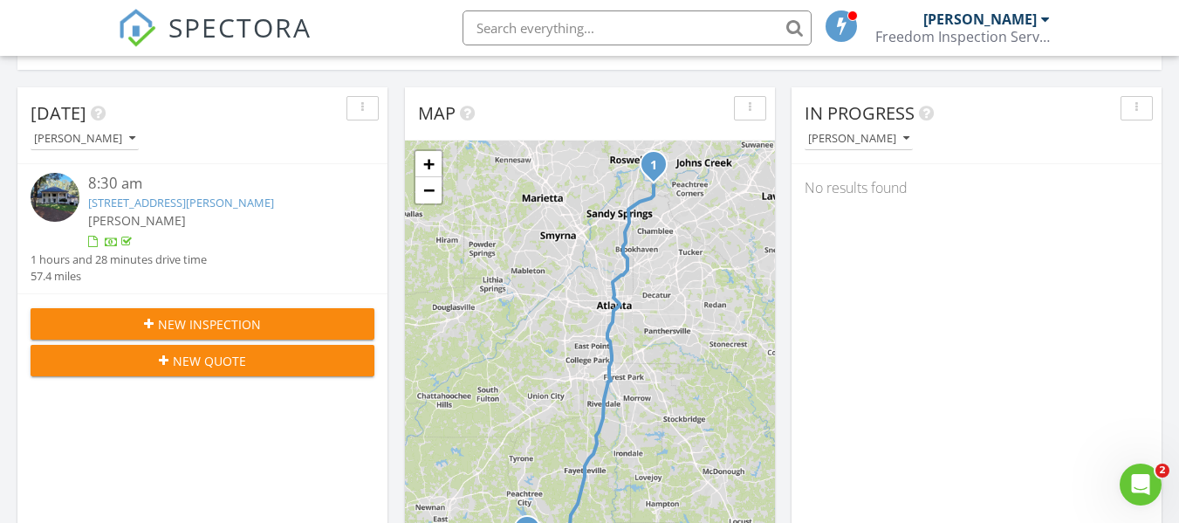
click at [230, 324] on span "New Inspection" at bounding box center [209, 324] width 103 height 18
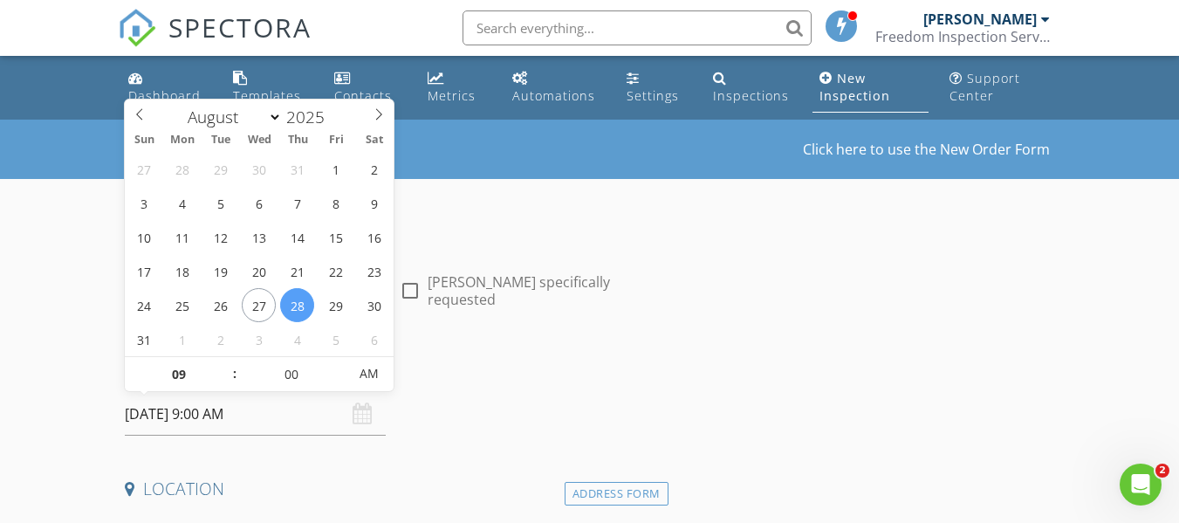
click at [187, 411] on input "[DATE] 9:00 AM" at bounding box center [255, 414] width 261 height 43
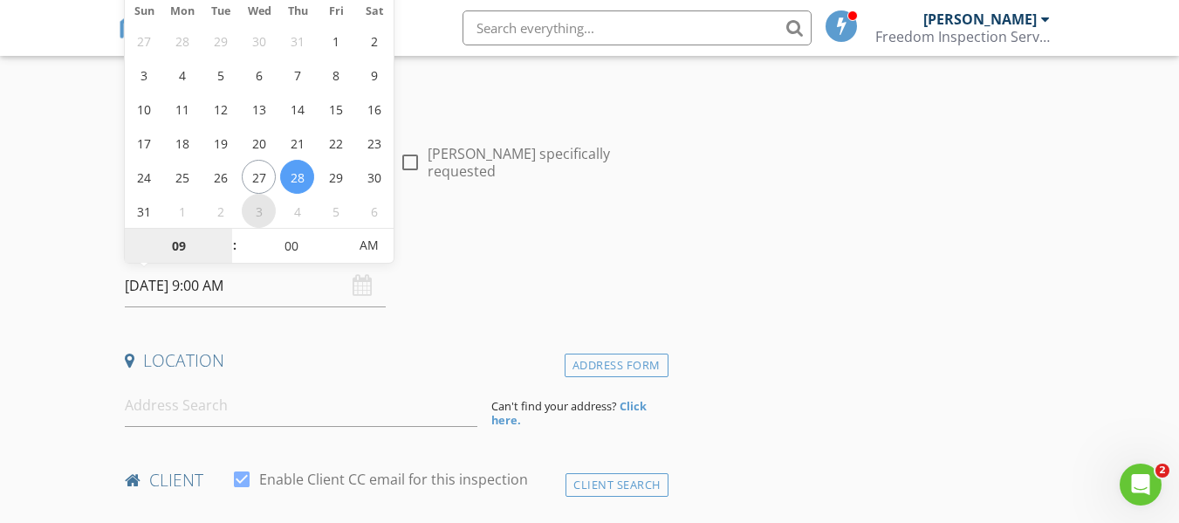
scroll to position [175, 0]
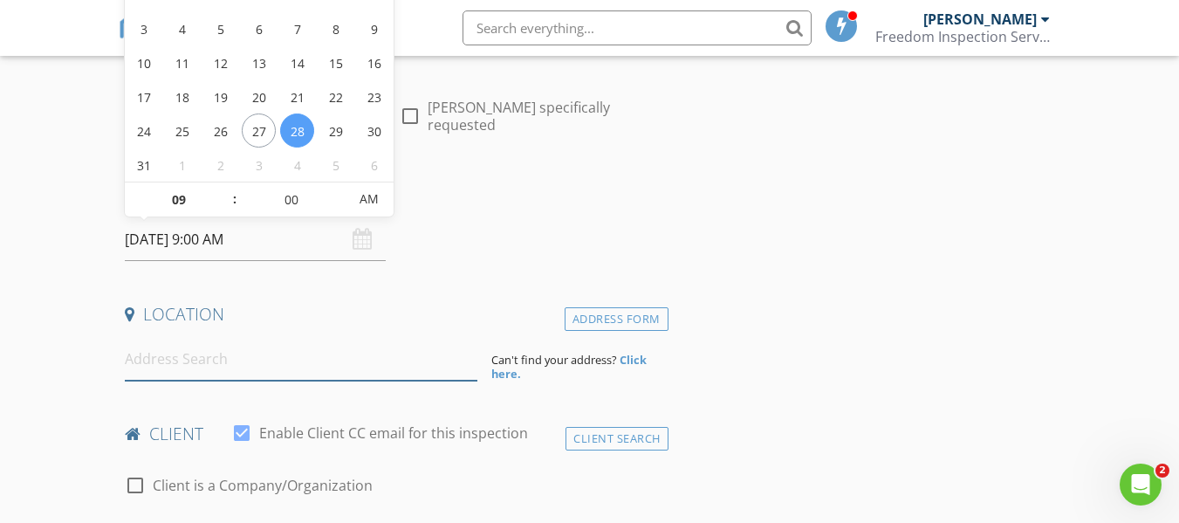
click at [230, 377] on input at bounding box center [301, 359] width 353 height 43
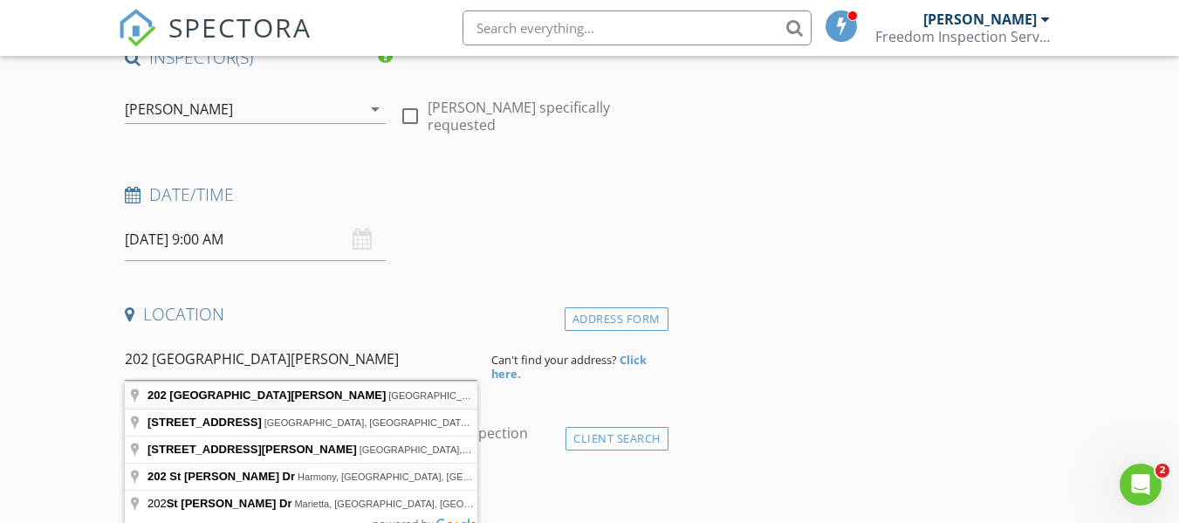
type input "[STREET_ADDRESS][PERSON_NAME]"
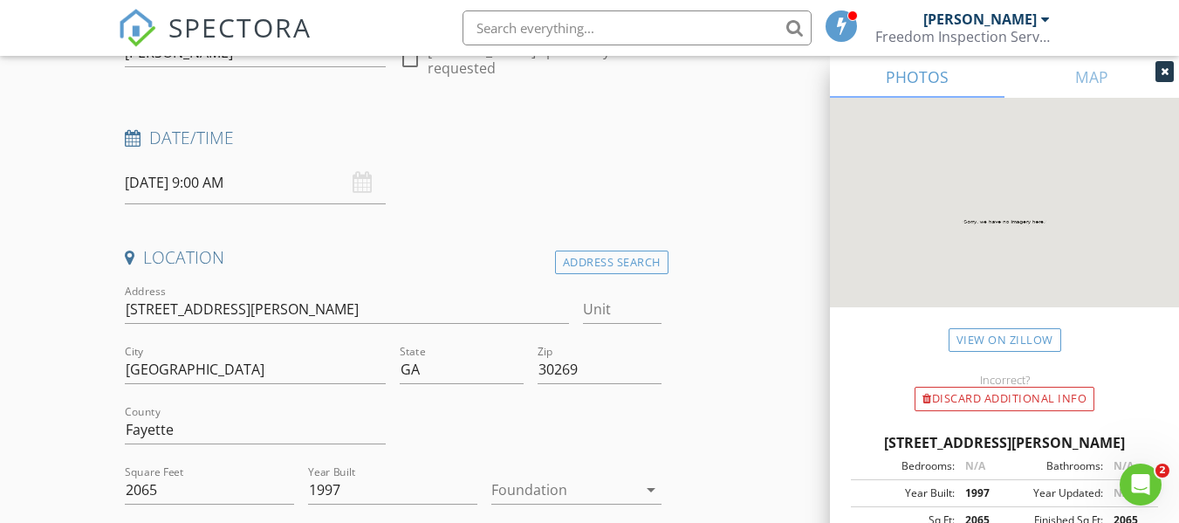
scroll to position [262, 0]
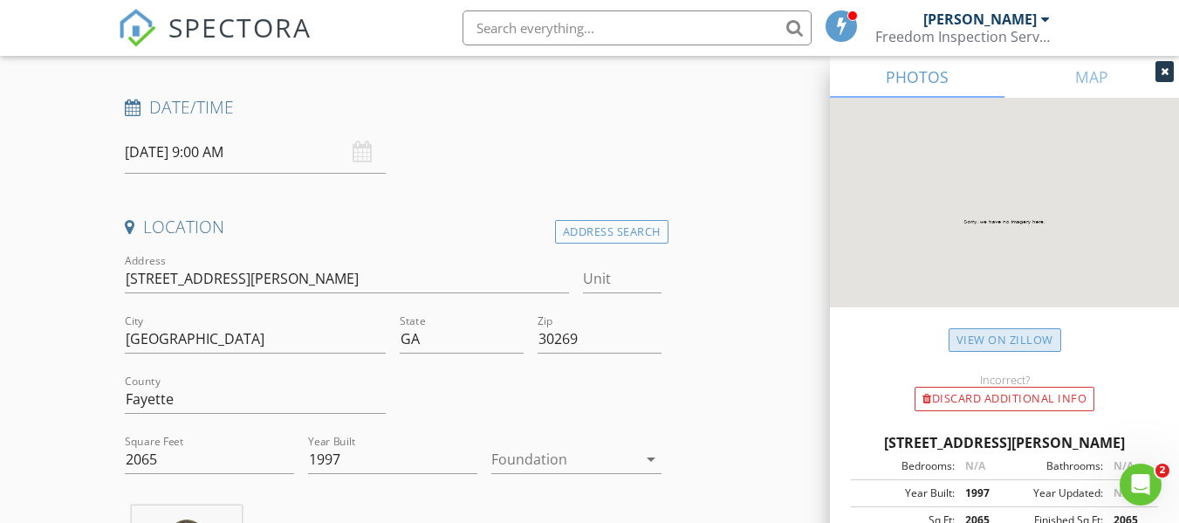
click at [987, 336] on link "View on Zillow" at bounding box center [1005, 340] width 113 height 24
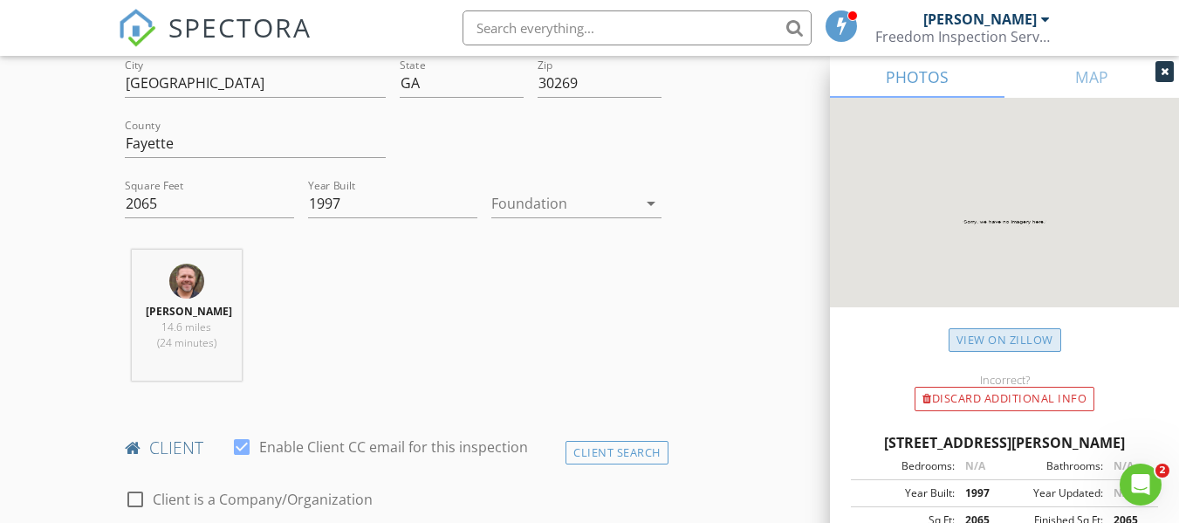
scroll to position [524, 0]
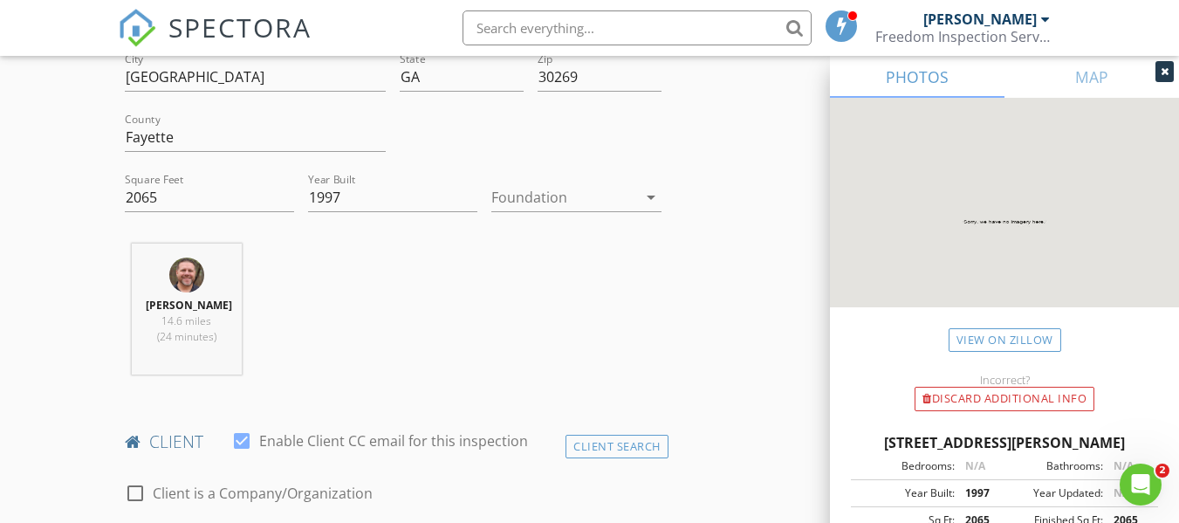
click at [506, 199] on div at bounding box center [564, 197] width 145 height 28
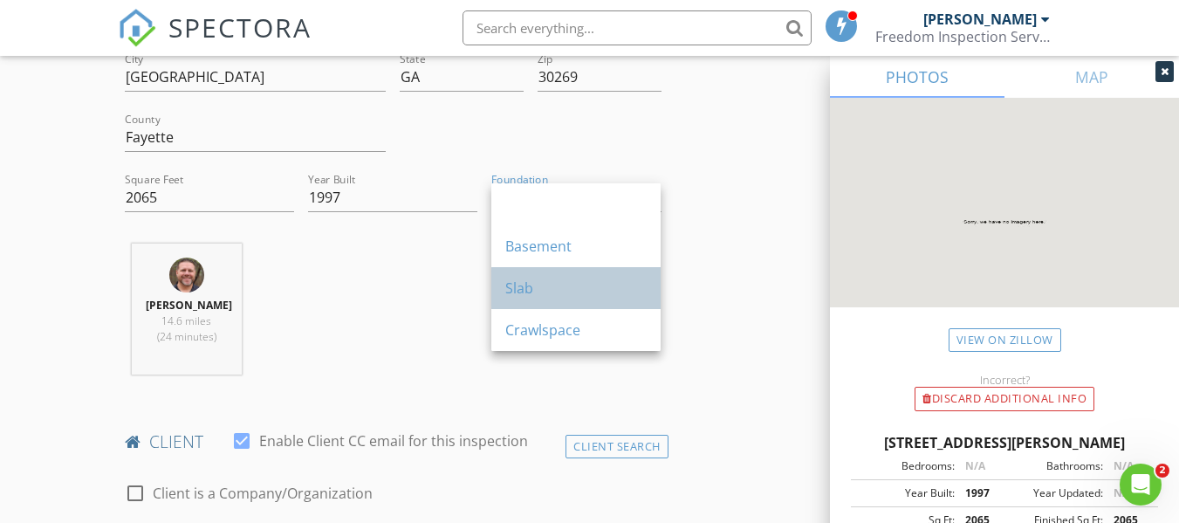
click at [535, 292] on div "Slab" at bounding box center [575, 288] width 141 height 21
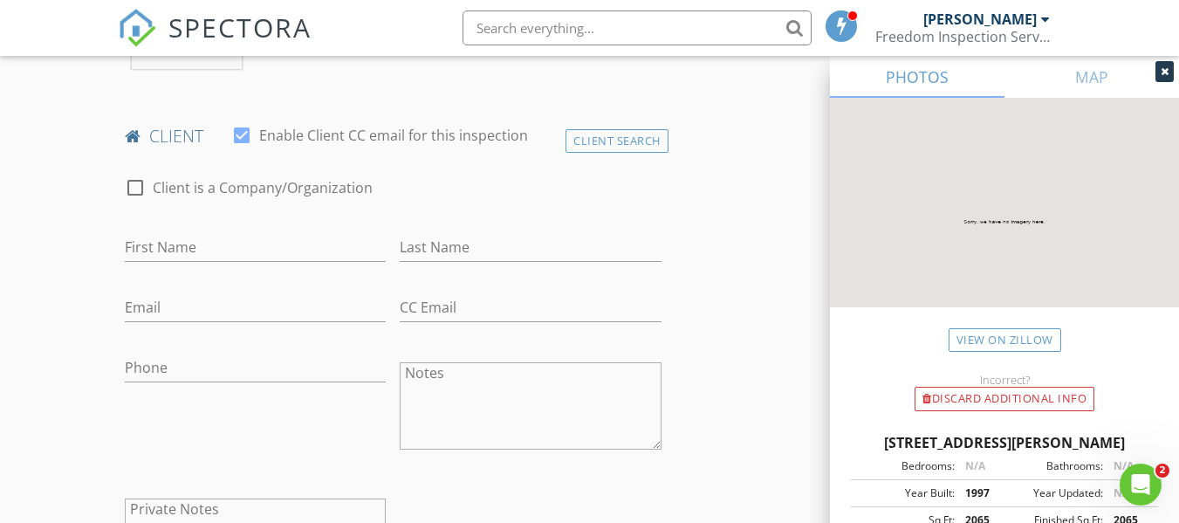
scroll to position [873, 0]
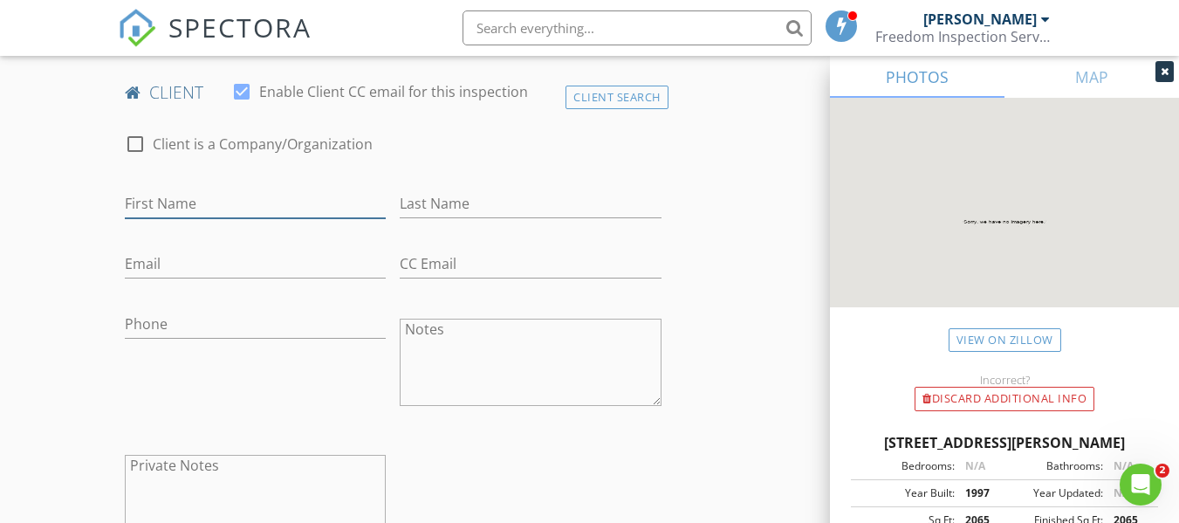
click at [225, 203] on input "First Name" at bounding box center [255, 203] width 261 height 29
type input "[PERSON_NAME]"
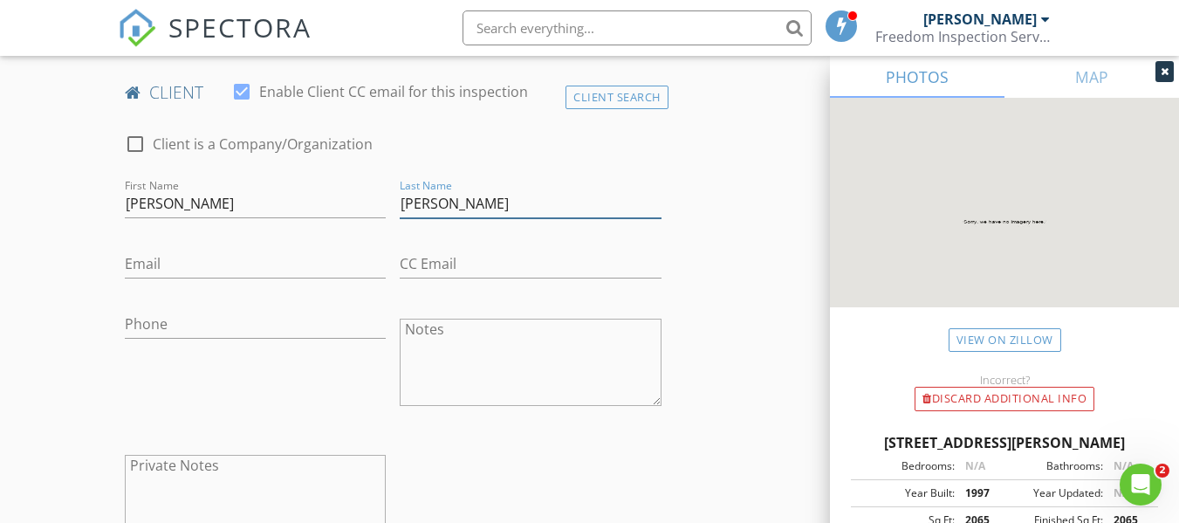
type input "[PERSON_NAME]"
click at [182, 272] on input "Email" at bounding box center [255, 264] width 261 height 29
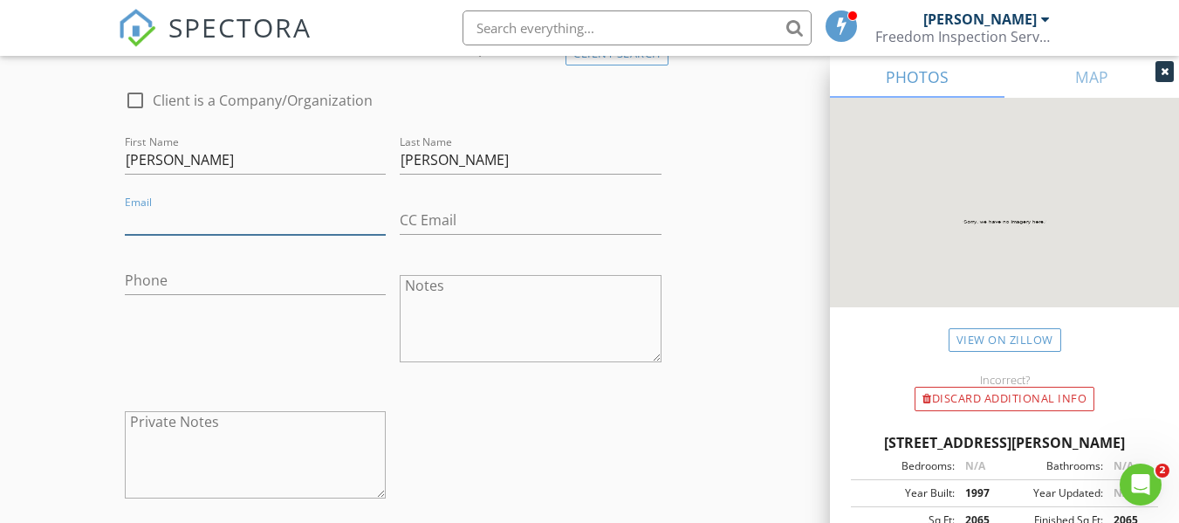
scroll to position [1222, 0]
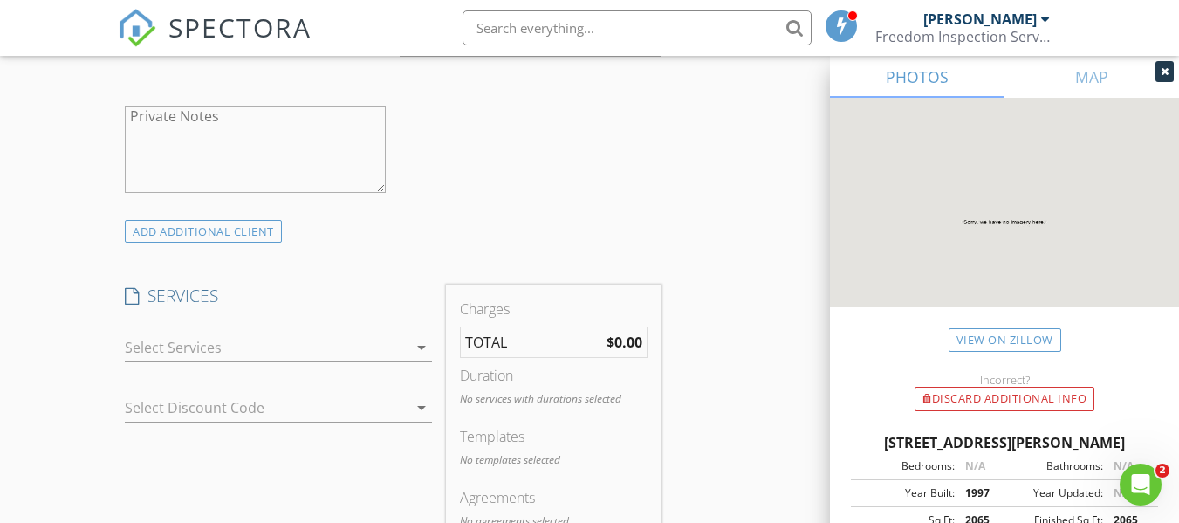
click at [218, 345] on div at bounding box center [266, 348] width 283 height 28
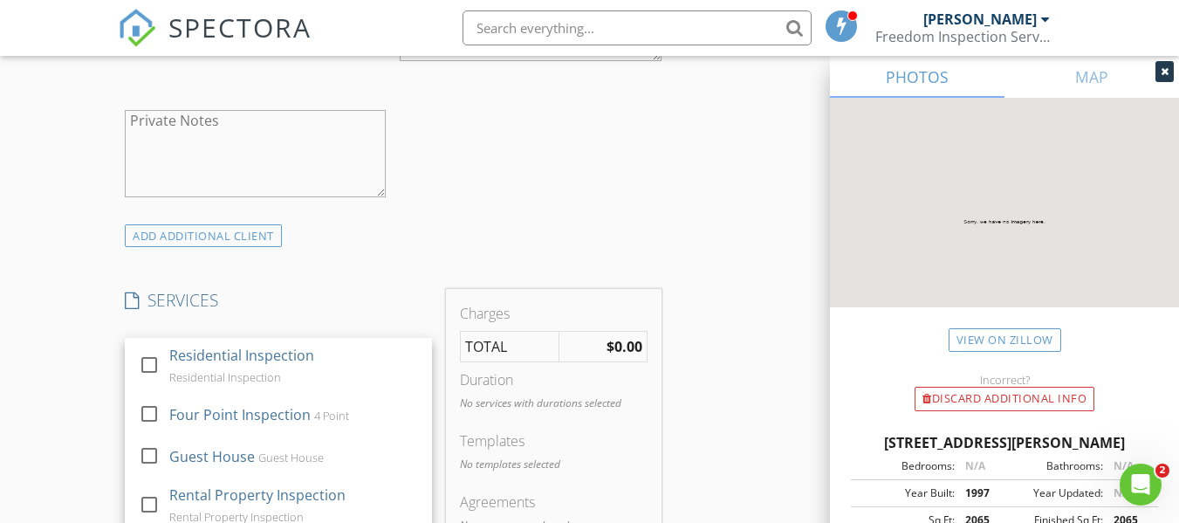
scroll to position [1227, 0]
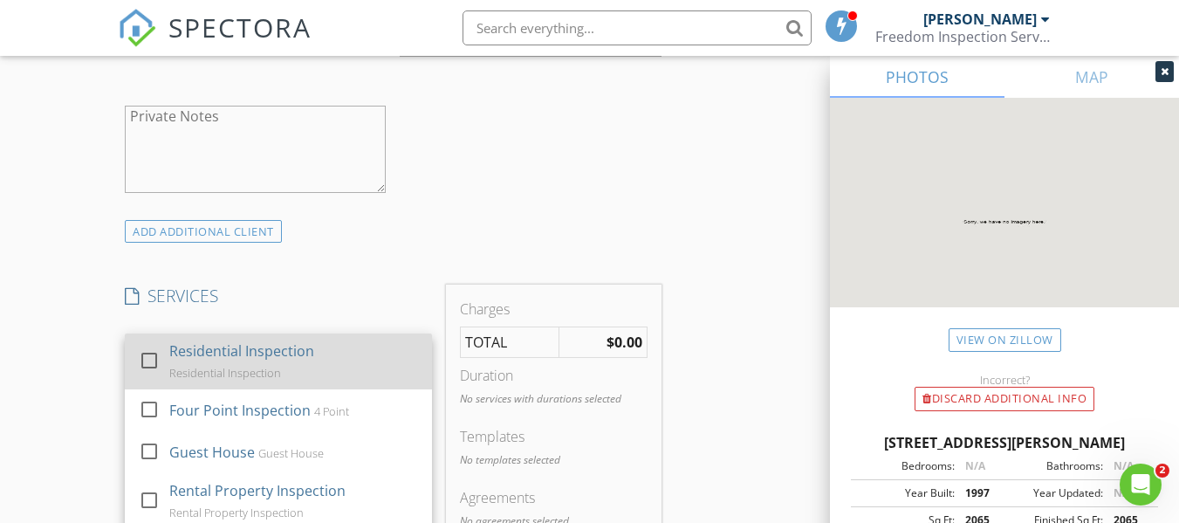
click at [221, 358] on div "Residential Inspection" at bounding box center [241, 350] width 145 height 21
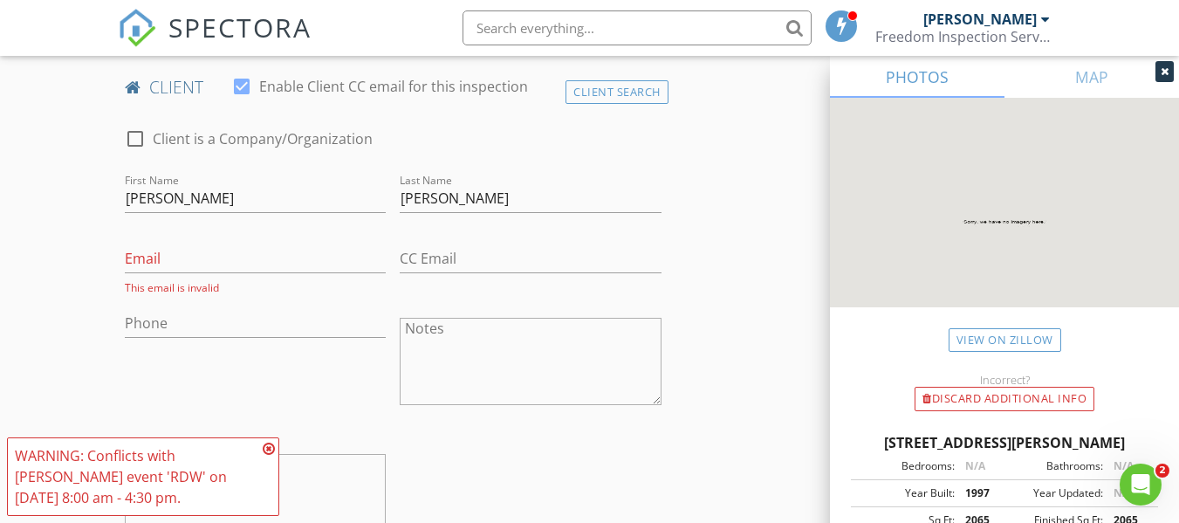
scroll to position [877, 0]
click at [223, 253] on input "Email" at bounding box center [255, 259] width 261 height 29
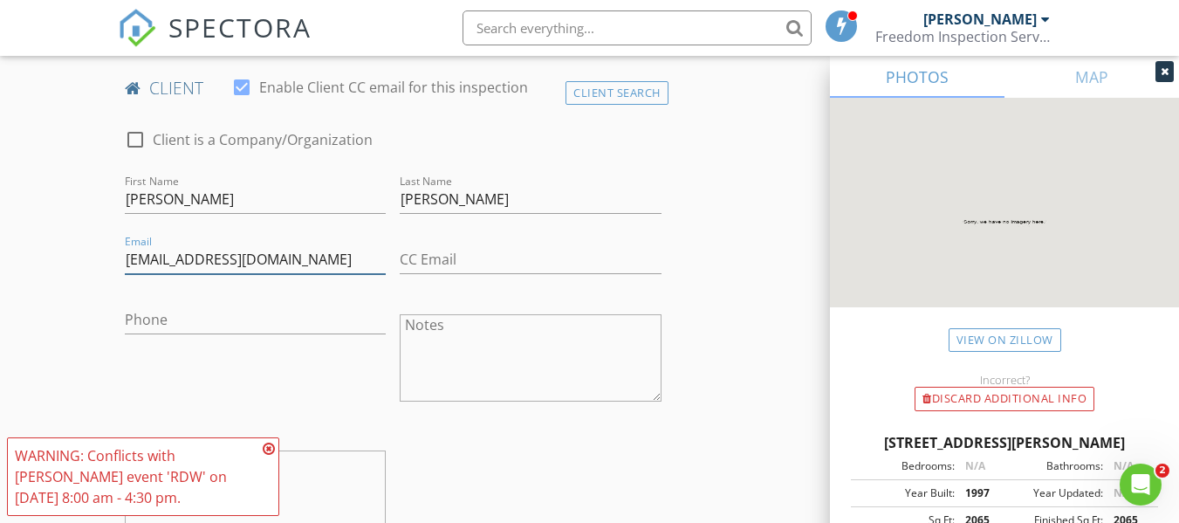
type input "[EMAIL_ADDRESS][DOMAIN_NAME]"
click at [240, 323] on input "Phone" at bounding box center [255, 320] width 261 height 29
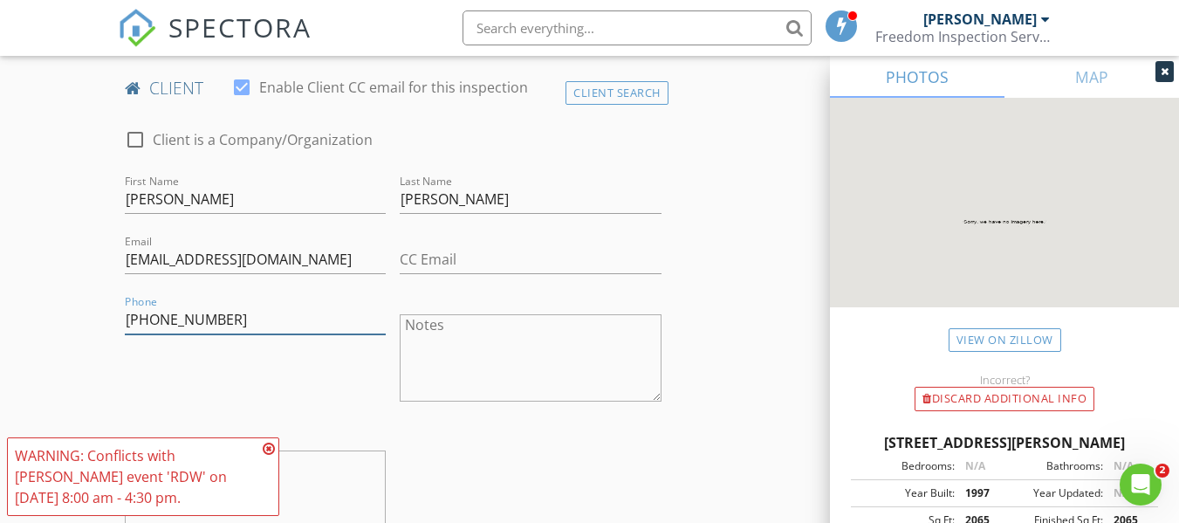
type input "[PHONE_NUMBER]"
click at [339, 407] on div "Phone [PHONE_NUMBER]" at bounding box center [255, 360] width 275 height 136
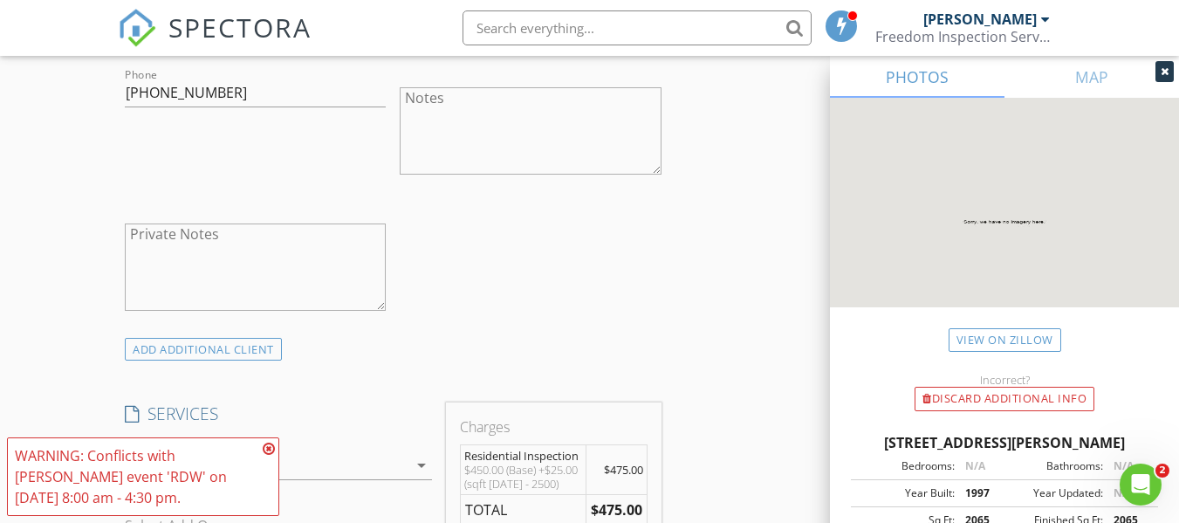
scroll to position [1139, 0]
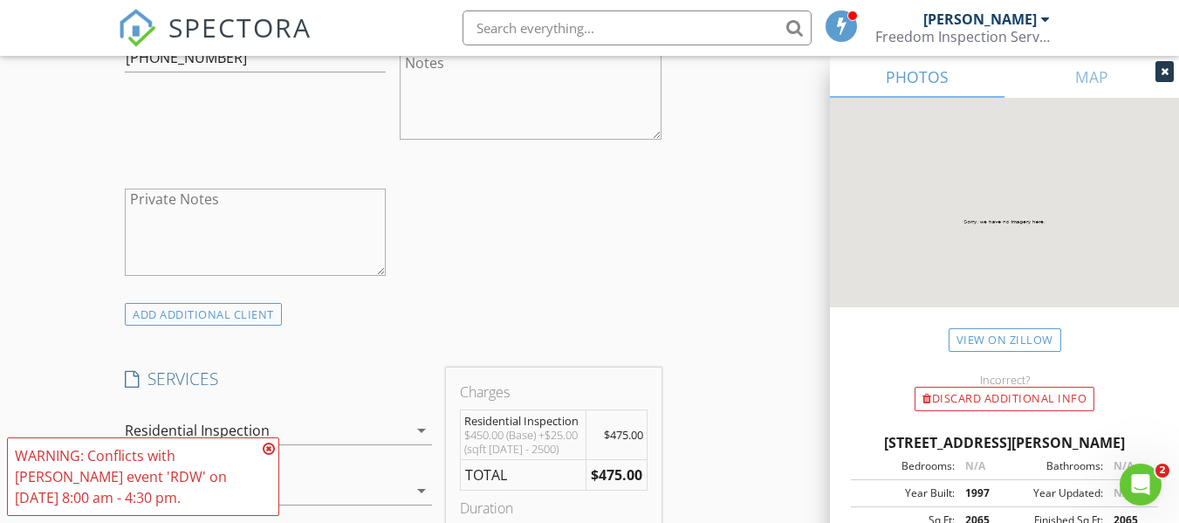
click at [267, 448] on icon at bounding box center [269, 449] width 12 height 14
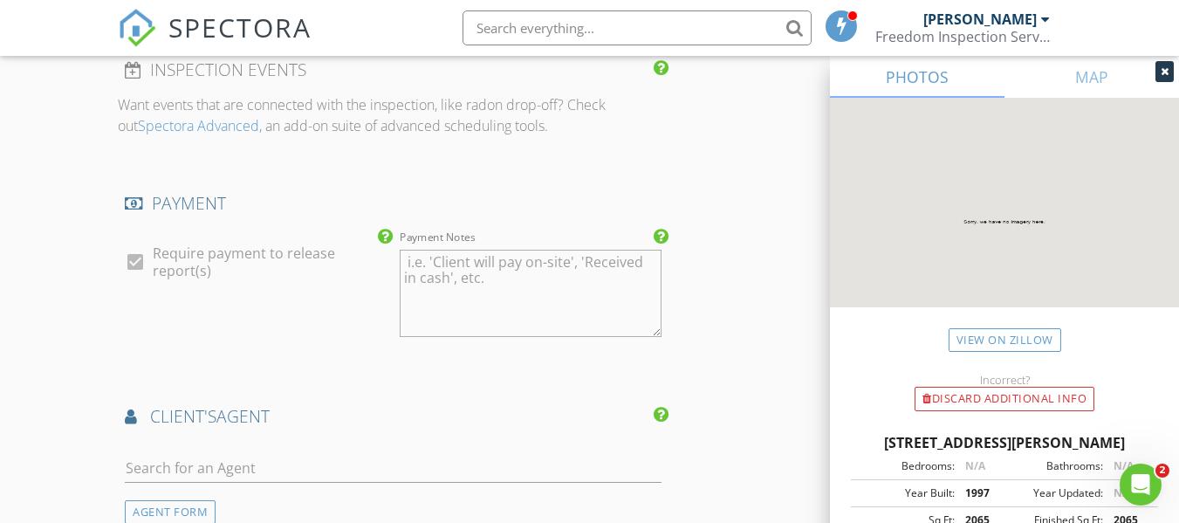
scroll to position [2012, 0]
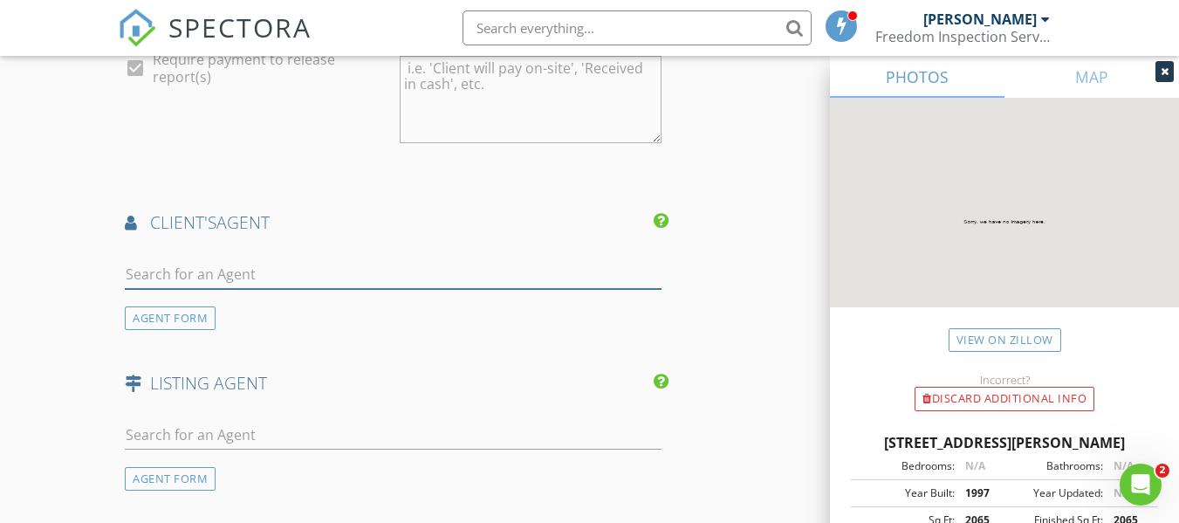
click at [182, 289] on input "text" at bounding box center [393, 274] width 536 height 29
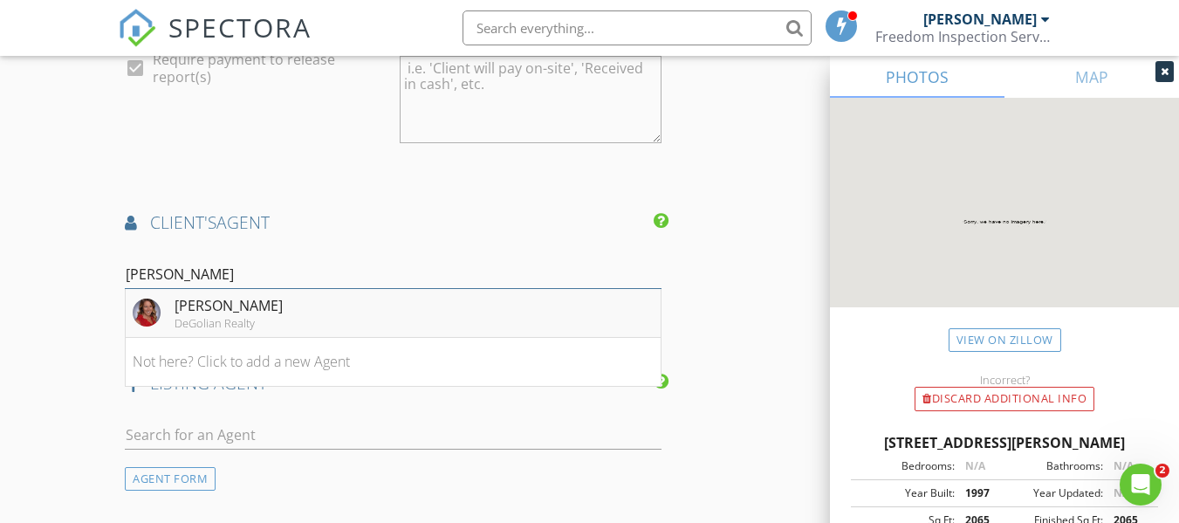
type input "[PERSON_NAME]"
click at [211, 316] on div "[PERSON_NAME]" at bounding box center [229, 305] width 108 height 21
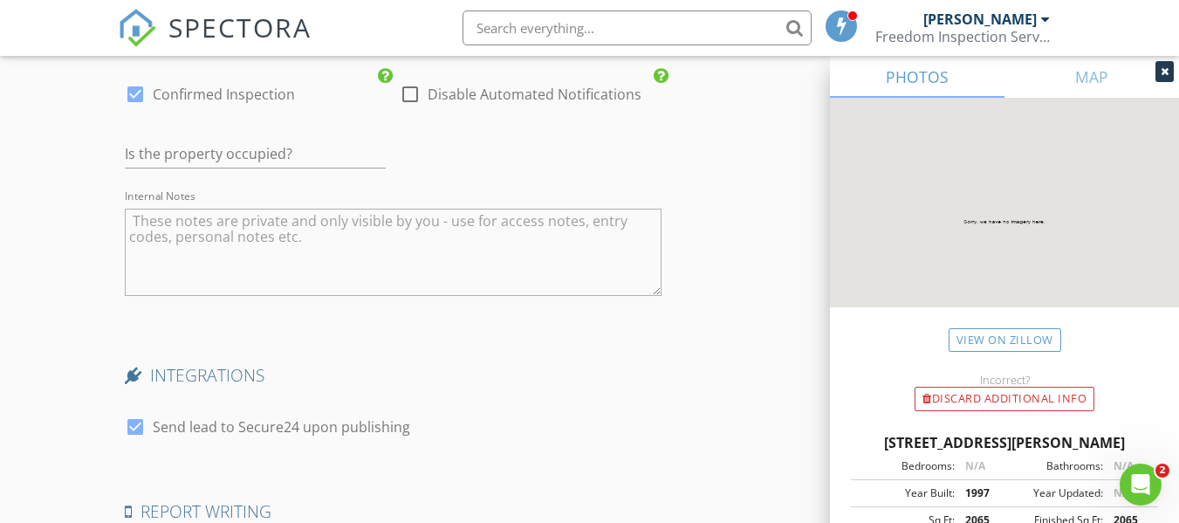
scroll to position [2973, 0]
click at [255, 168] on input "text" at bounding box center [255, 153] width 261 height 29
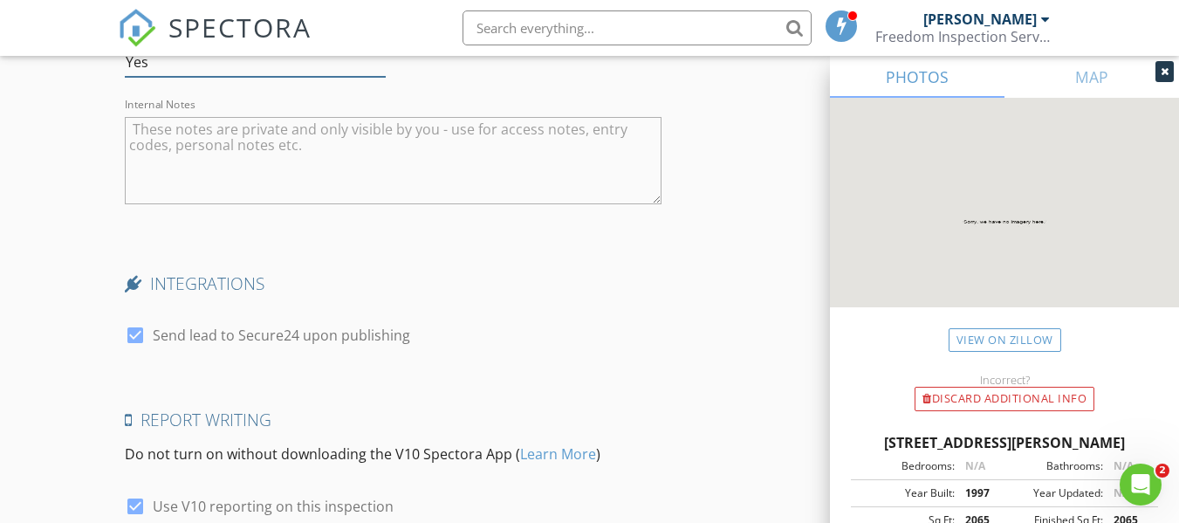
scroll to position [3147, 0]
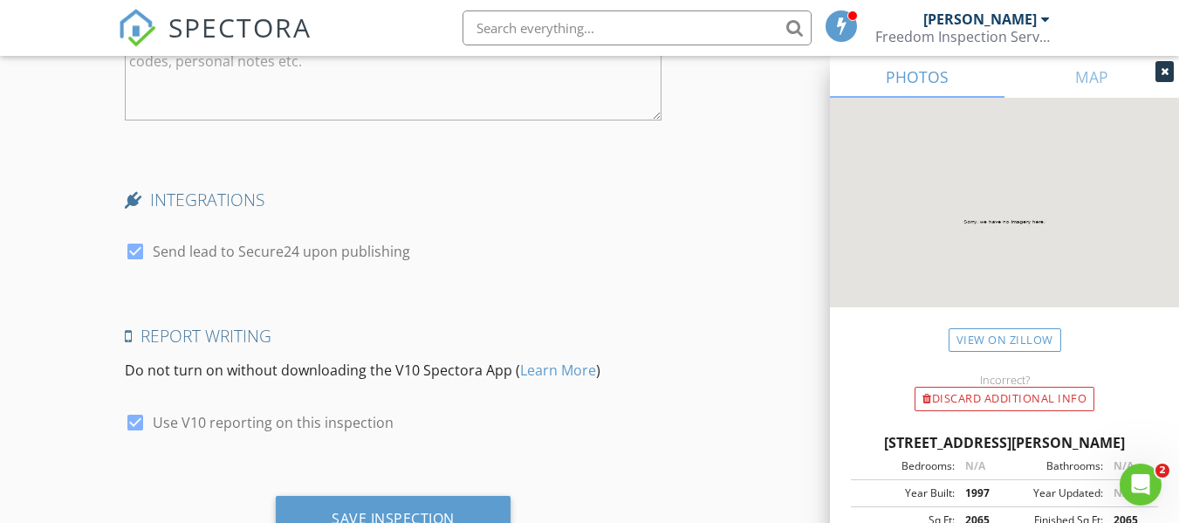
type input "Yes"
click at [198, 87] on textarea "Internal Notes" at bounding box center [393, 76] width 536 height 87
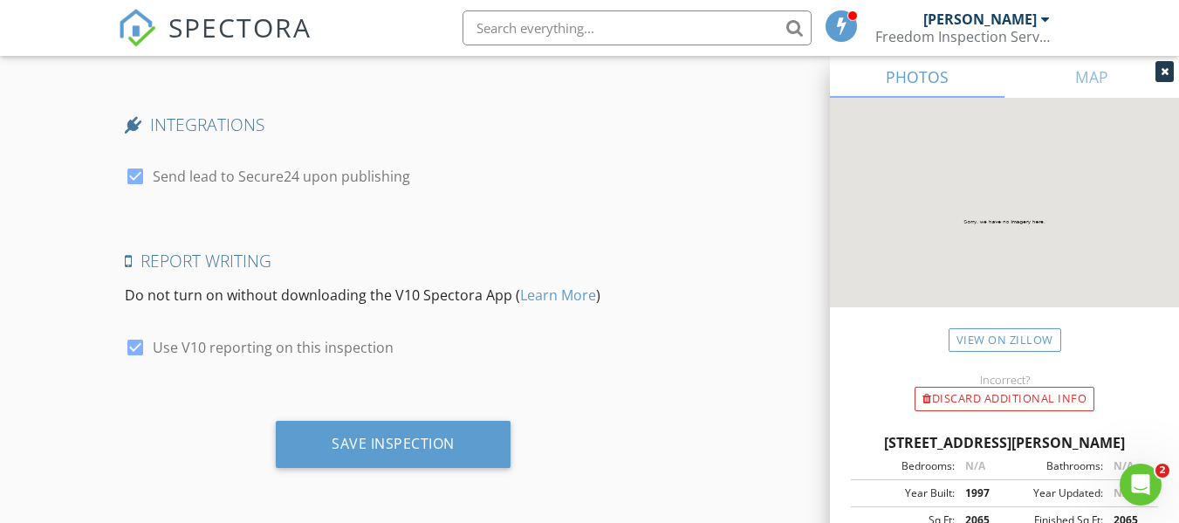
scroll to position [3236, 0]
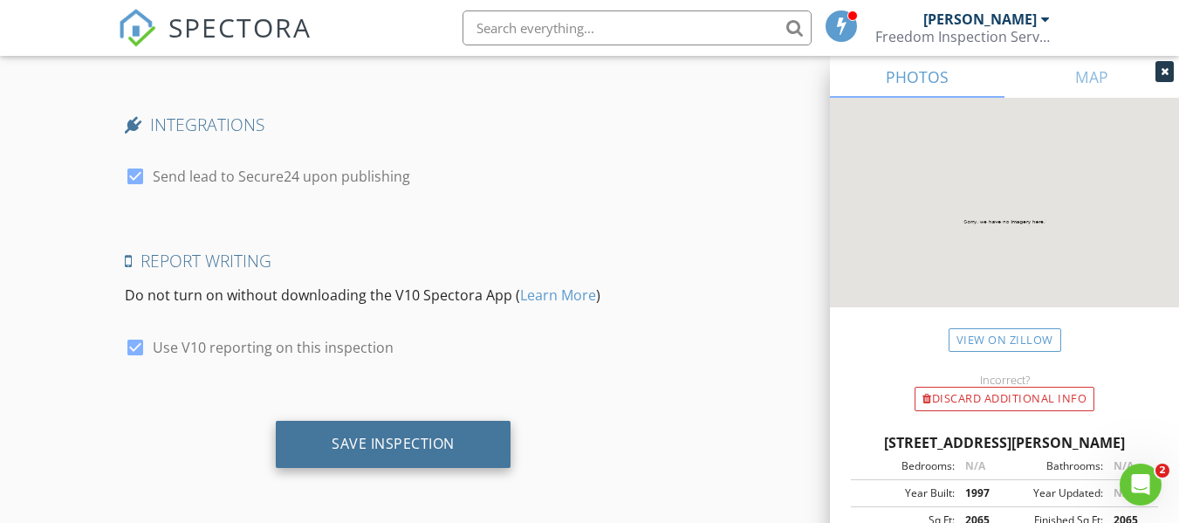
type textarea "Lockbox"
click at [383, 438] on div "Save Inspection" at bounding box center [393, 443] width 123 height 17
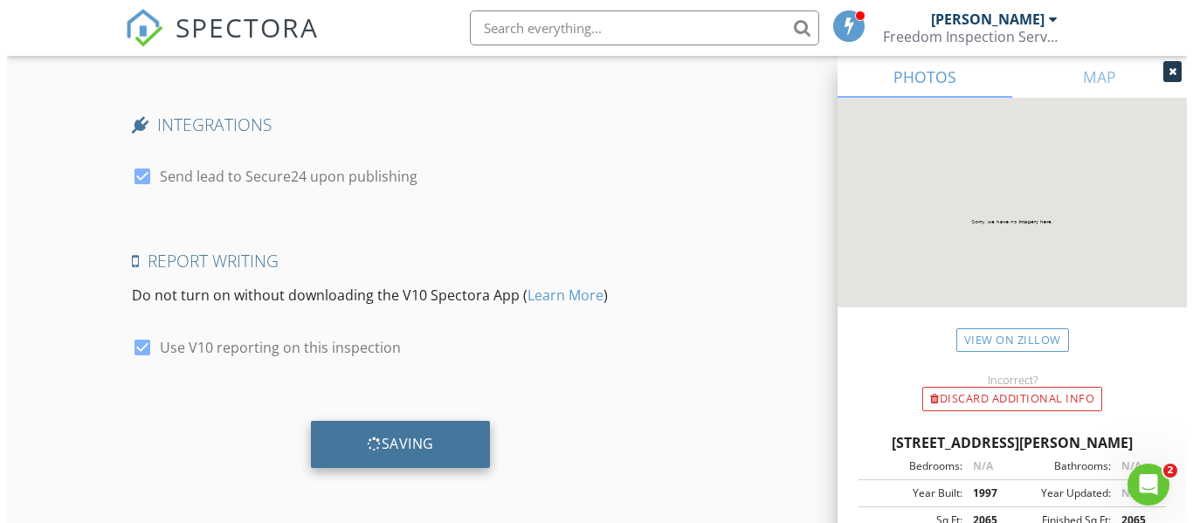
scroll to position [3222, 0]
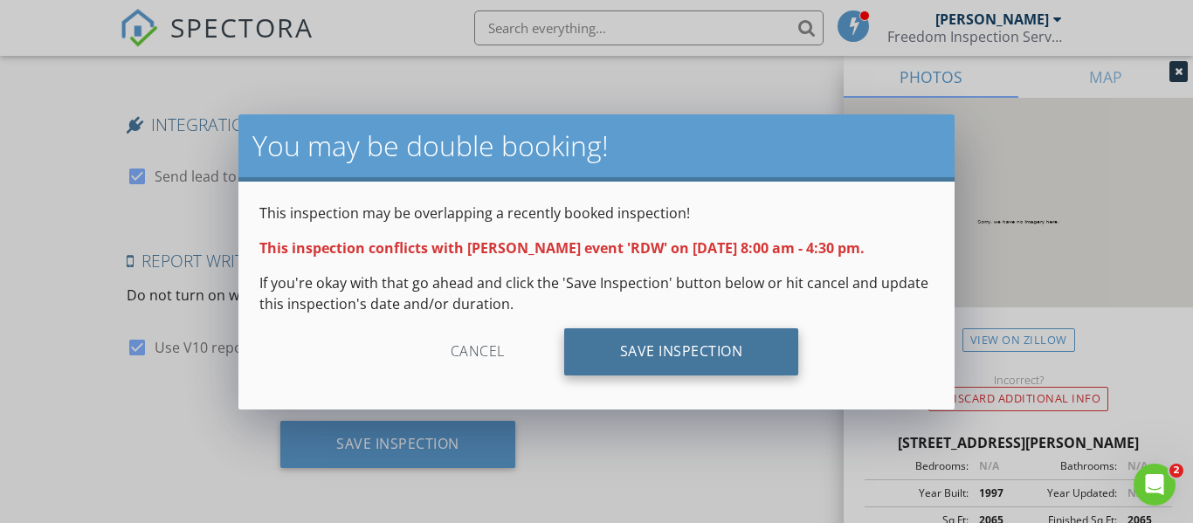
click at [710, 351] on div "Save Inspection" at bounding box center [681, 351] width 235 height 47
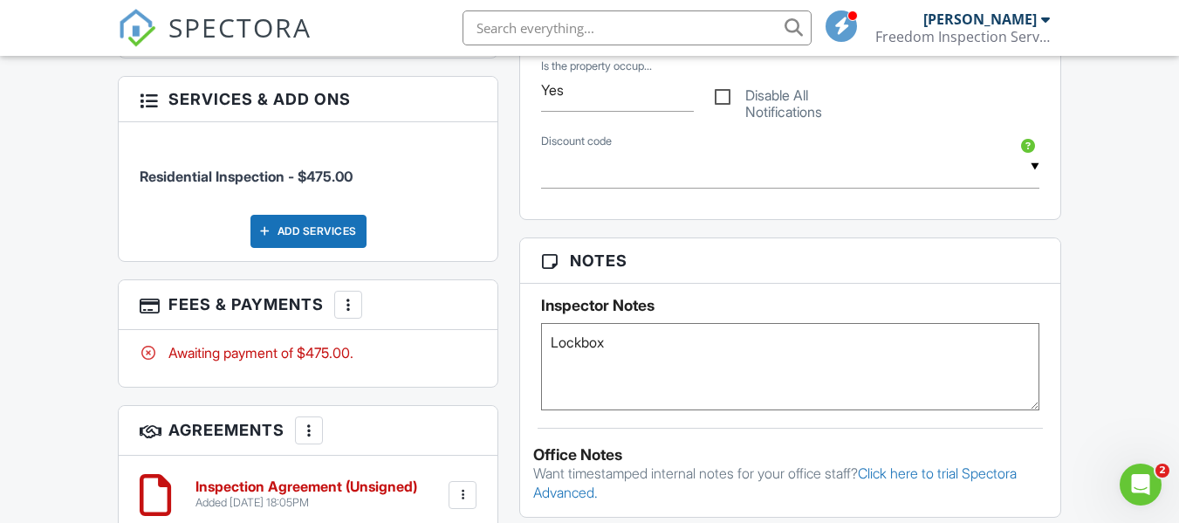
scroll to position [960, 0]
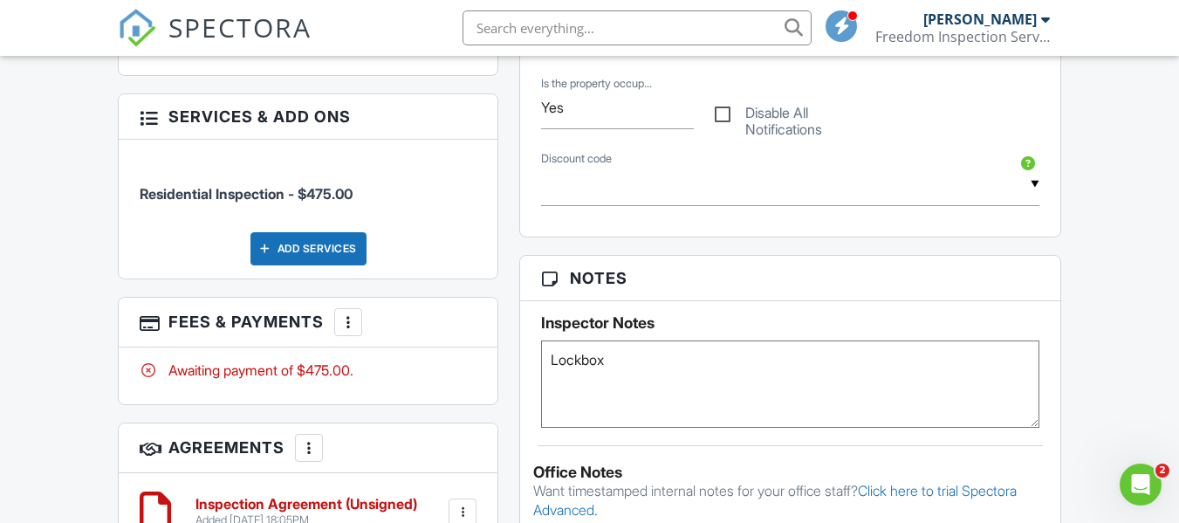
click at [625, 362] on textarea "Lockbox" at bounding box center [790, 383] width 498 height 87
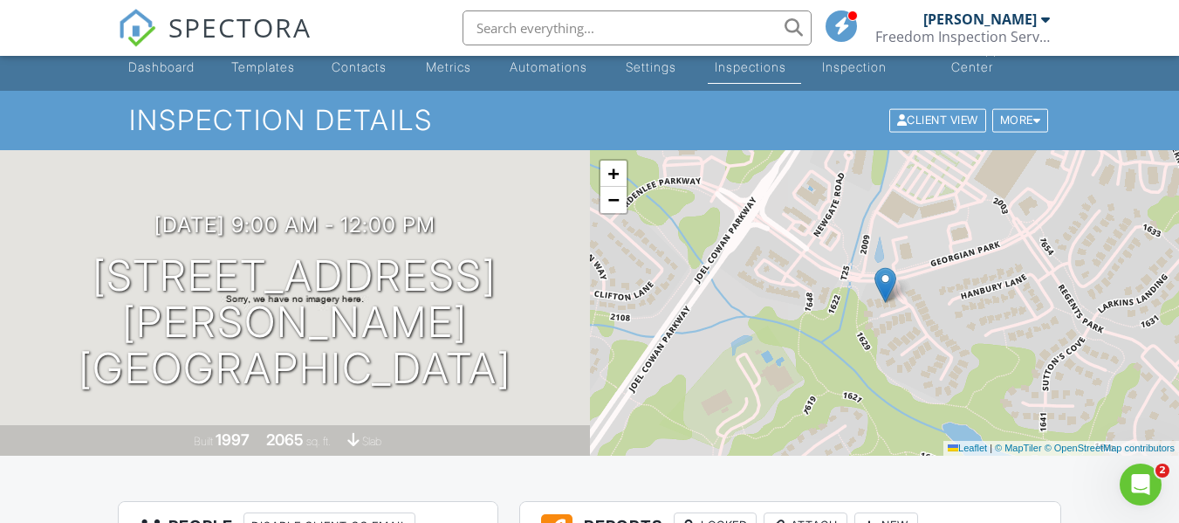
scroll to position [0, 0]
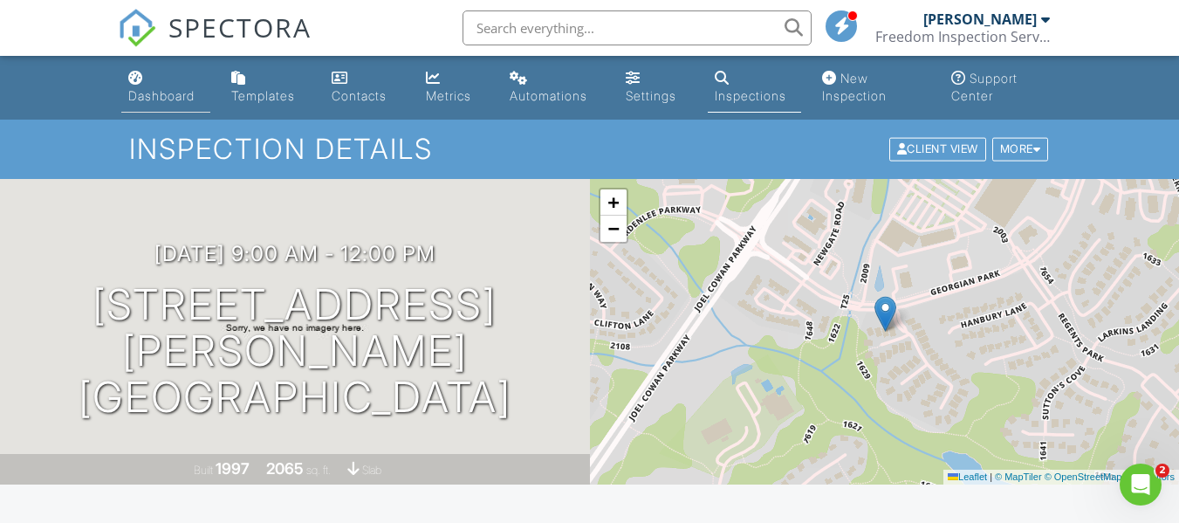
type textarea "Lockbox Call 1 hour before complete"
click at [146, 87] on link "Dashboard" at bounding box center [165, 88] width 89 height 50
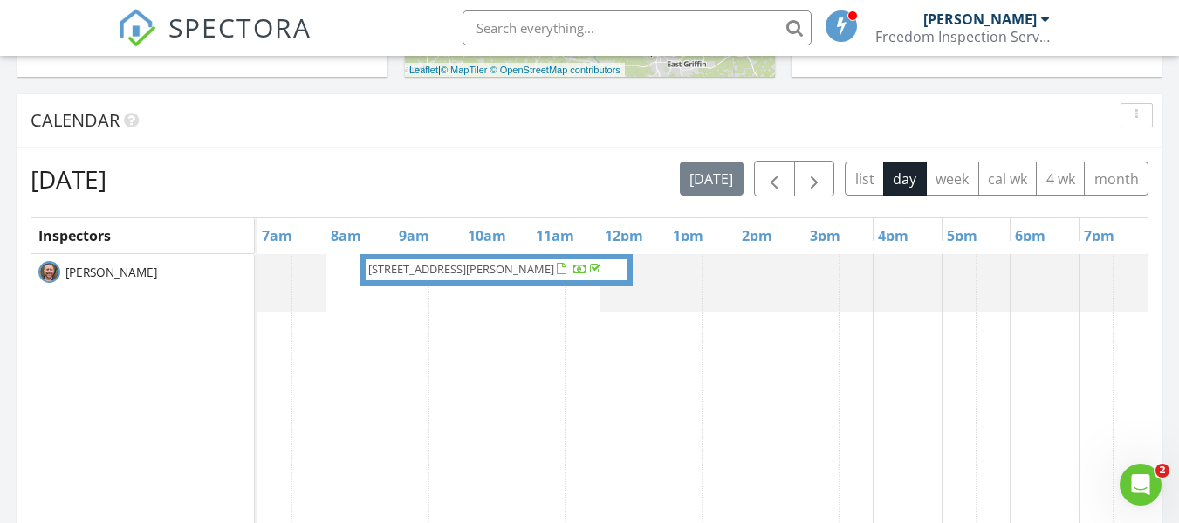
scroll to position [698, 0]
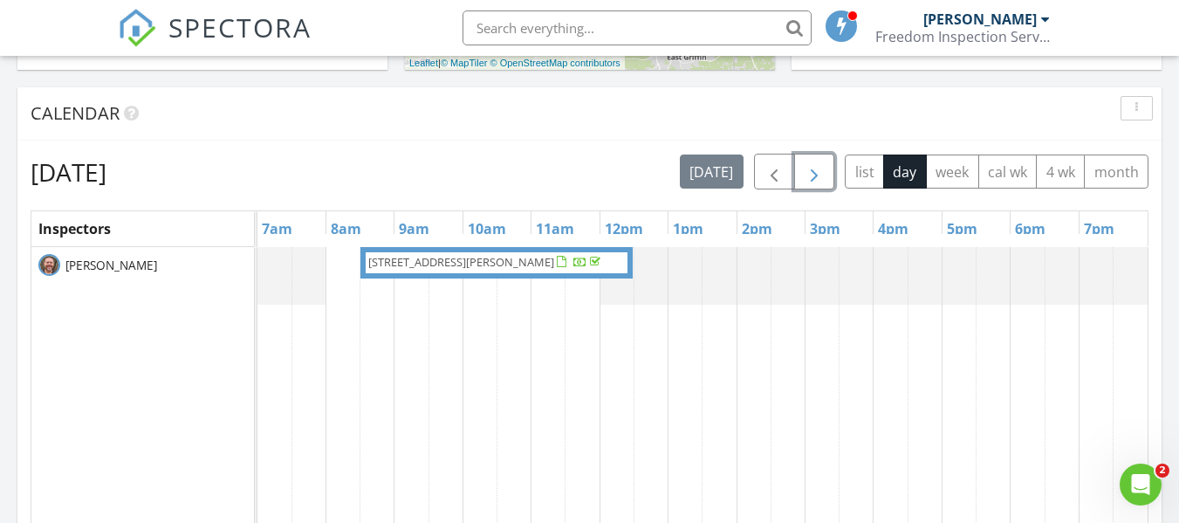
click at [815, 182] on span "button" at bounding box center [814, 172] width 21 height 21
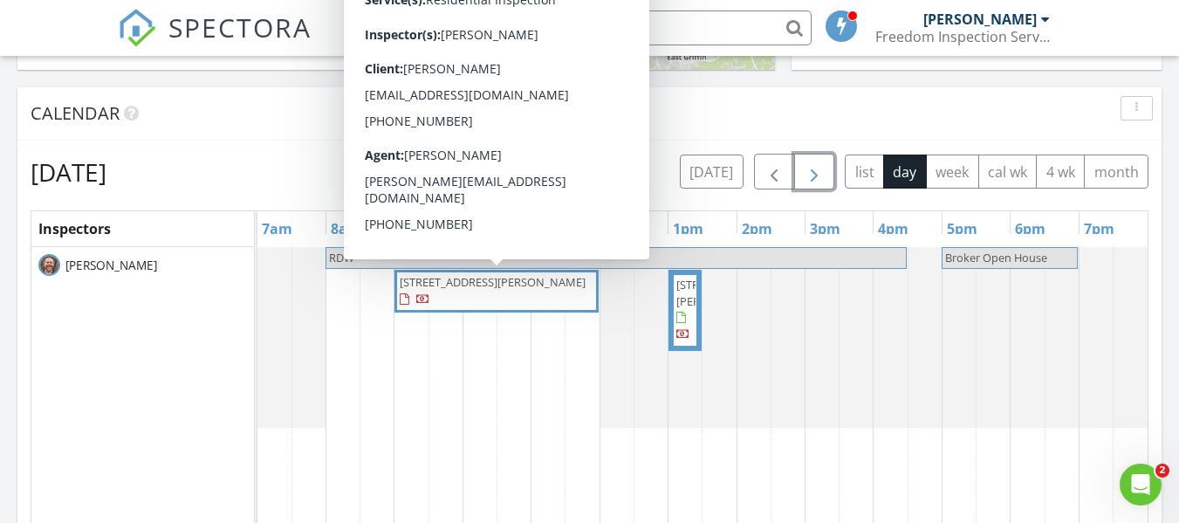
drag, startPoint x: 560, startPoint y: 271, endPoint x: 532, endPoint y: 286, distance: 32.8
click at [532, 286] on span "[STREET_ADDRESS][PERSON_NAME]" at bounding box center [493, 282] width 186 height 16
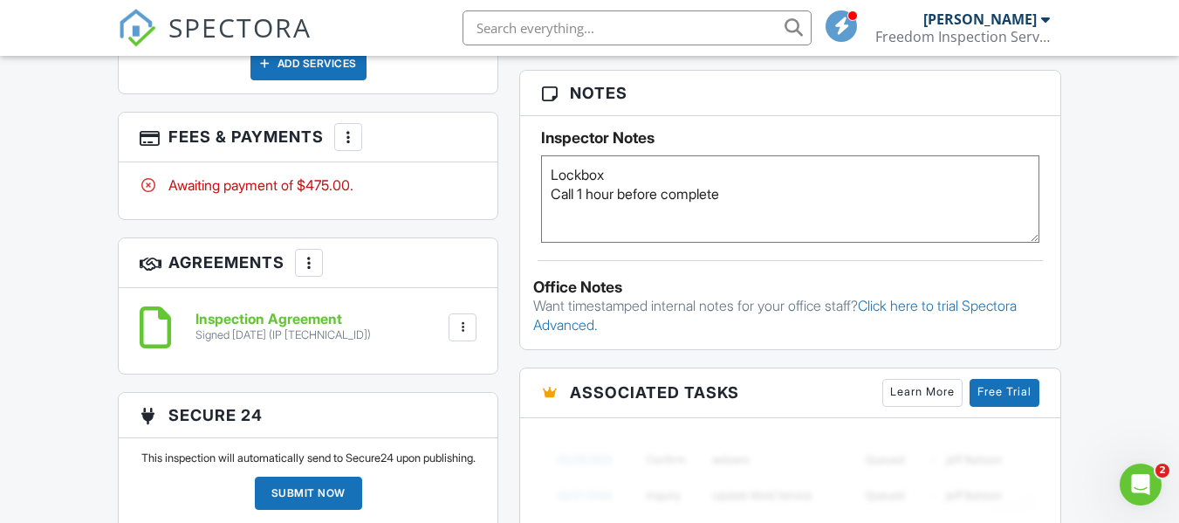
scroll to position [1222, 0]
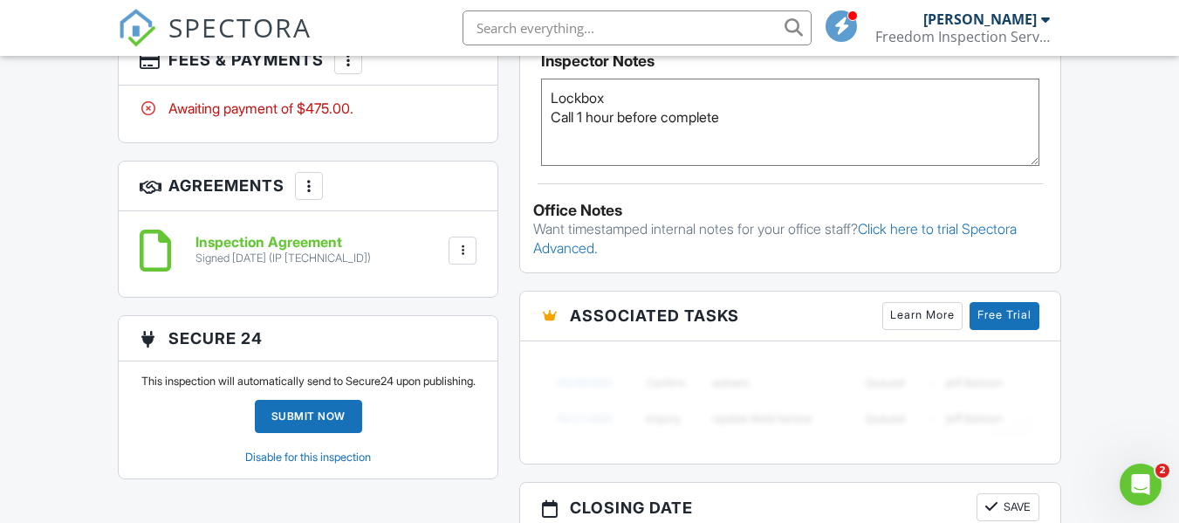
click at [630, 100] on textarea "Lockbox Call 1 hour before complete" at bounding box center [790, 122] width 498 height 87
click at [768, 119] on textarea "Lockbox Call 1 hour before complete" at bounding box center [790, 122] width 498 height 87
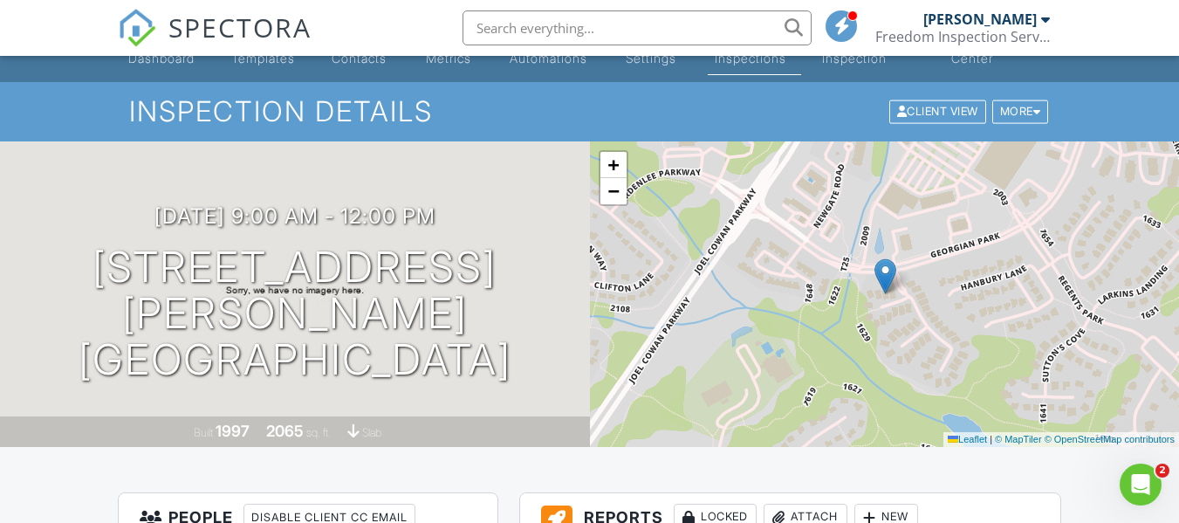
scroll to position [0, 0]
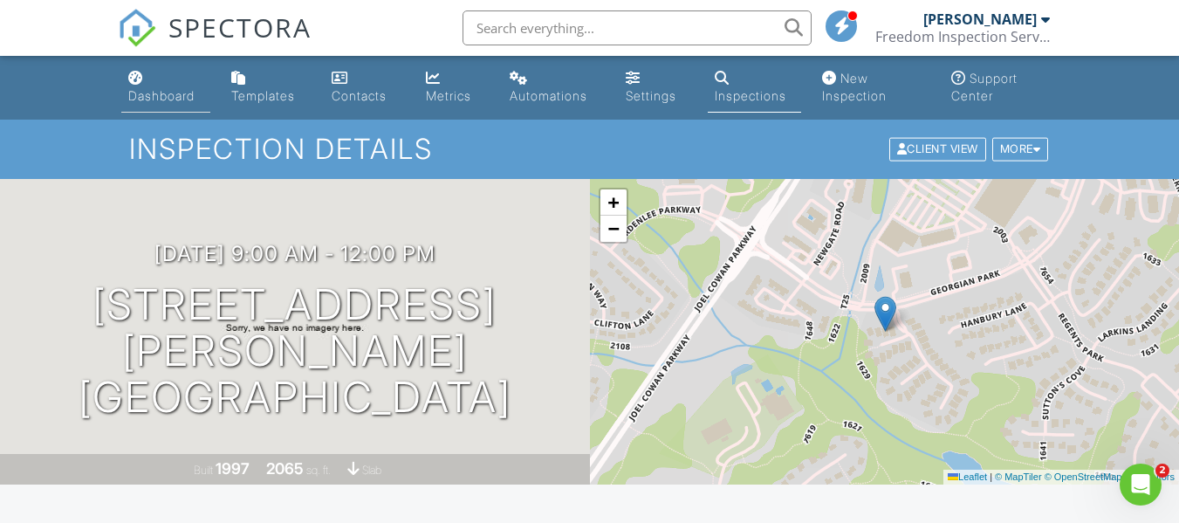
type textarea "Lockbox 0909 Call 1 hour before complete"
click at [138, 86] on link "Dashboard" at bounding box center [165, 88] width 89 height 50
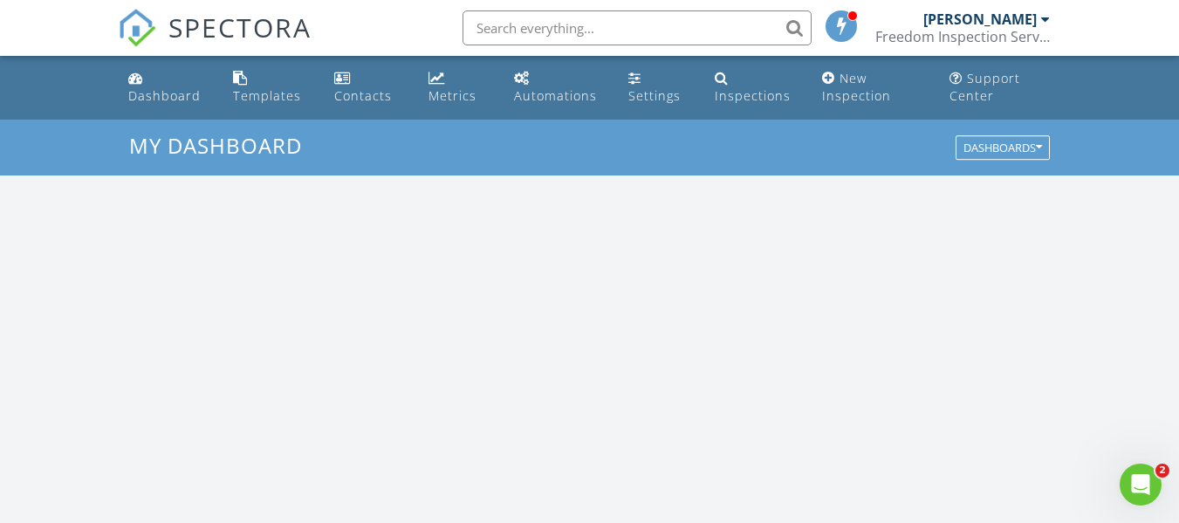
scroll to position [1616, 1207]
